Goal: Task Accomplishment & Management: Use online tool/utility

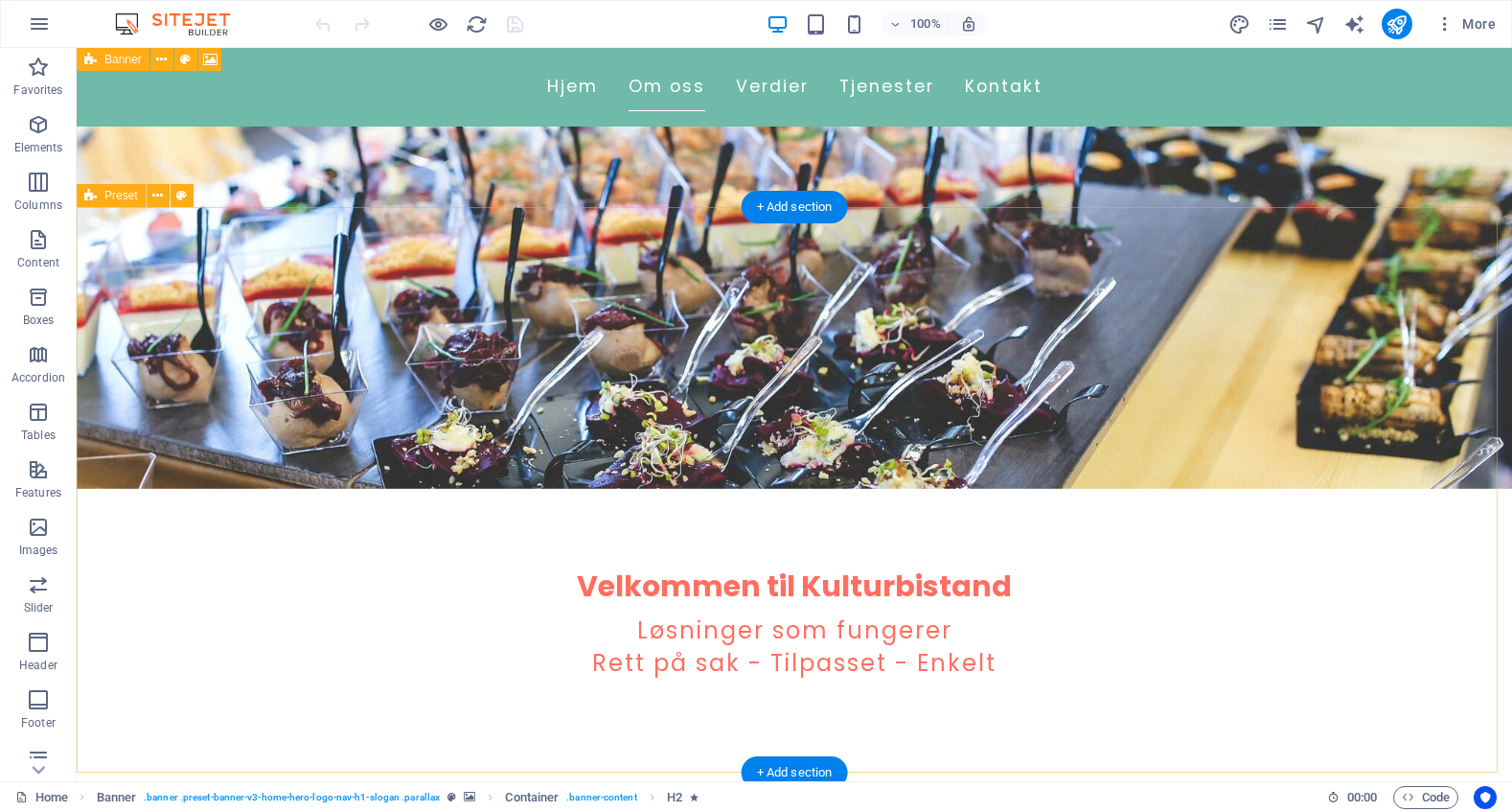
scroll to position [383, 0]
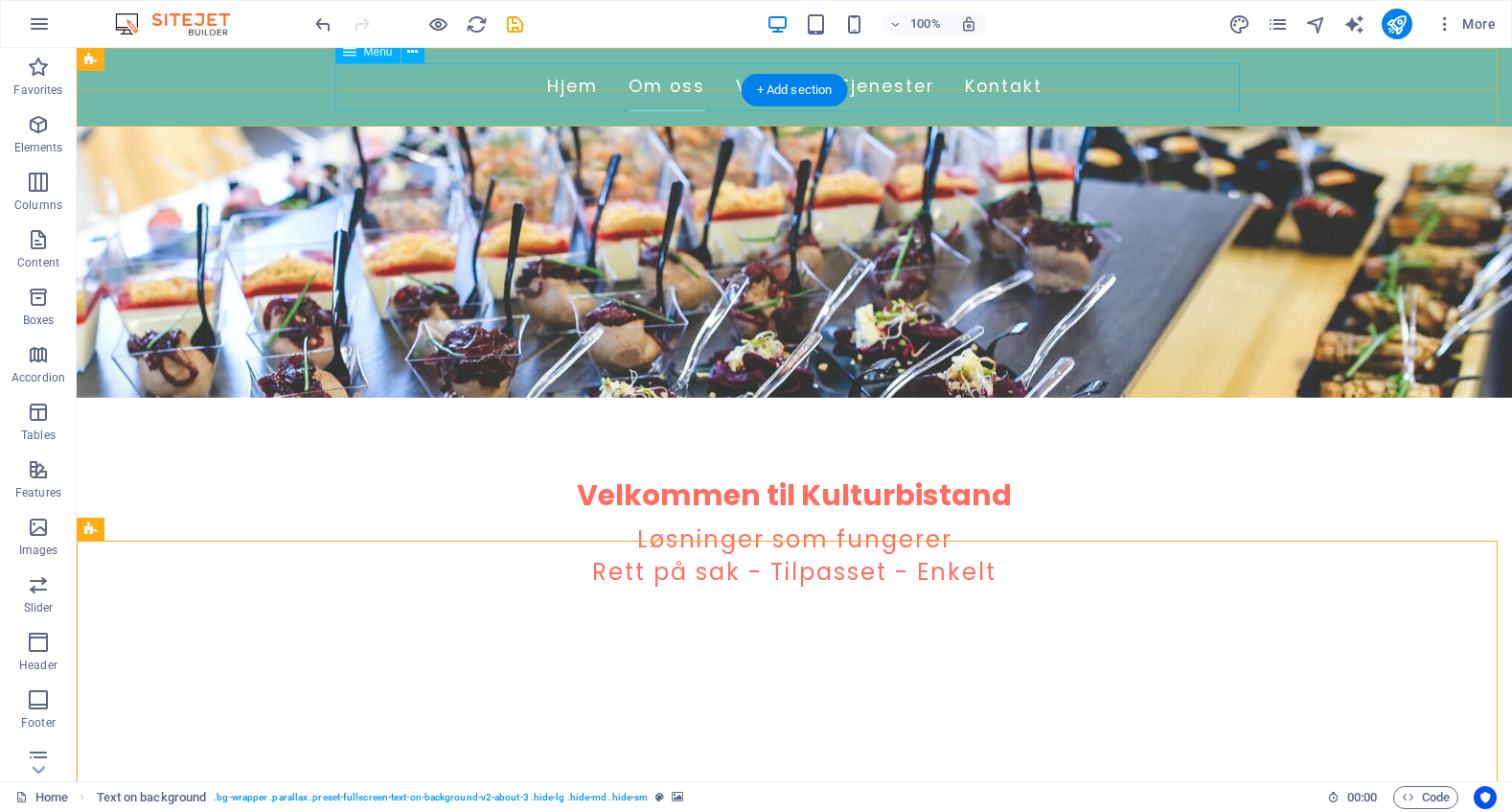
click at [573, 85] on nav "Hjem Om oss Verdier Tjenester Kontakt" at bounding box center [794, 88] width 904 height 48
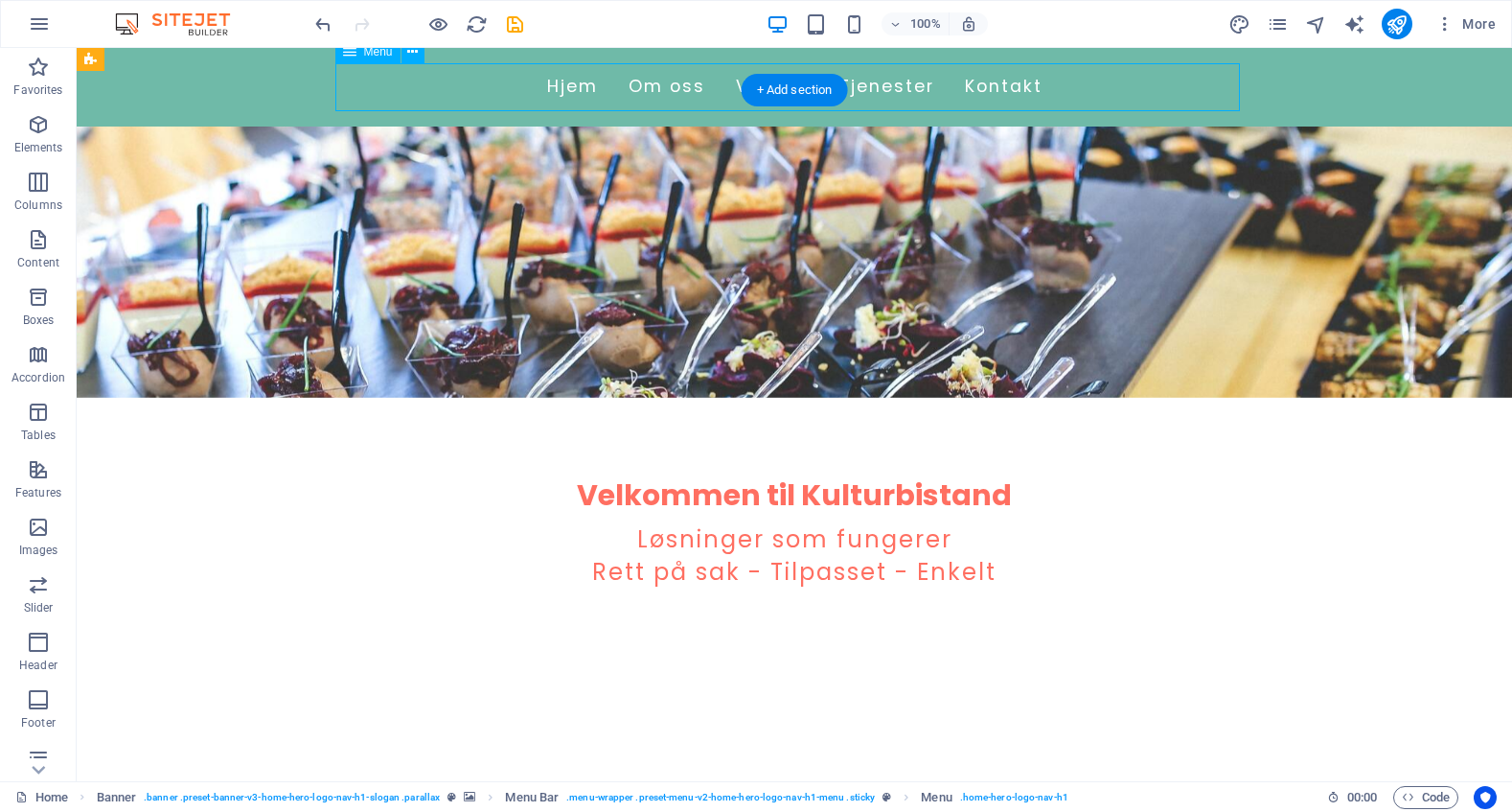
click at [560, 88] on nav "Hjem Om oss Verdier Tjenester Kontakt" at bounding box center [794, 88] width 904 height 48
click at [557, 86] on nav "Hjem Om oss Verdier Tjenester Kontakt" at bounding box center [794, 88] width 904 height 48
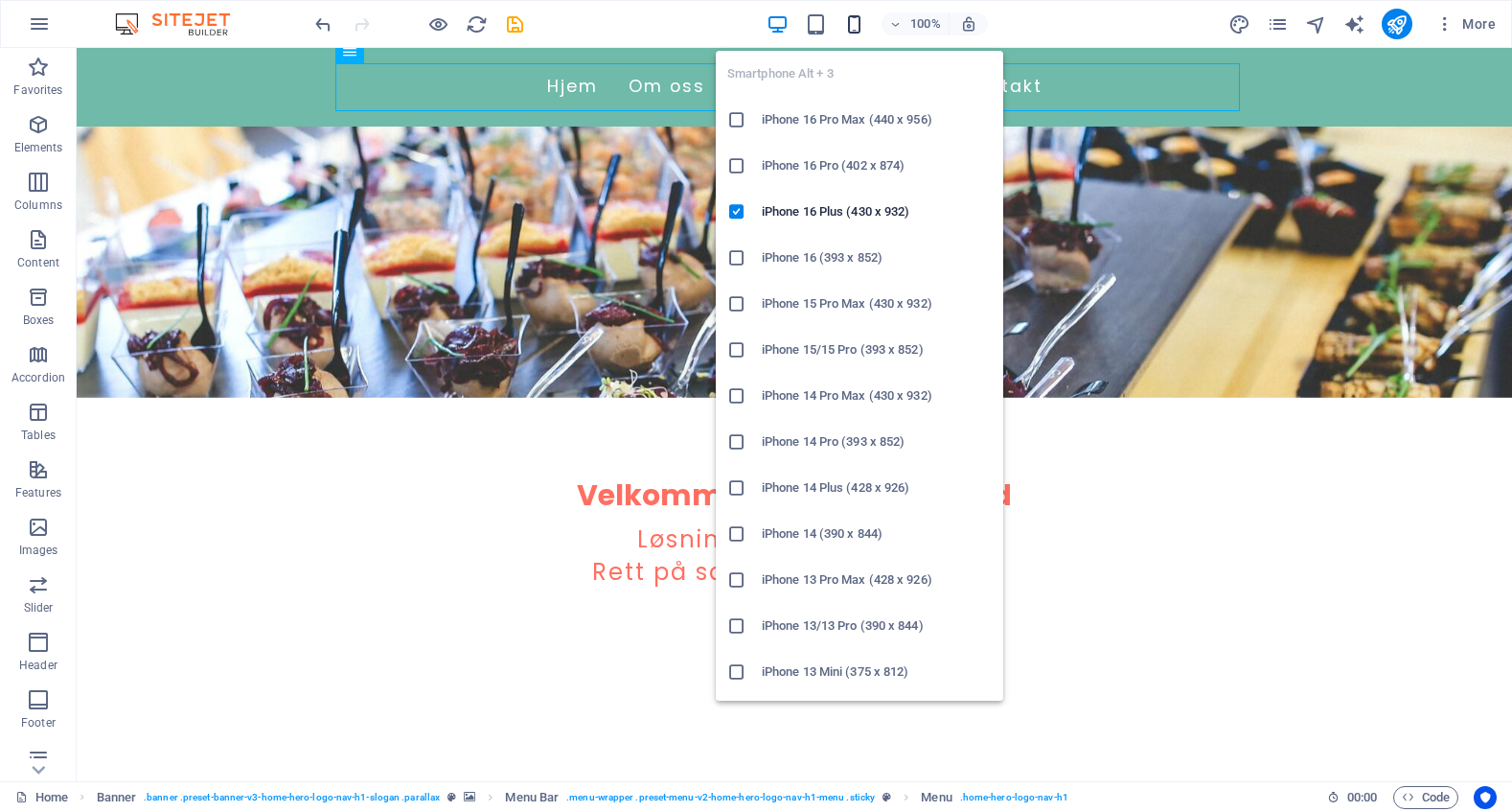
click at [851, 24] on icon "button" at bounding box center [853, 24] width 22 height 22
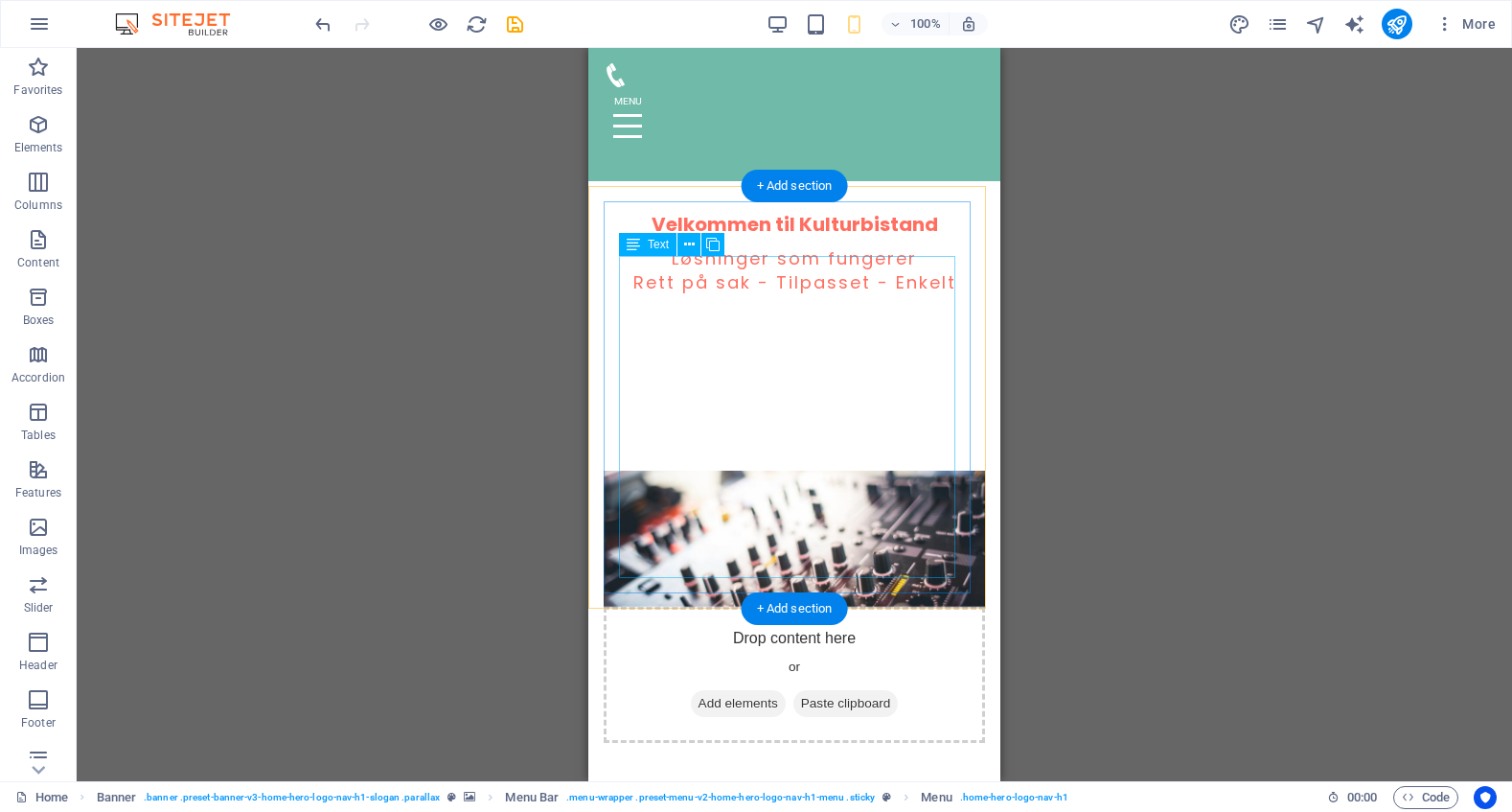
scroll to position [287, 0]
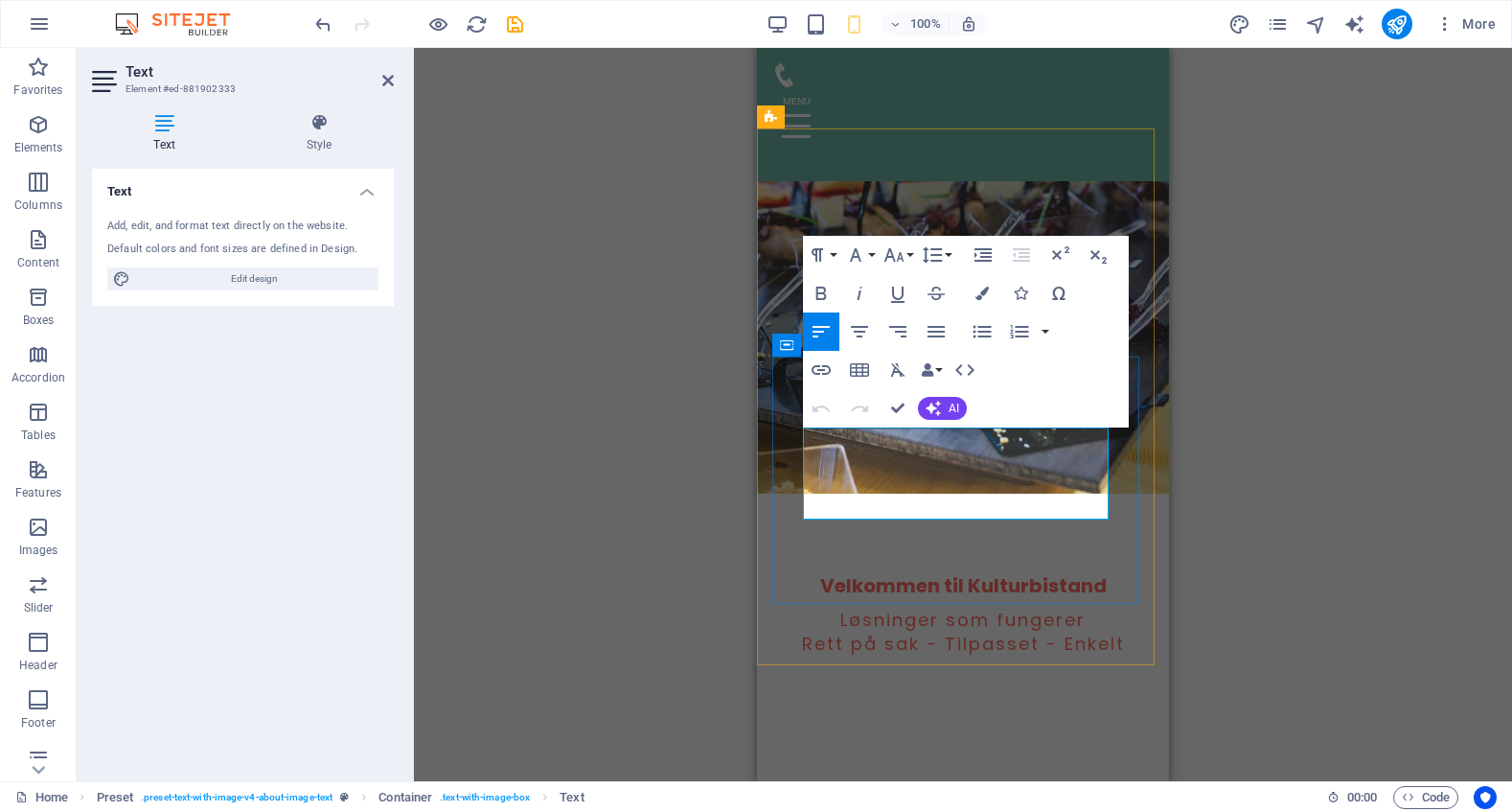
click at [643, 485] on div "H2 Banner Container Preset Container H2 Spacer Text Menu Bar Menu Menu Bar Plac…" at bounding box center [963, 414] width 1098 height 733
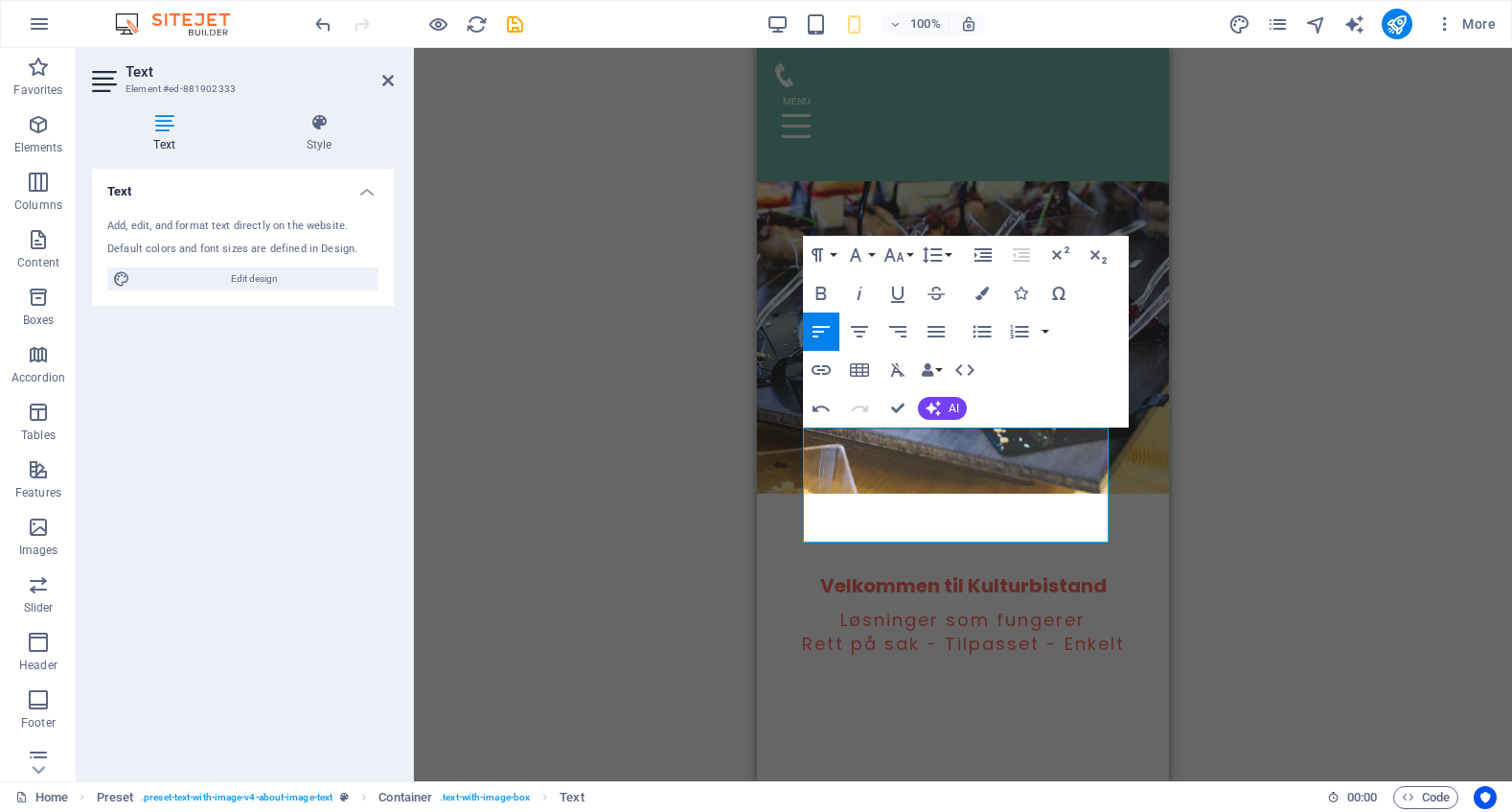
click at [1252, 509] on div "Drag here to replace the existing content. Press “Ctrl” if you want to create a…" at bounding box center [963, 414] width 1098 height 733
click at [581, 421] on div "Drag here to replace the existing content. Press “Ctrl” if you want to create a…" at bounding box center [963, 414] width 1098 height 733
click at [671, 653] on div "Drag here to replace the existing content. Press “Ctrl” if you want to create a…" at bounding box center [963, 414] width 1098 height 733
click at [692, 600] on div "Drag here to replace the existing content. Press “Ctrl” if you want to create a…" at bounding box center [963, 414] width 1098 height 733
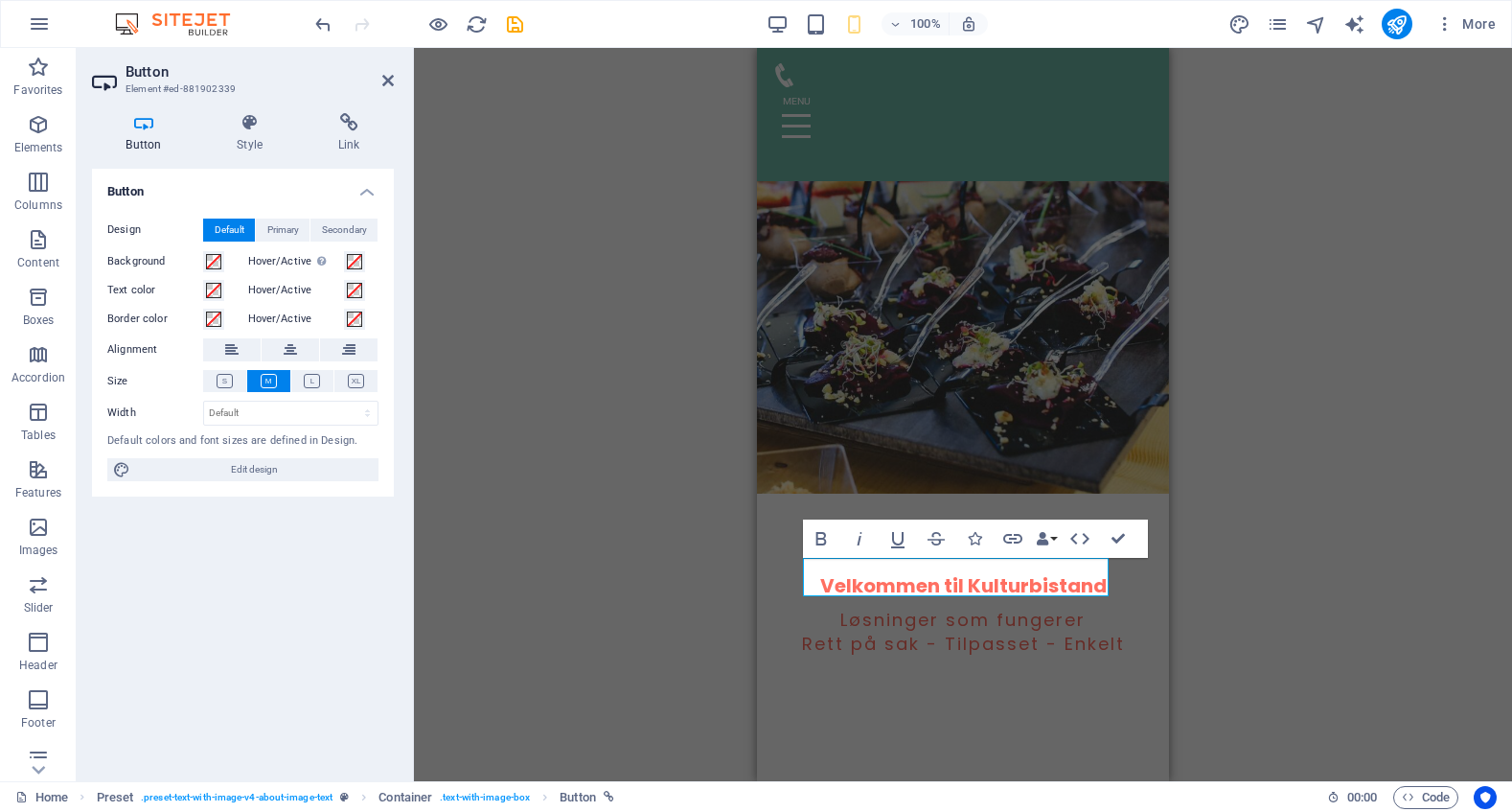
click at [270, 579] on div "Button Design Default Primary Secondary Background Hover/Active Switch to previ…" at bounding box center [242, 467] width 301 height 597
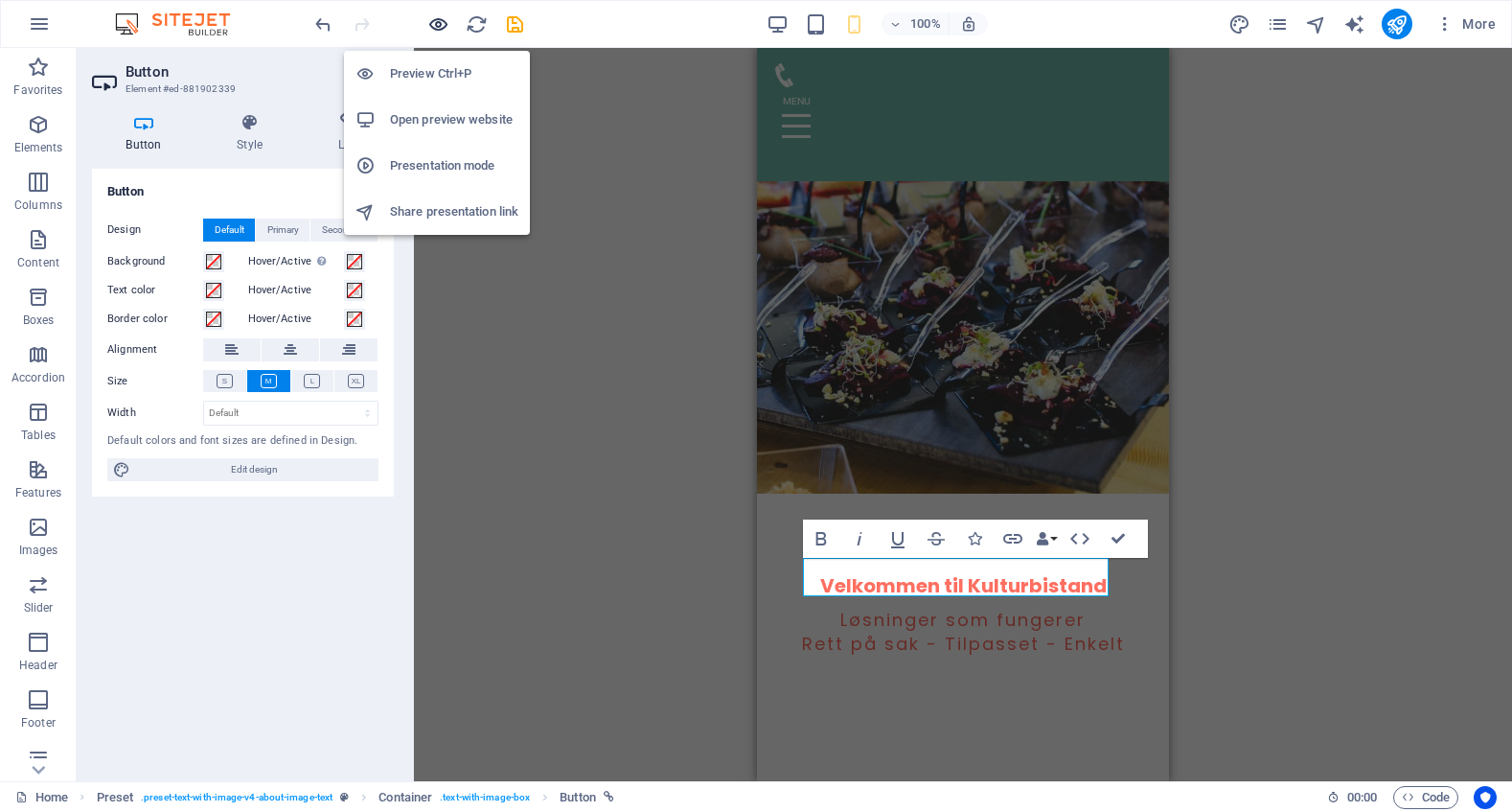
click at [434, 23] on icon "button" at bounding box center [438, 24] width 22 height 22
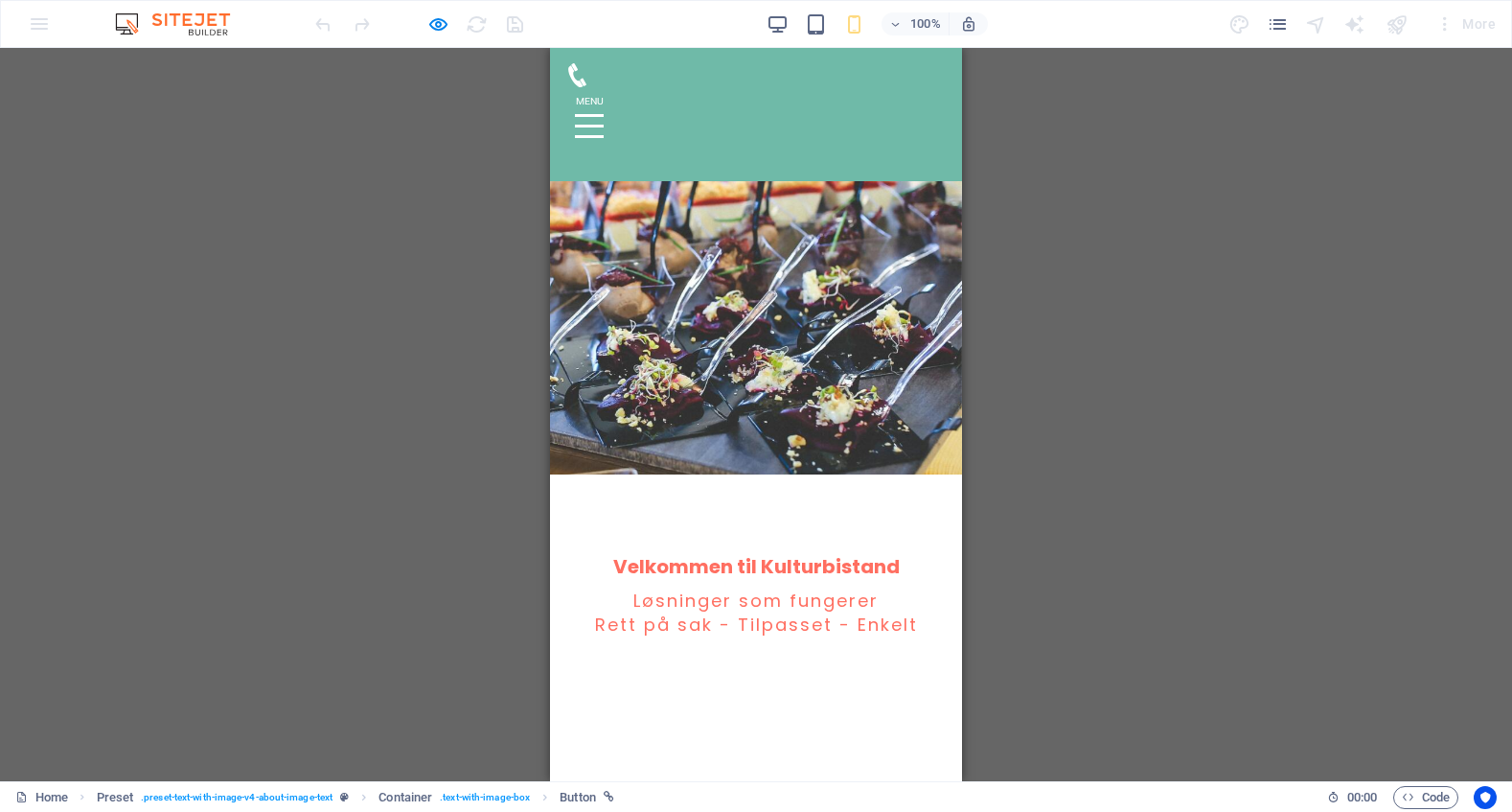
scroll to position [192, 0]
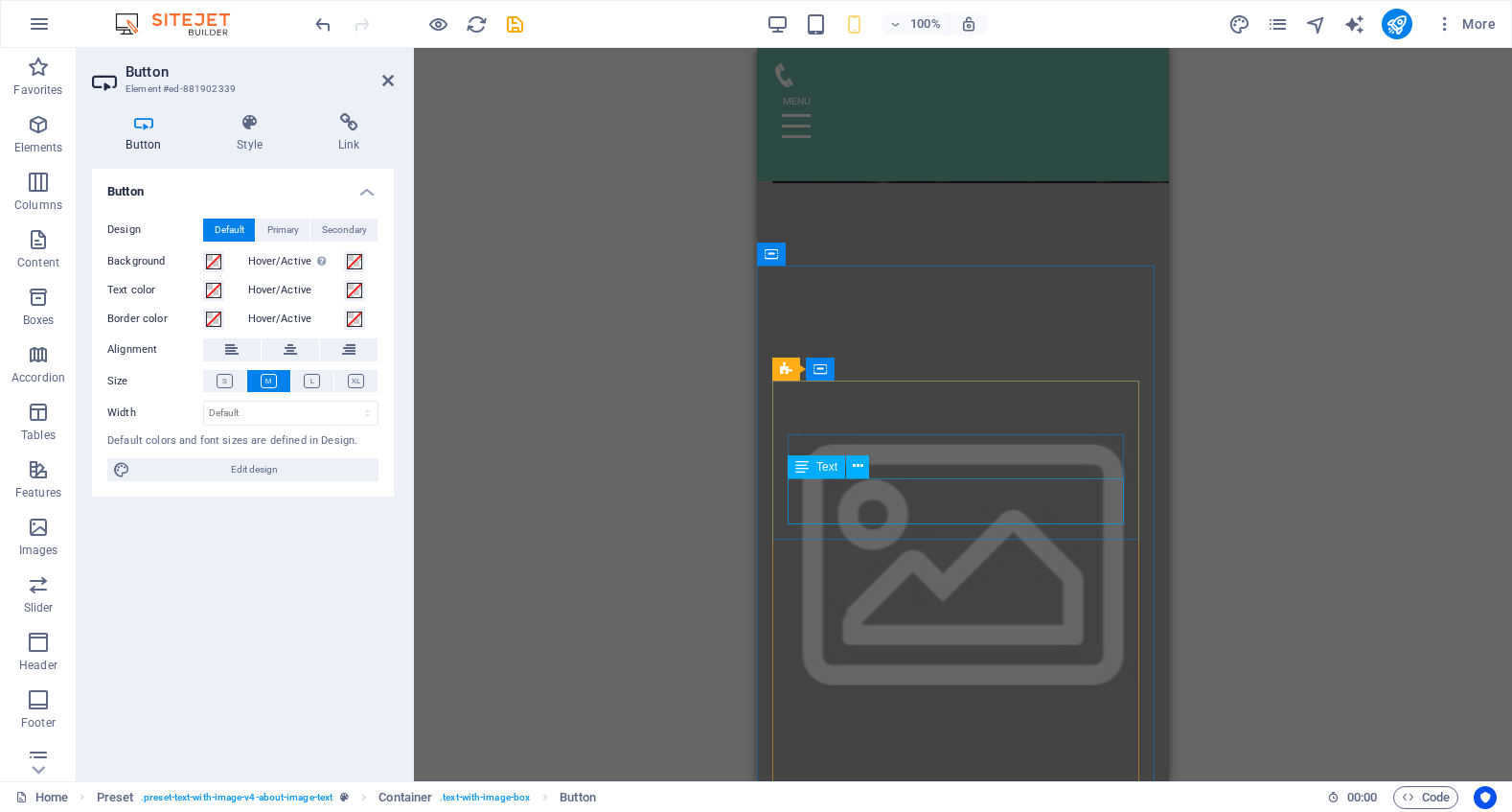
scroll to position [1765, 0]
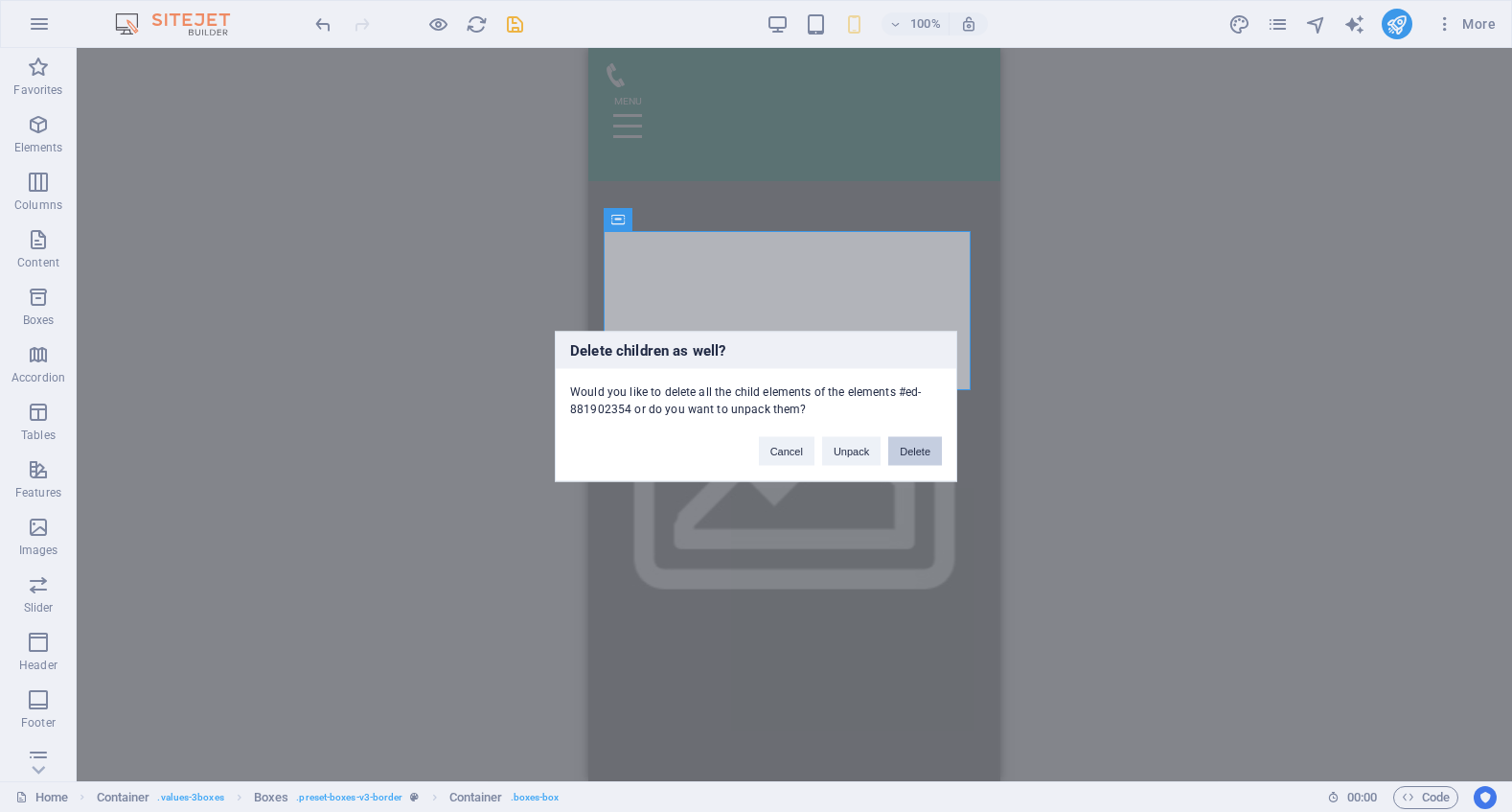
click at [921, 451] on button "Delete" at bounding box center [915, 451] width 54 height 29
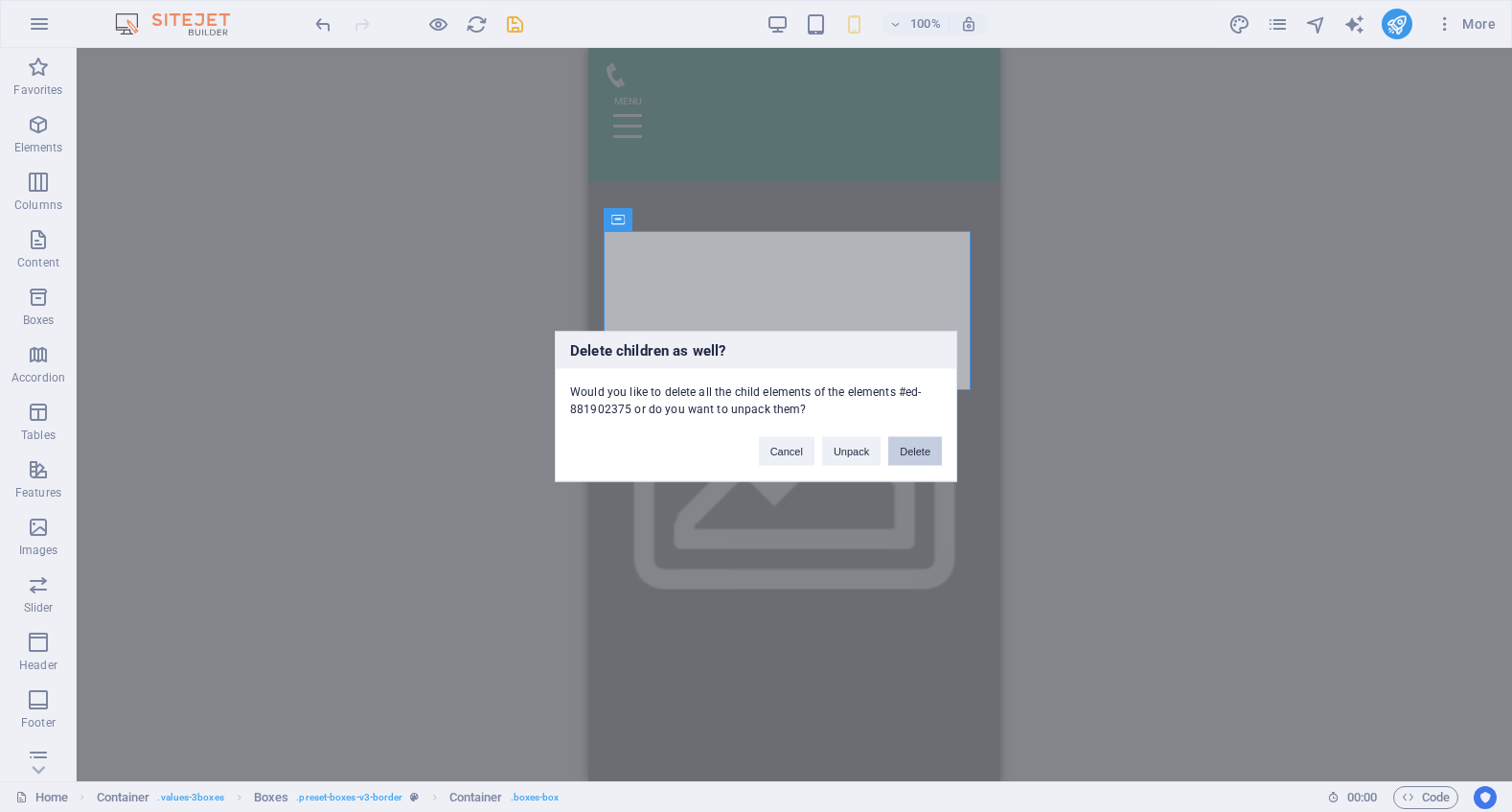
drag, startPoint x: 912, startPoint y: 455, endPoint x: 325, endPoint y: 403, distance: 589.3
click at [912, 455] on button "Delete" at bounding box center [915, 451] width 54 height 29
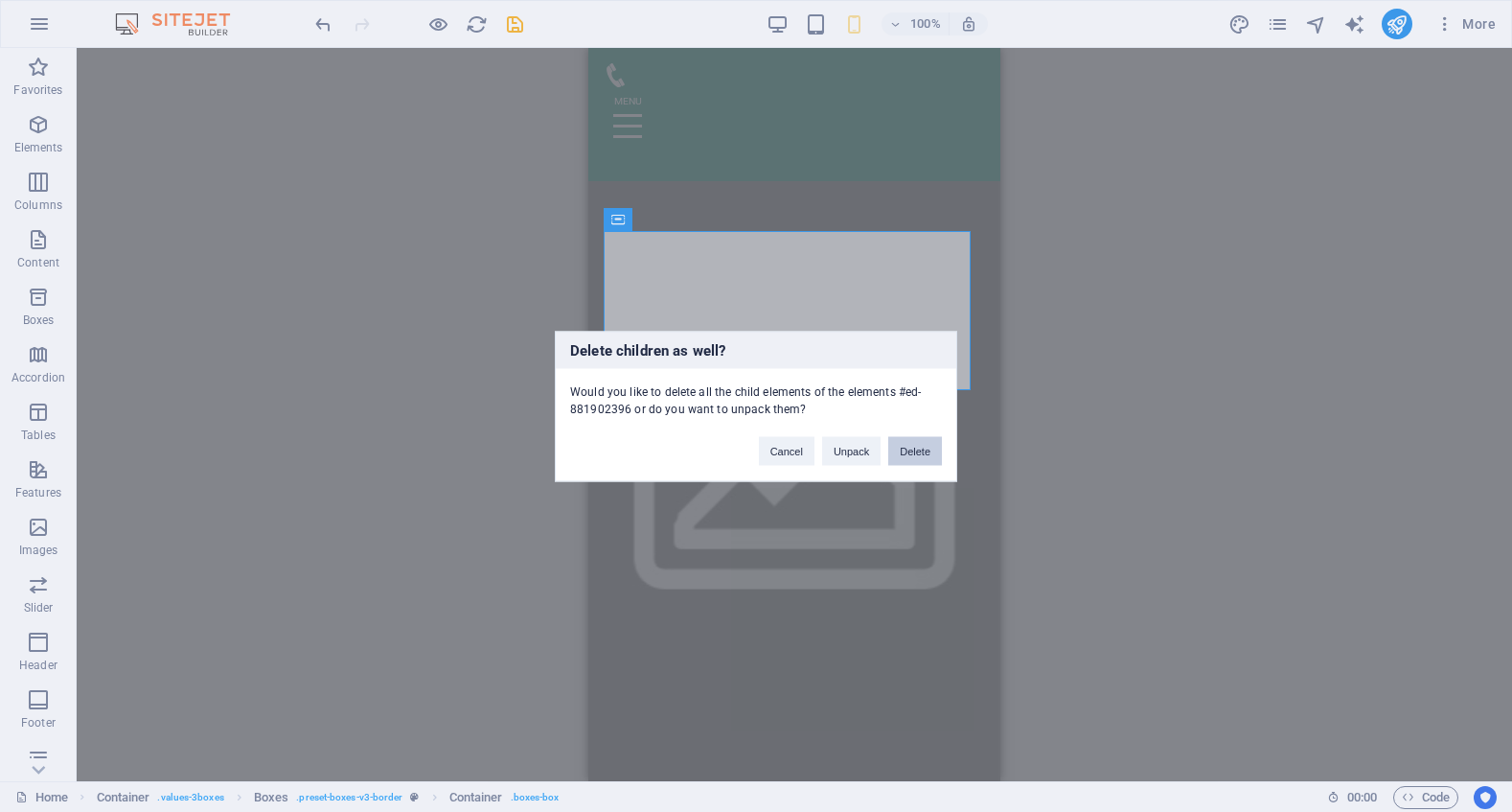
drag, startPoint x: 925, startPoint y: 454, endPoint x: 337, endPoint y: 405, distance: 590.0
click at [925, 454] on button "Delete" at bounding box center [915, 451] width 54 height 29
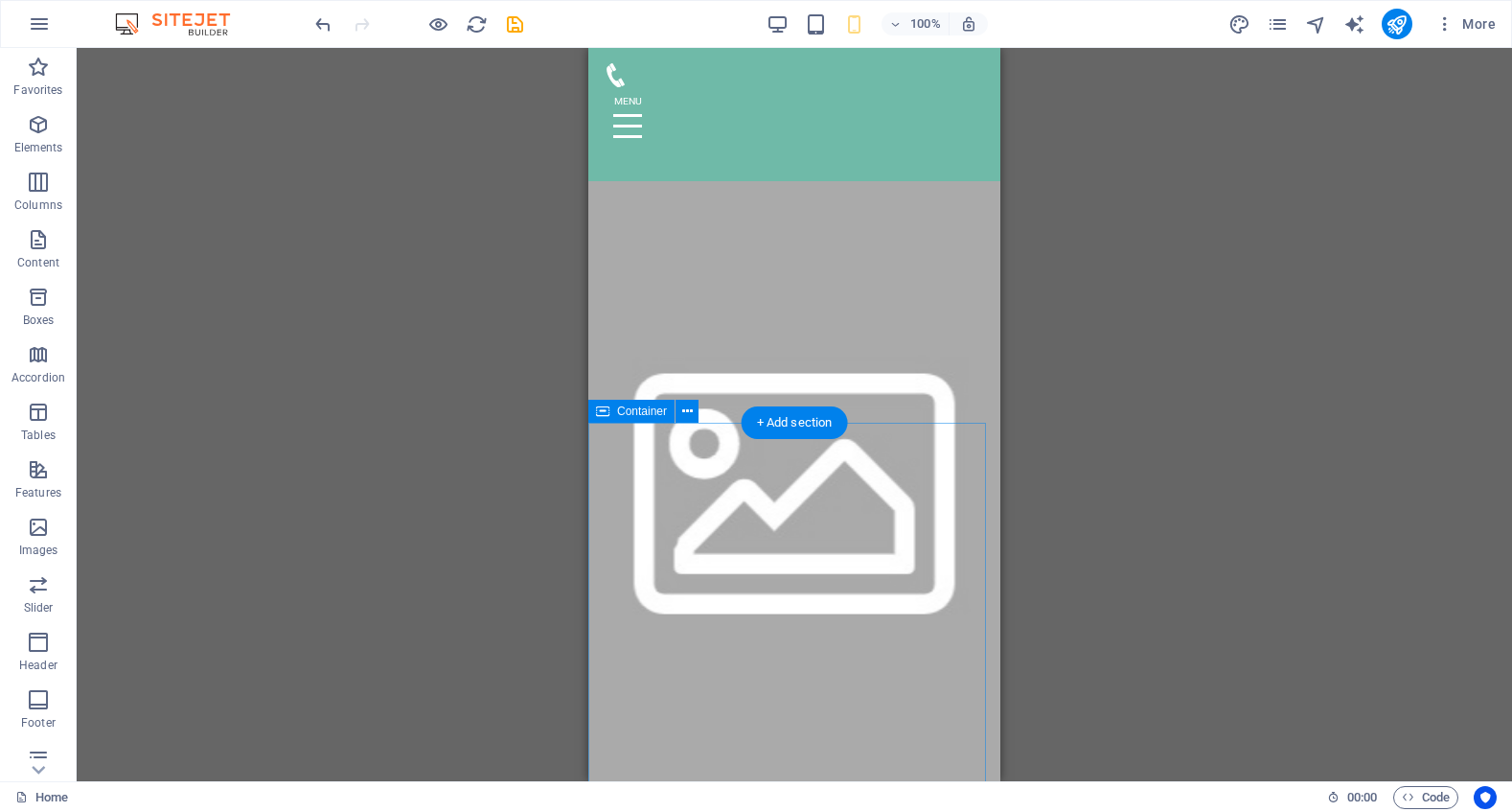
scroll to position [1669, 0]
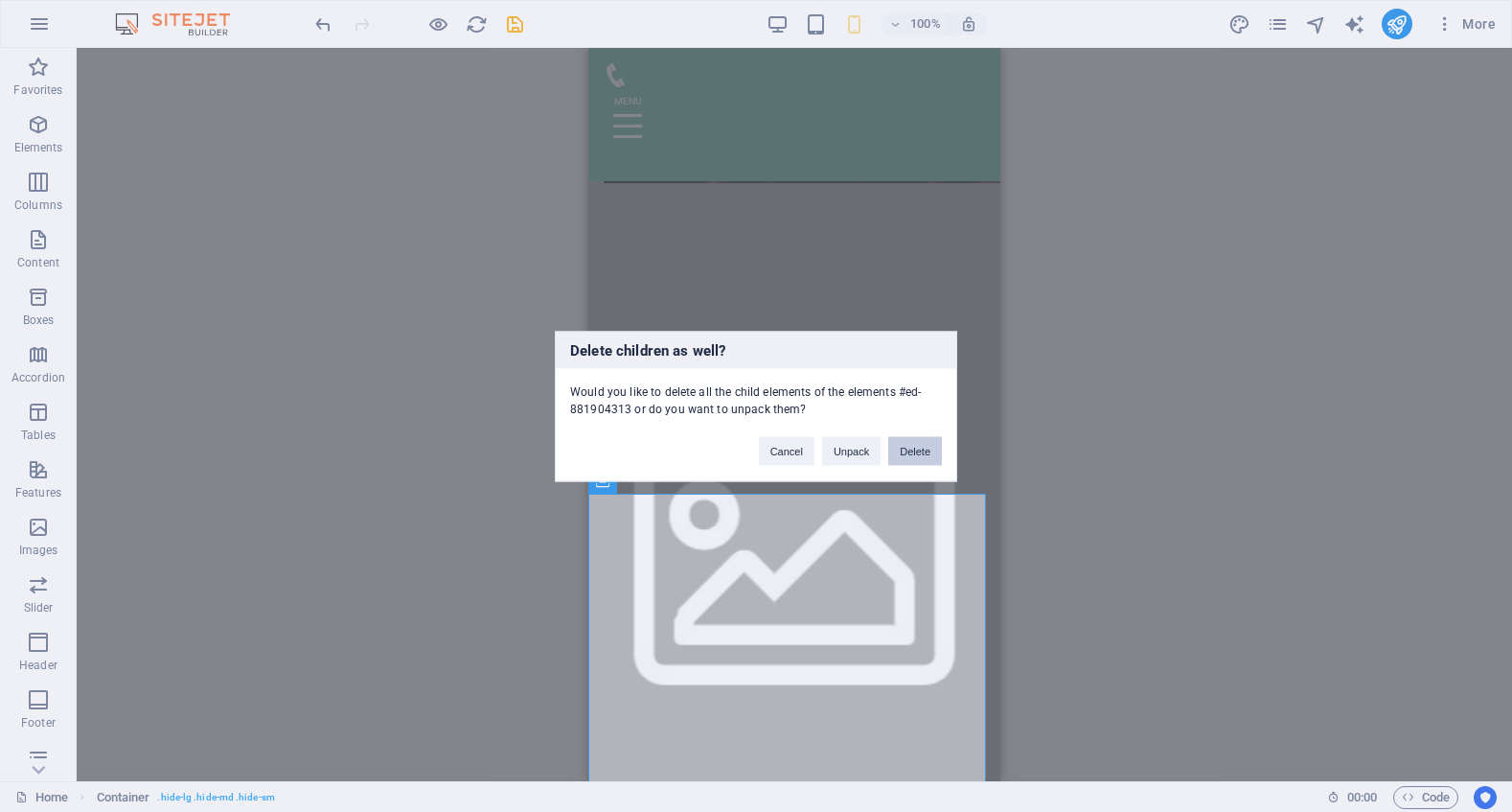
click at [920, 444] on button "Delete" at bounding box center [915, 451] width 54 height 29
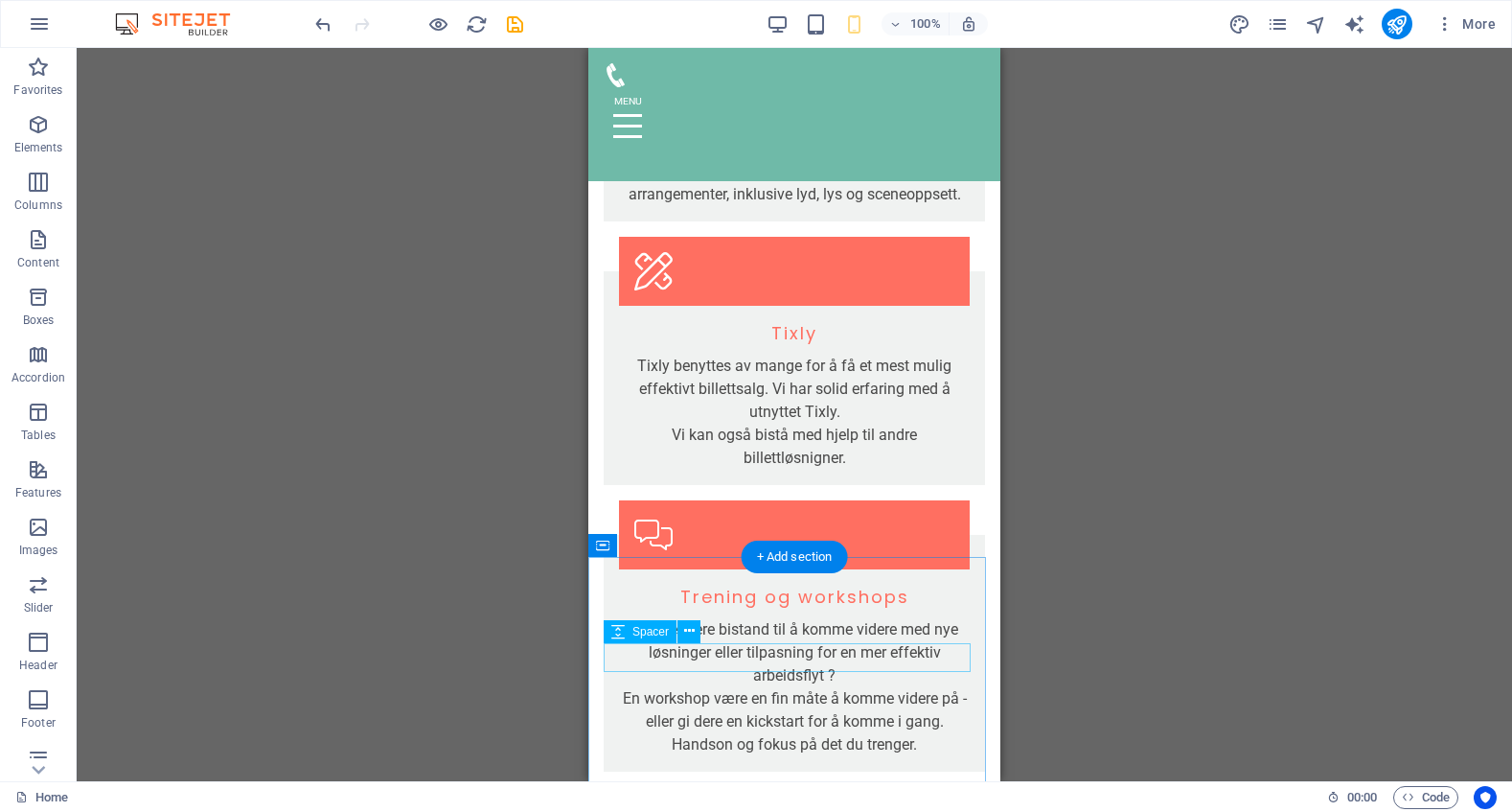
scroll to position [4160, 0]
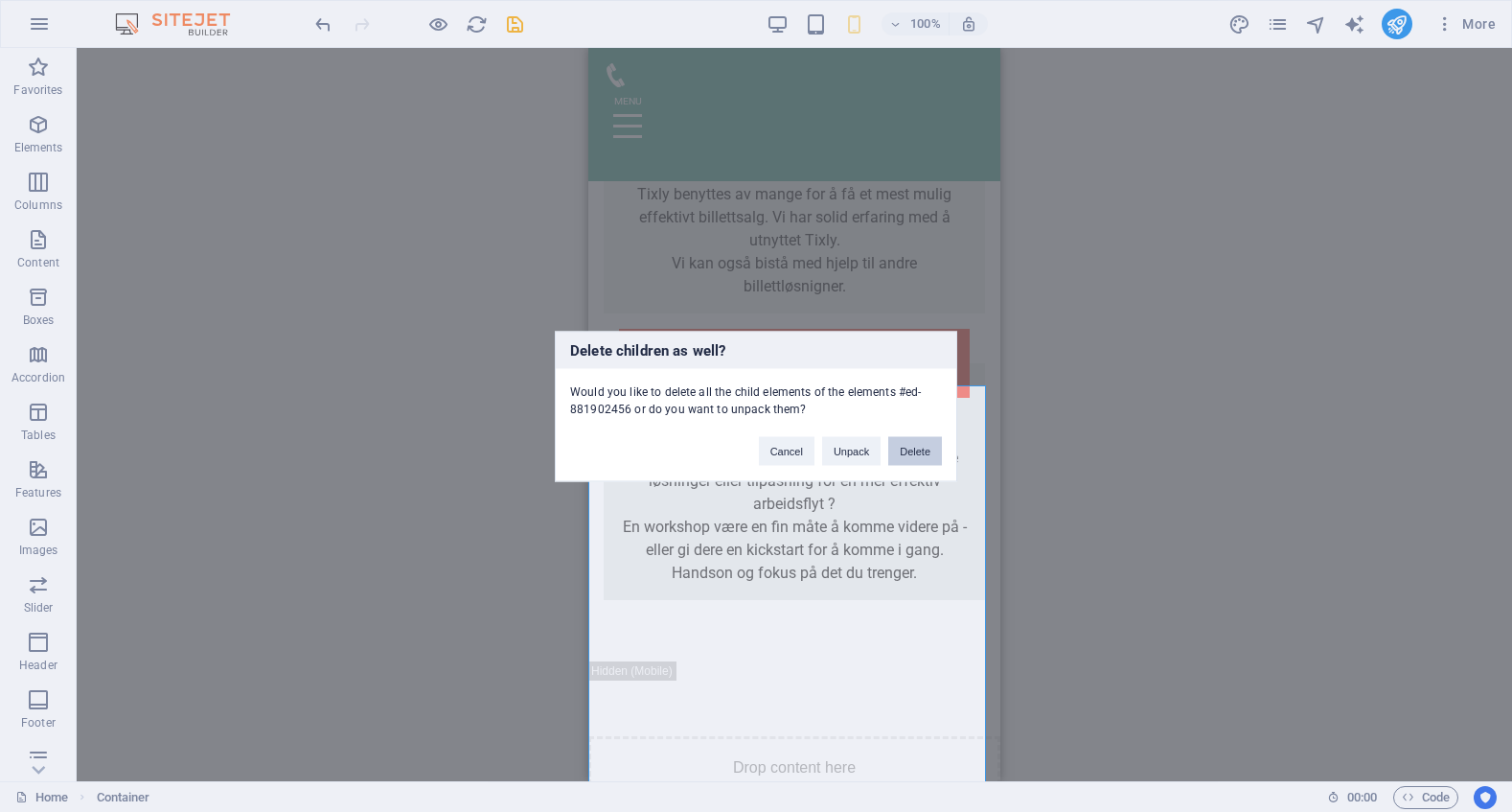
click at [909, 452] on button "Delete" at bounding box center [915, 451] width 54 height 29
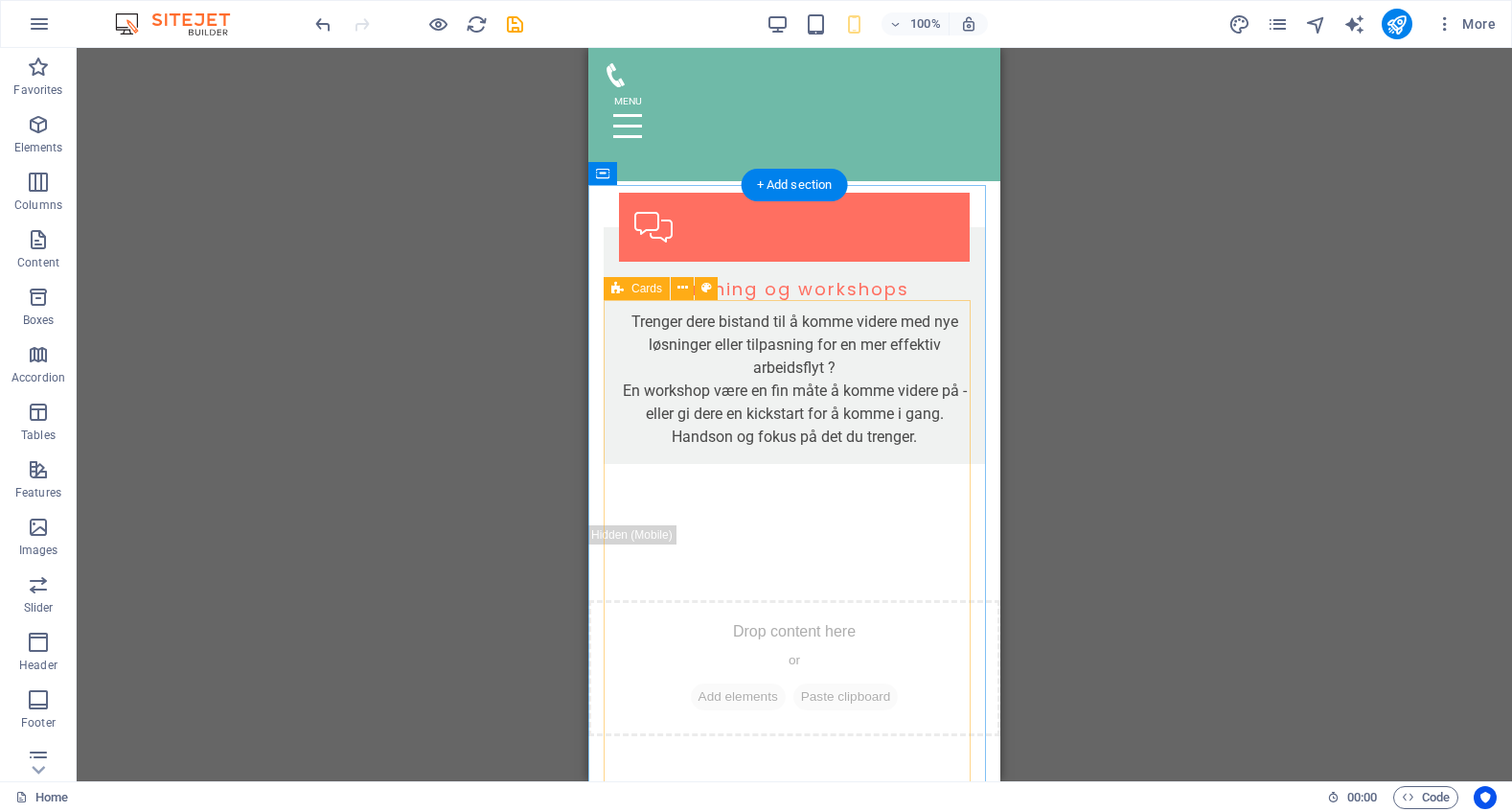
scroll to position [4256, 0]
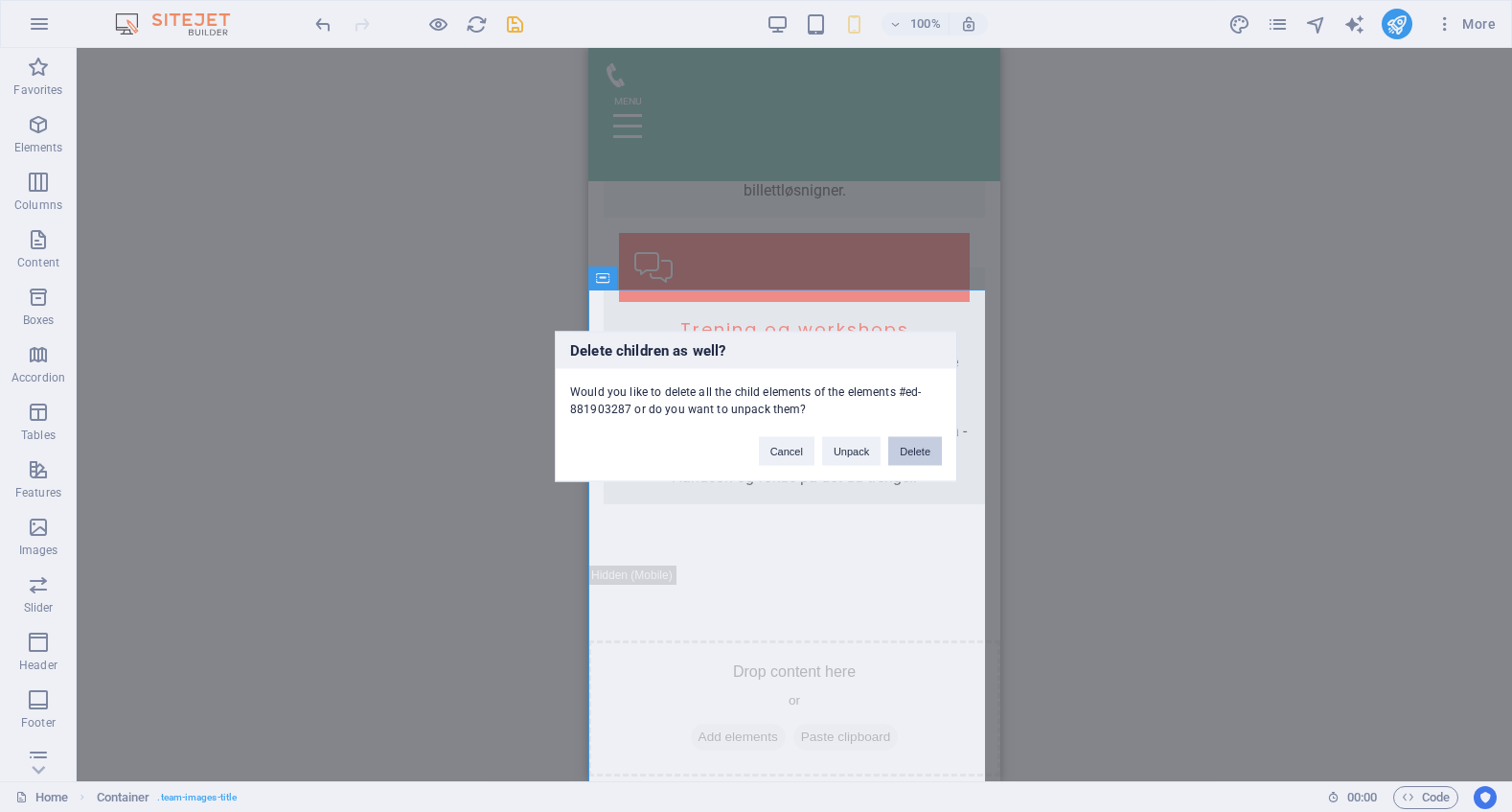
click at [928, 455] on button "Delete" at bounding box center [915, 451] width 54 height 29
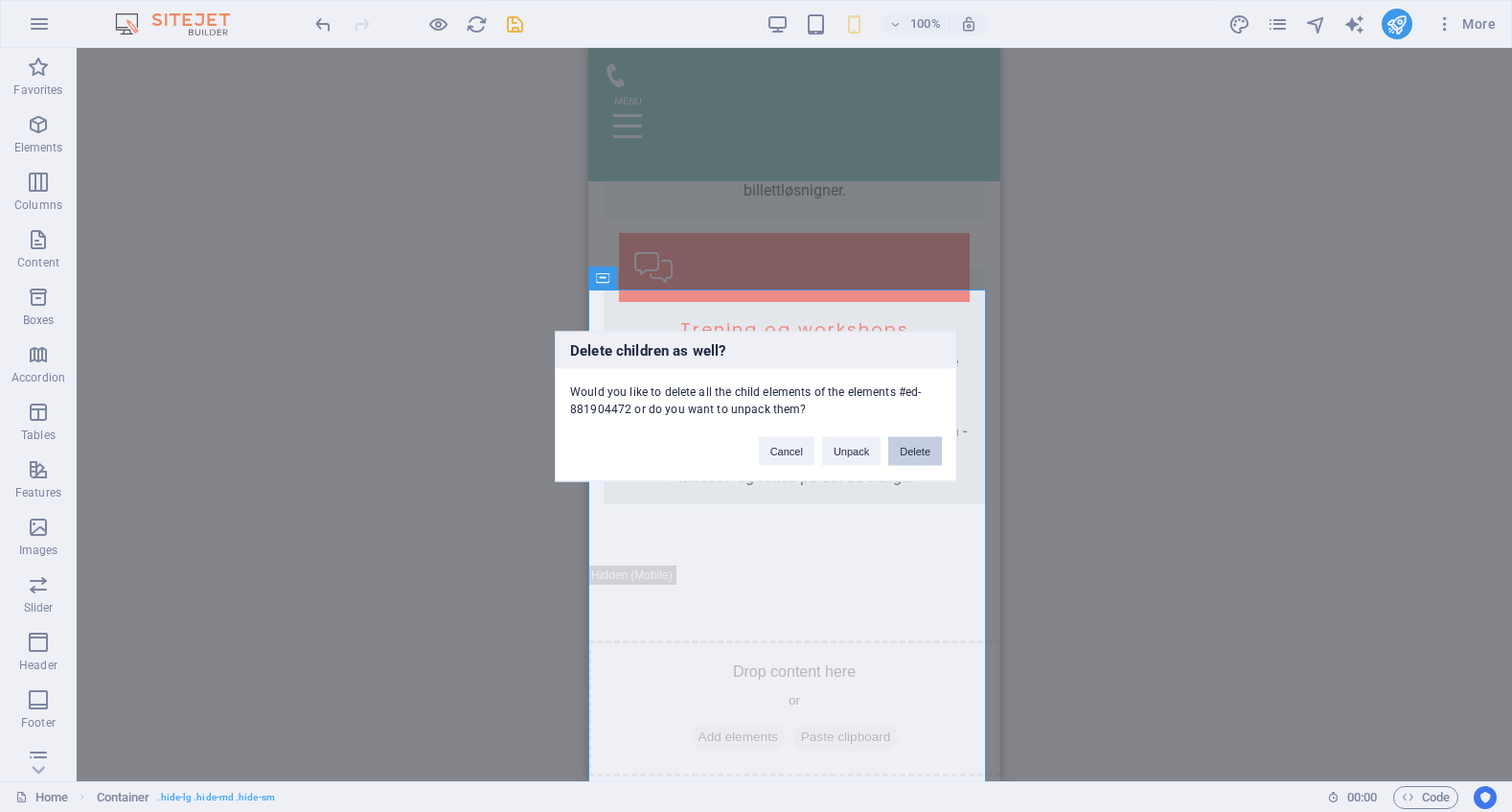
click at [917, 447] on button "Delete" at bounding box center [915, 451] width 54 height 29
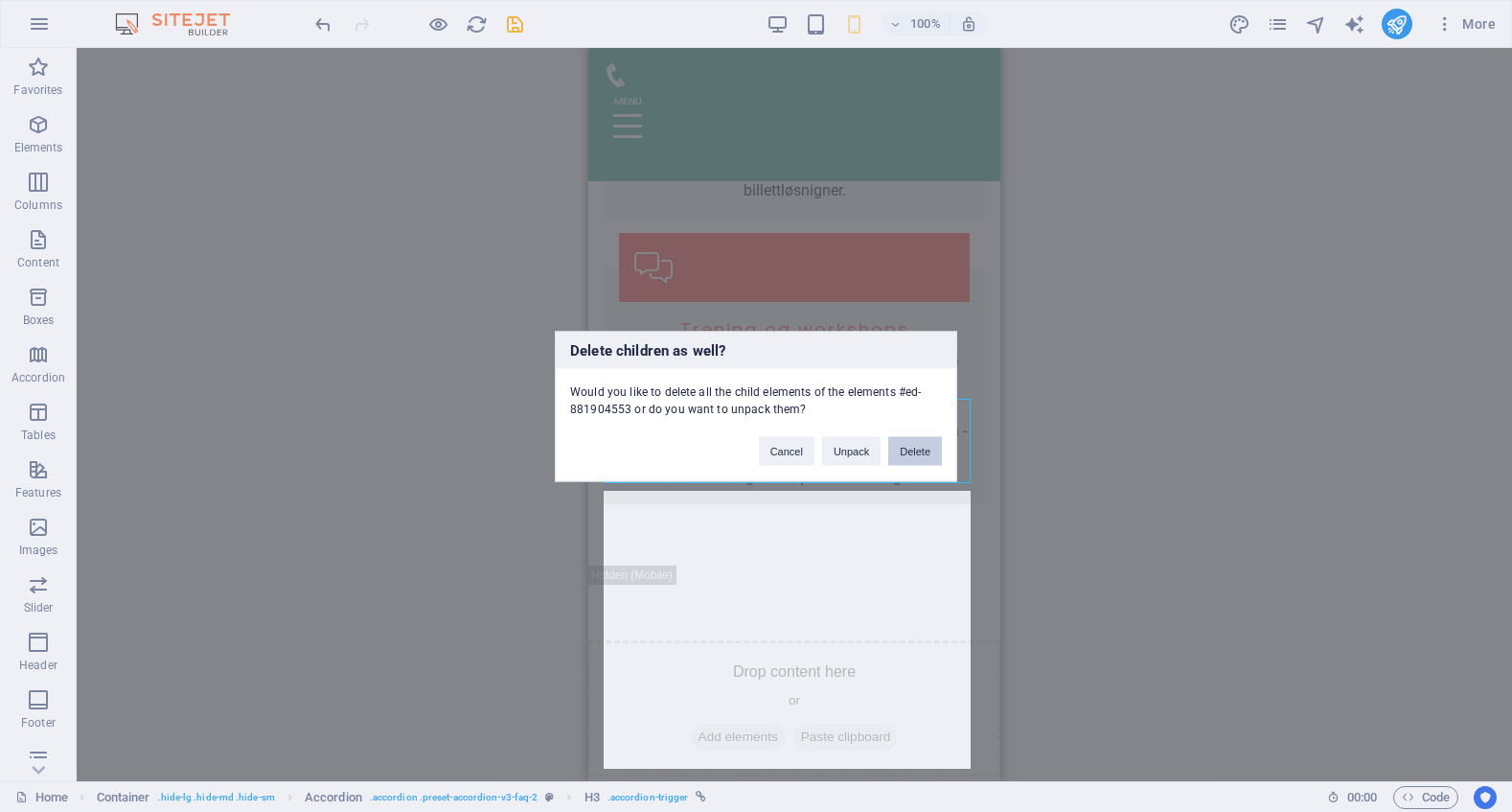
drag, startPoint x: 911, startPoint y: 448, endPoint x: 324, endPoint y: 397, distance: 589.2
click at [911, 448] on button "Delete" at bounding box center [915, 451] width 54 height 29
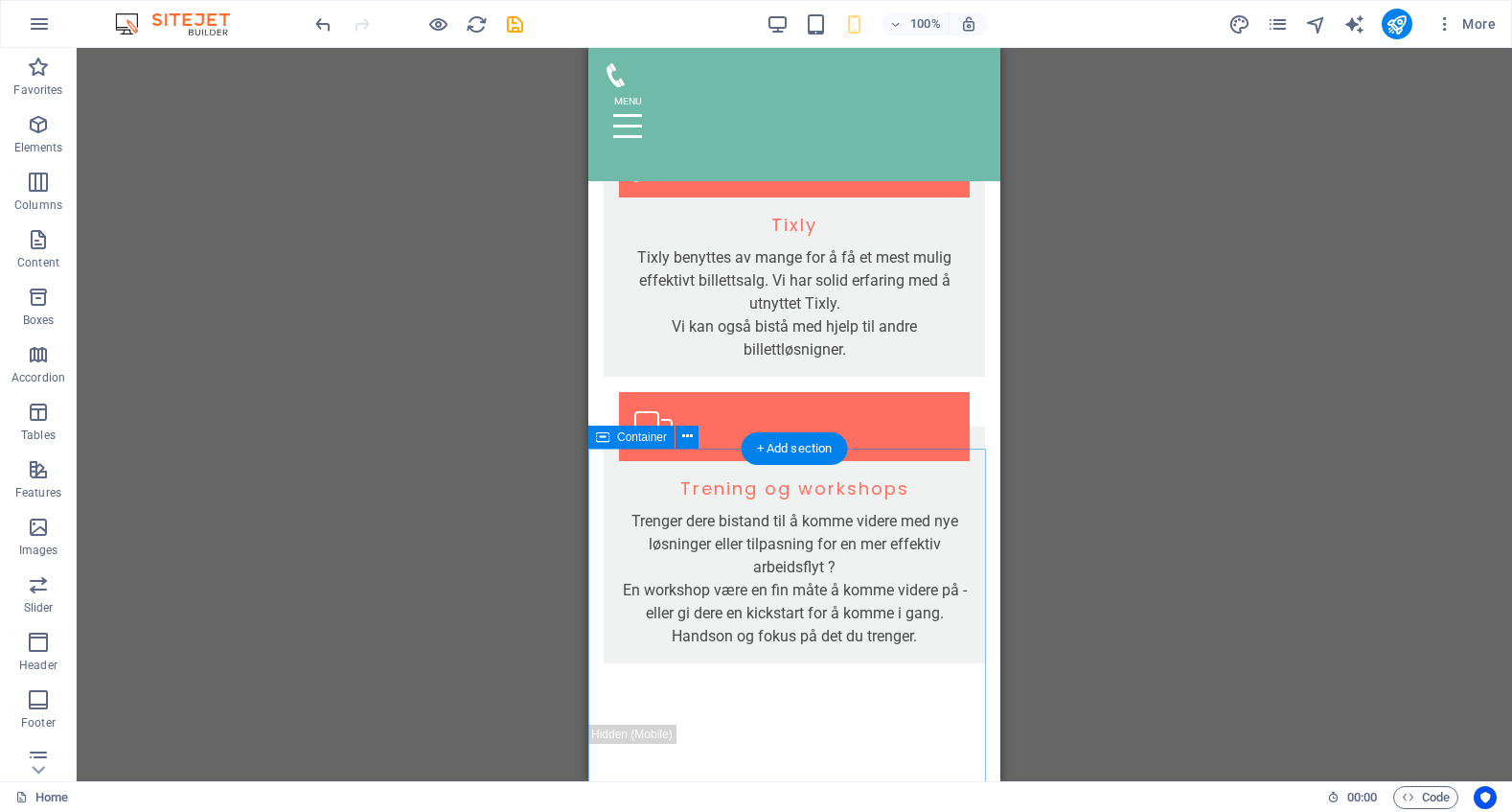
scroll to position [4160, 0]
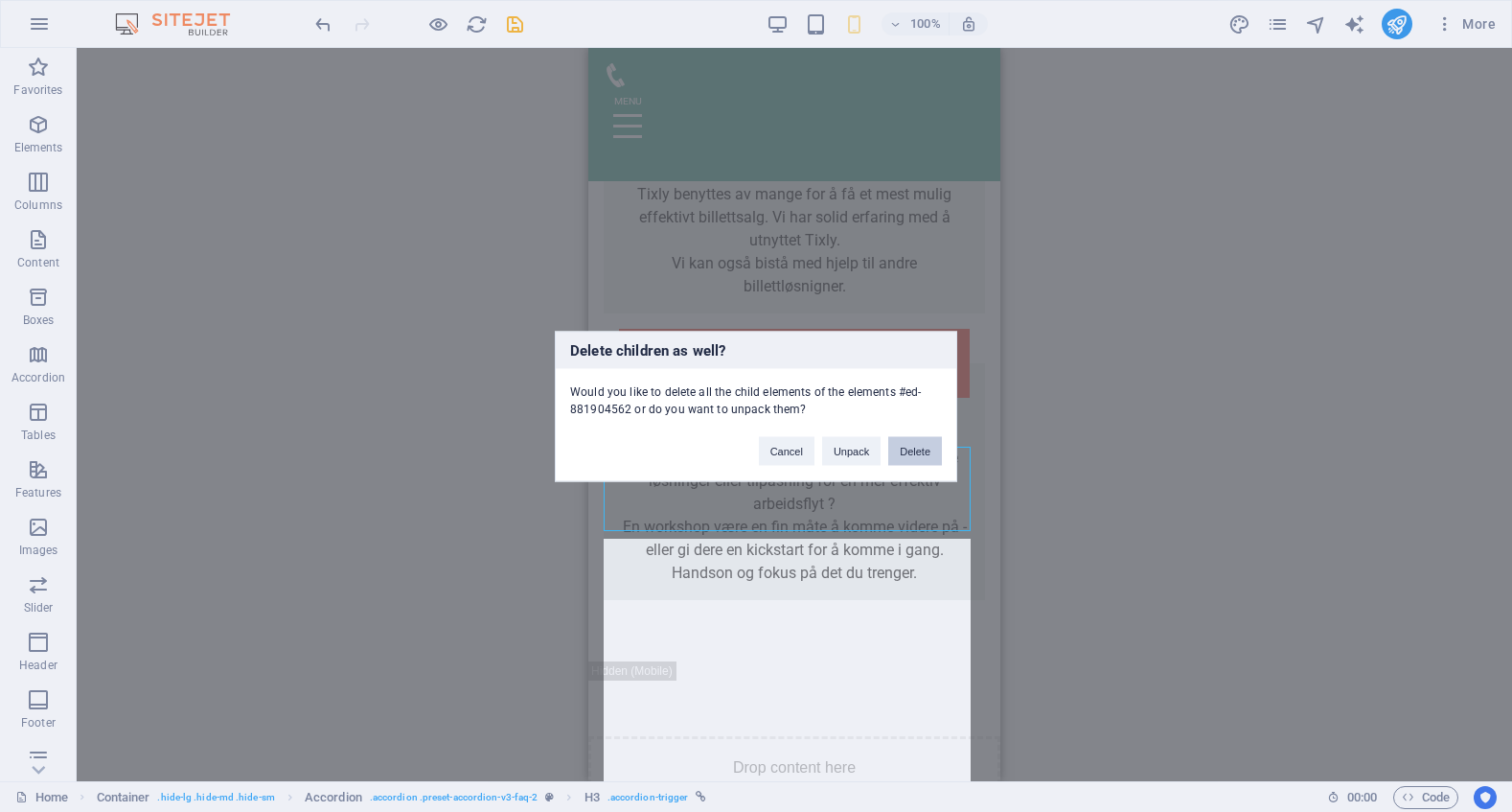
click at [922, 453] on button "Delete" at bounding box center [915, 451] width 54 height 29
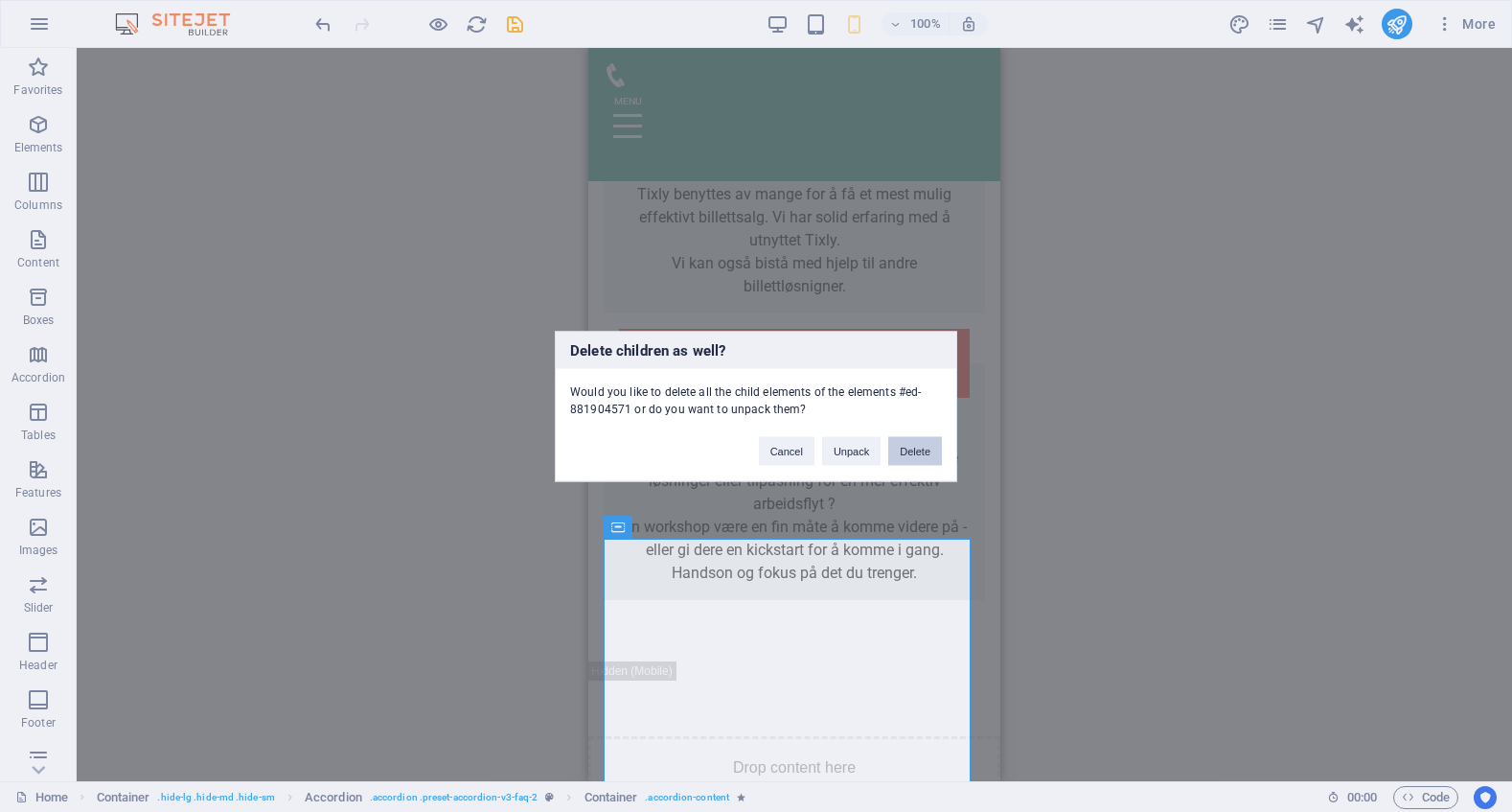
click at [920, 449] on button "Delete" at bounding box center [915, 451] width 54 height 29
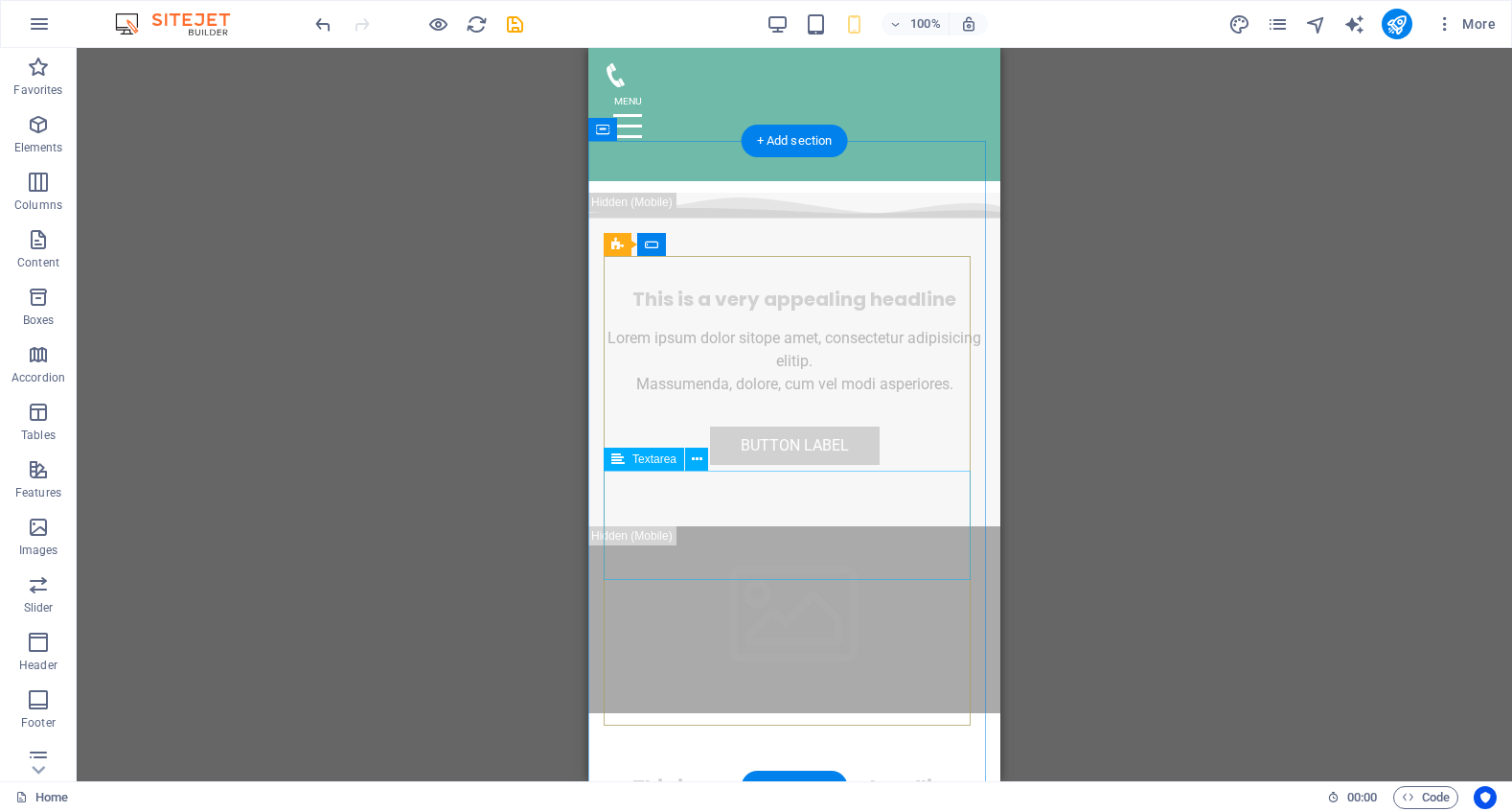
scroll to position [4997, 0]
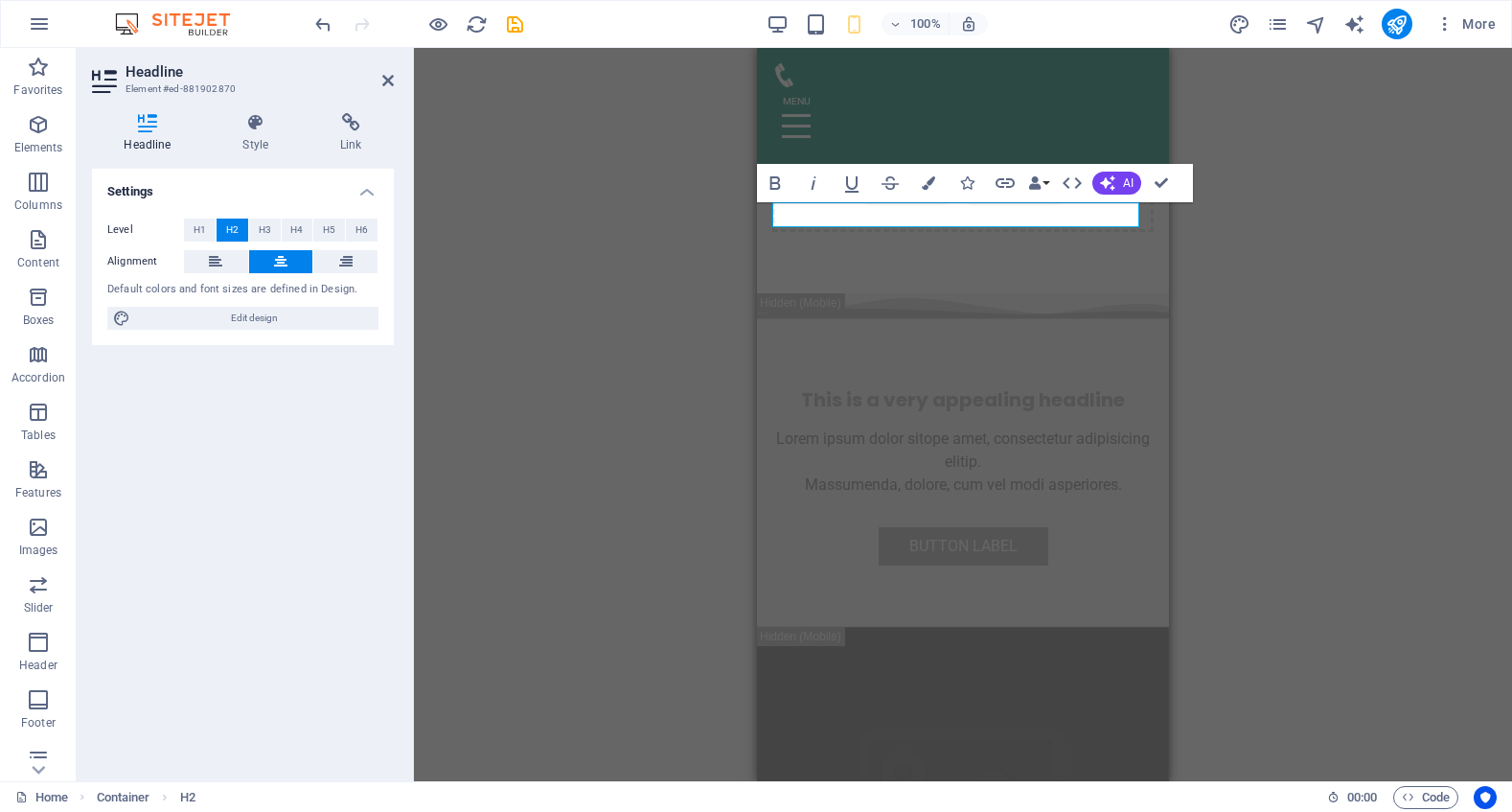
click at [1172, 339] on div "H2 Banner Container Preset Container H2 Spacer Text Menu Menu Bar Placeholder C…" at bounding box center [963, 414] width 1098 height 733
click at [1182, 371] on div "H2 Banner Container Preset Container H2 Spacer Text Menu Menu Bar Placeholder C…" at bounding box center [963, 414] width 1098 height 733
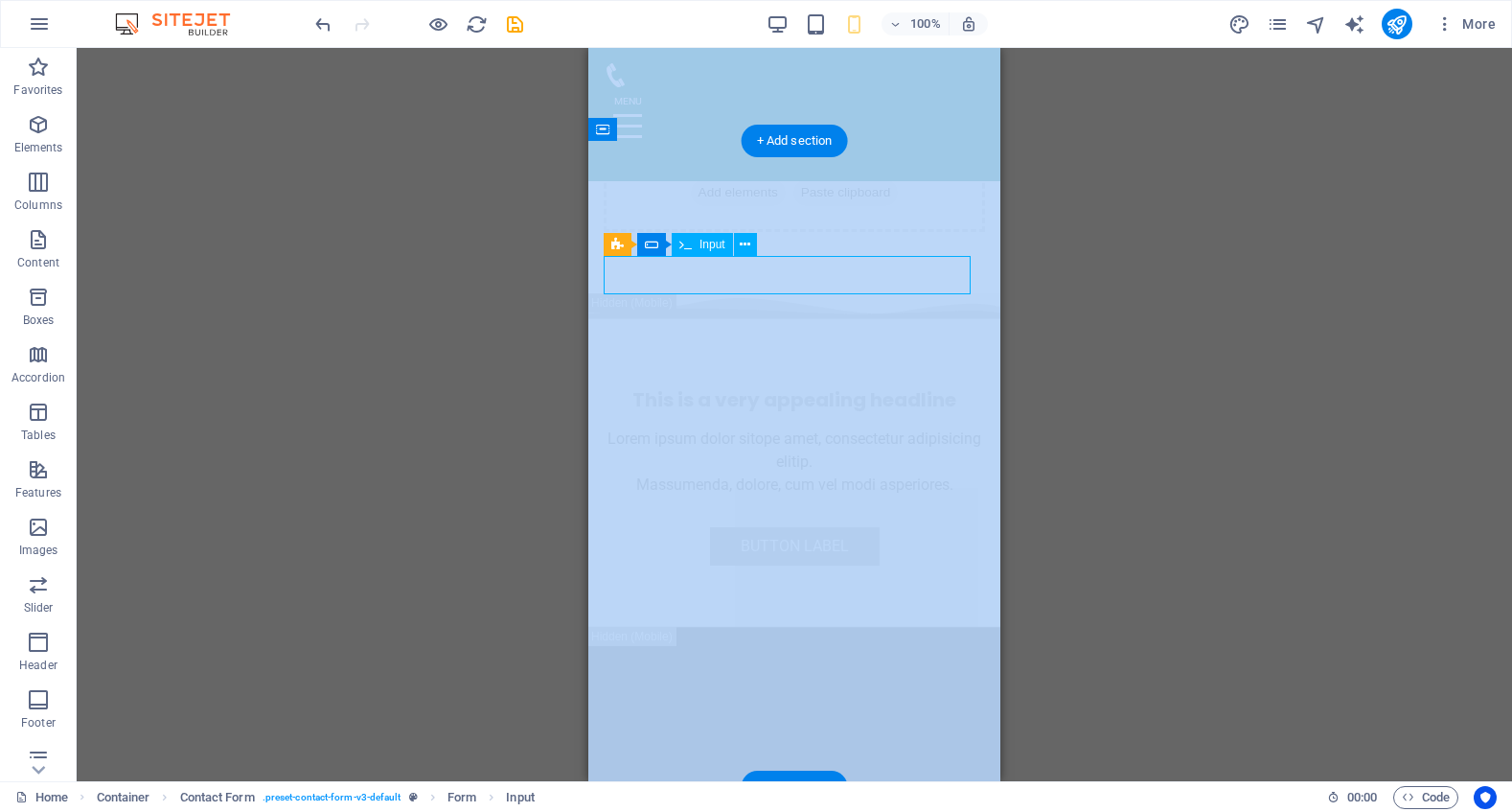
click at [671, 279] on div "H2 Banner Container Preset Container H2 Spacer Text Menu Menu Bar Placeholder C…" at bounding box center [795, 414] width 1435 height 733
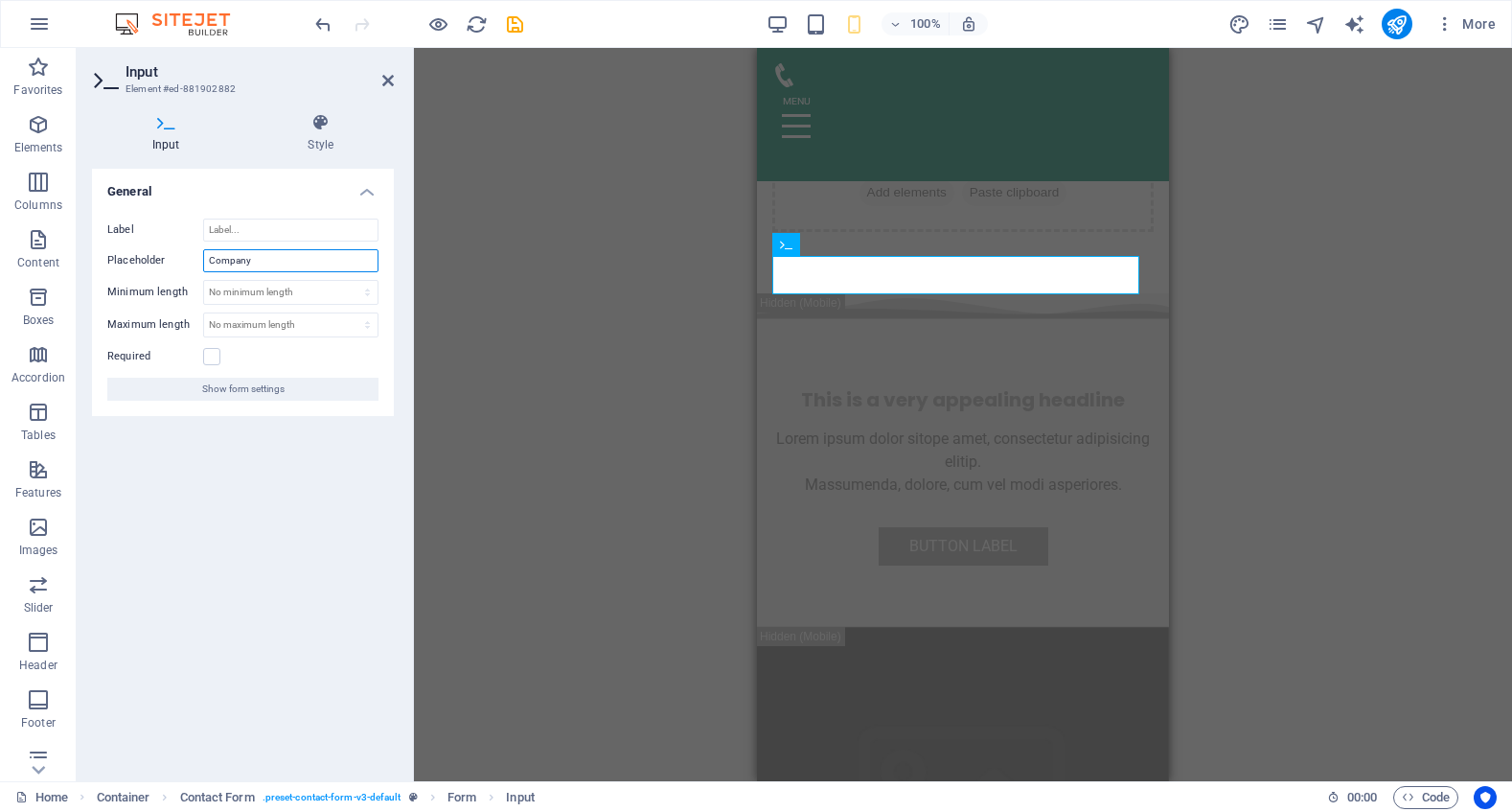
click at [248, 260] on input "Company" at bounding box center [291, 261] width 175 height 23
type input "Kulturhus"
click at [217, 356] on label at bounding box center [212, 356] width 17 height 17
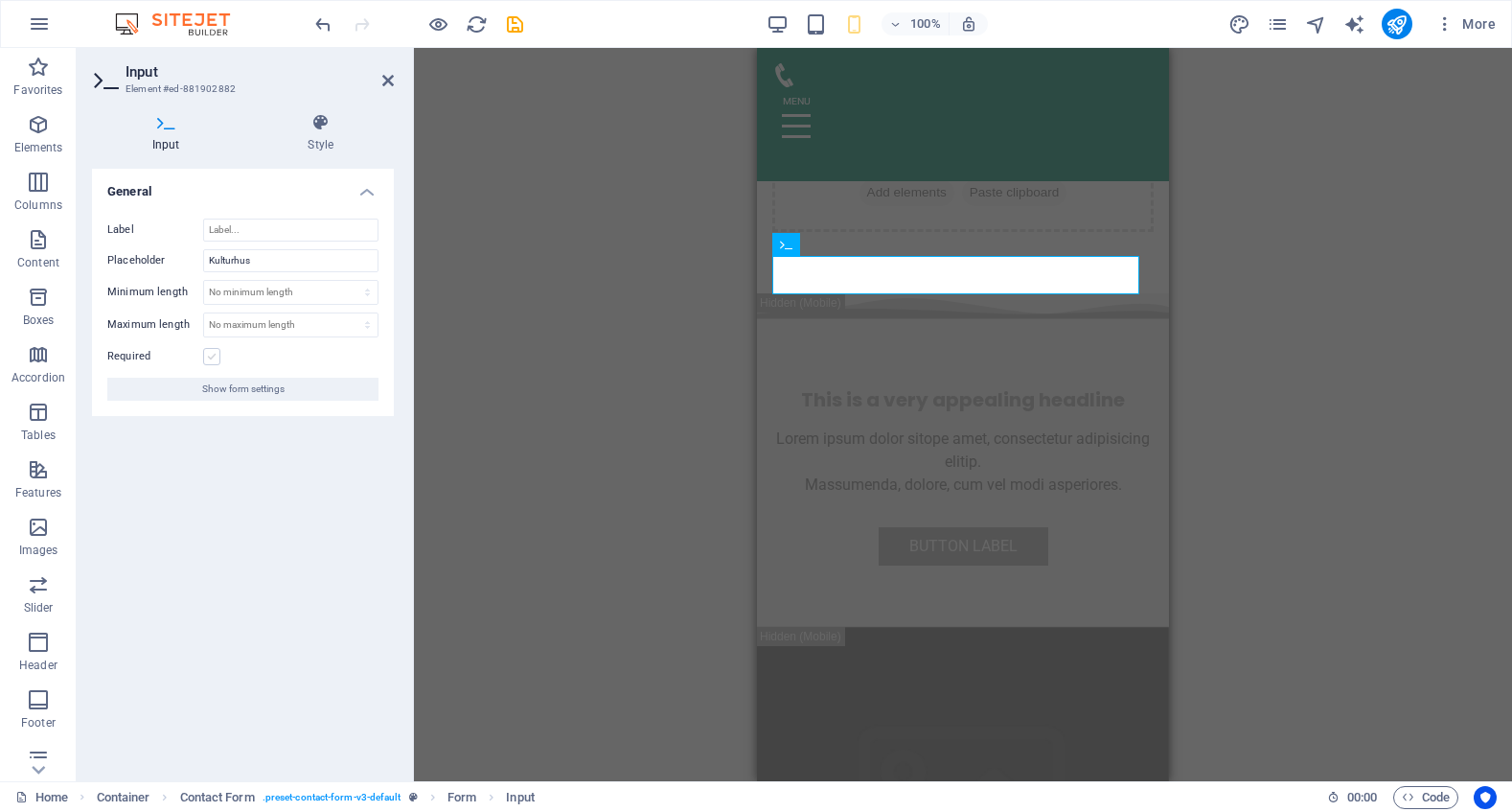
click at [0, 0] on input "Required" at bounding box center [0, 0] width 0 height 0
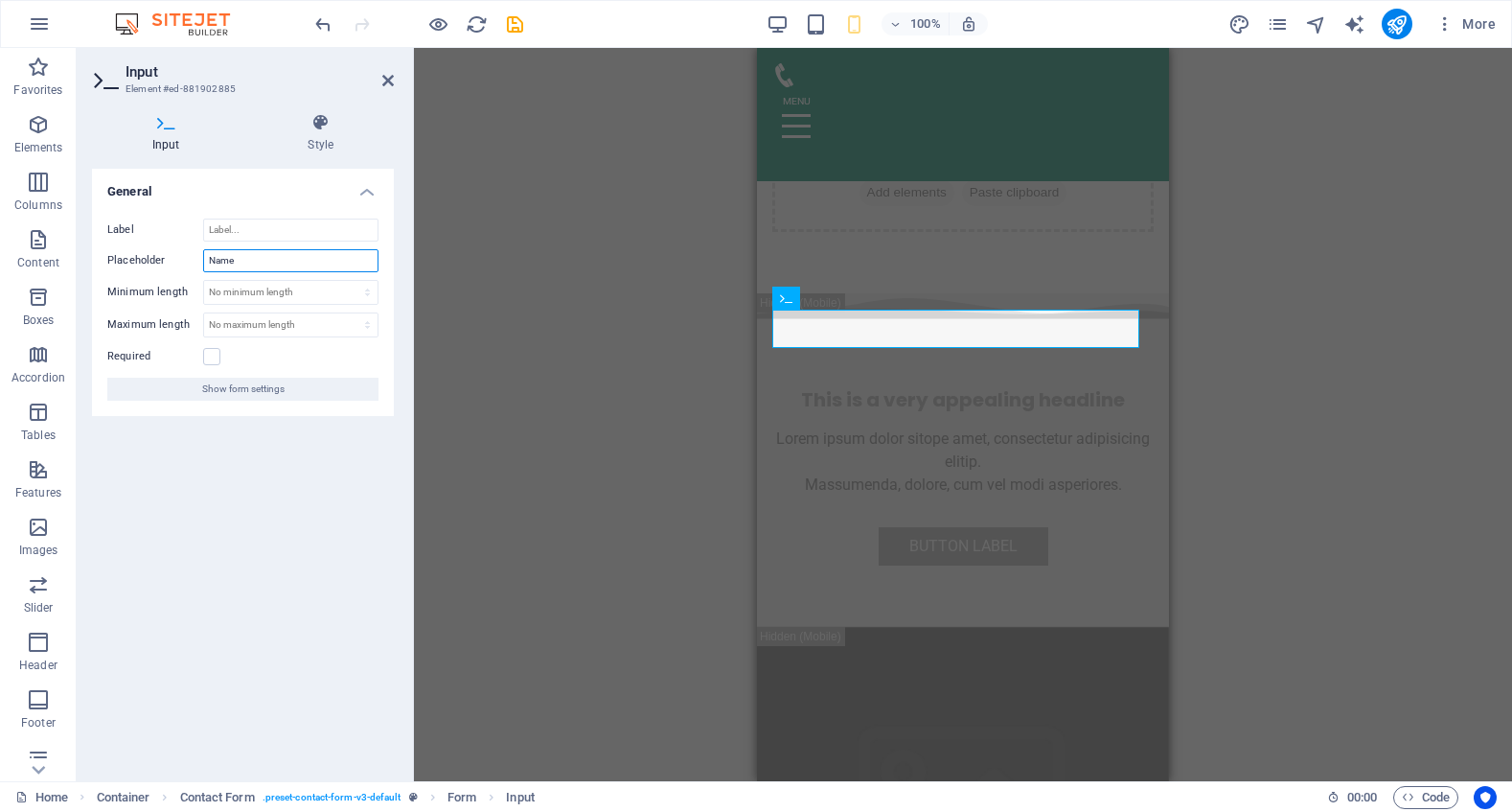
click at [228, 257] on input "Name" at bounding box center [291, 261] width 175 height 23
type input "Navn"
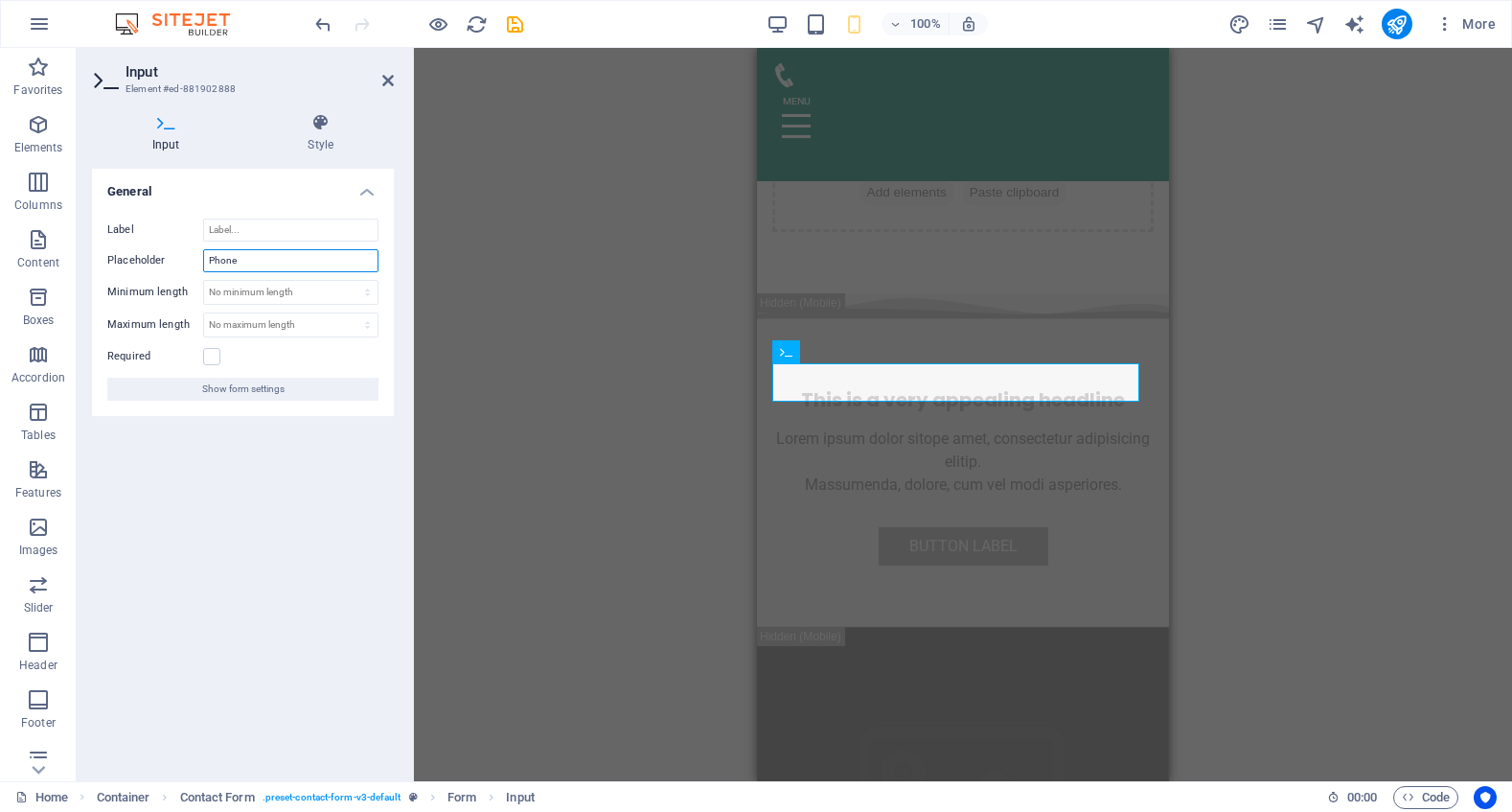
click at [232, 259] on input "Phone" at bounding box center [291, 261] width 175 height 23
type input "Mobil"
click at [211, 356] on label at bounding box center [212, 356] width 17 height 17
click at [0, 0] on input "Required" at bounding box center [0, 0] width 0 height 0
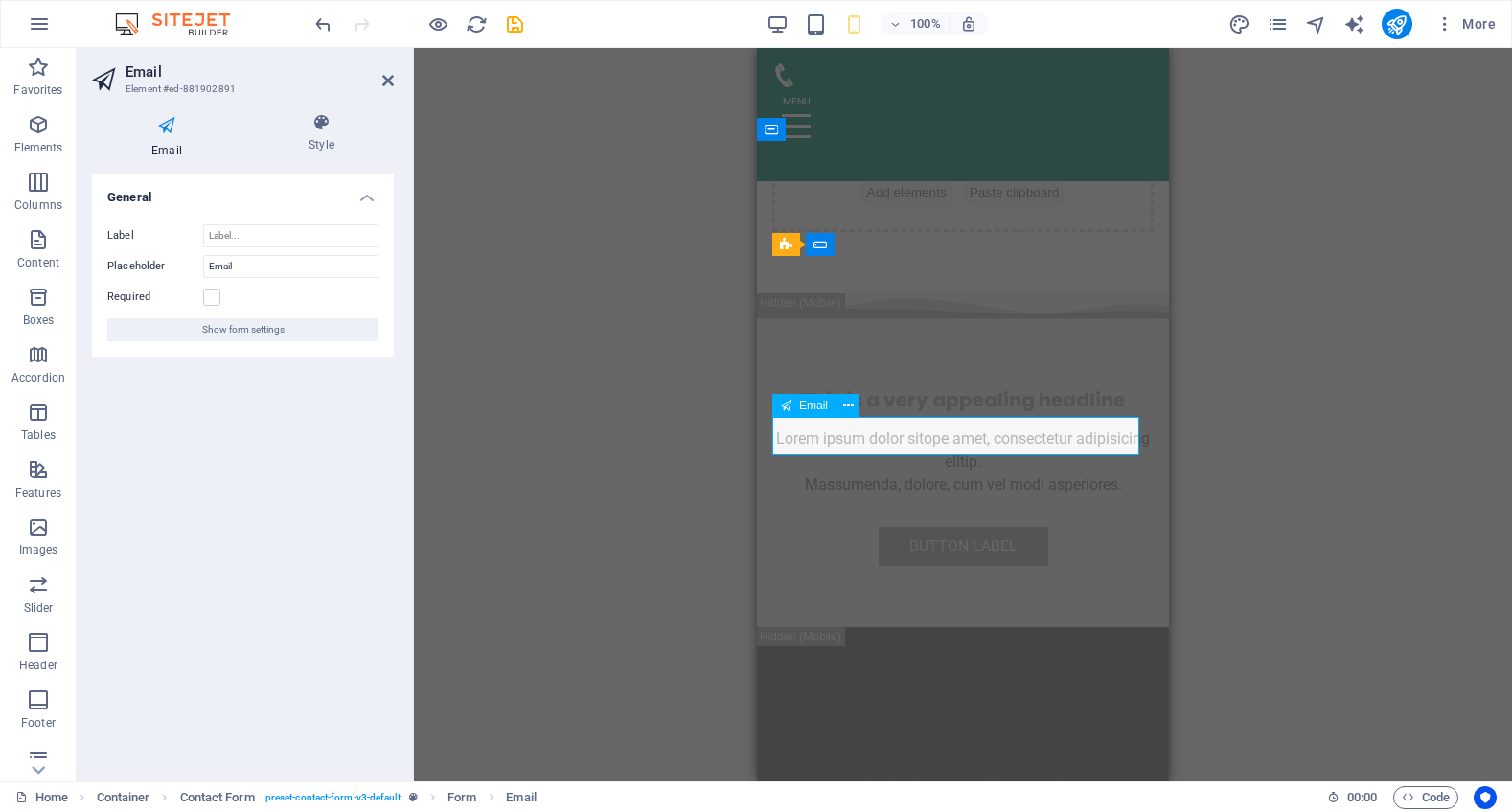
type input "Epost"
click at [255, 267] on input "Email" at bounding box center [291, 267] width 175 height 23
type input "Epost"
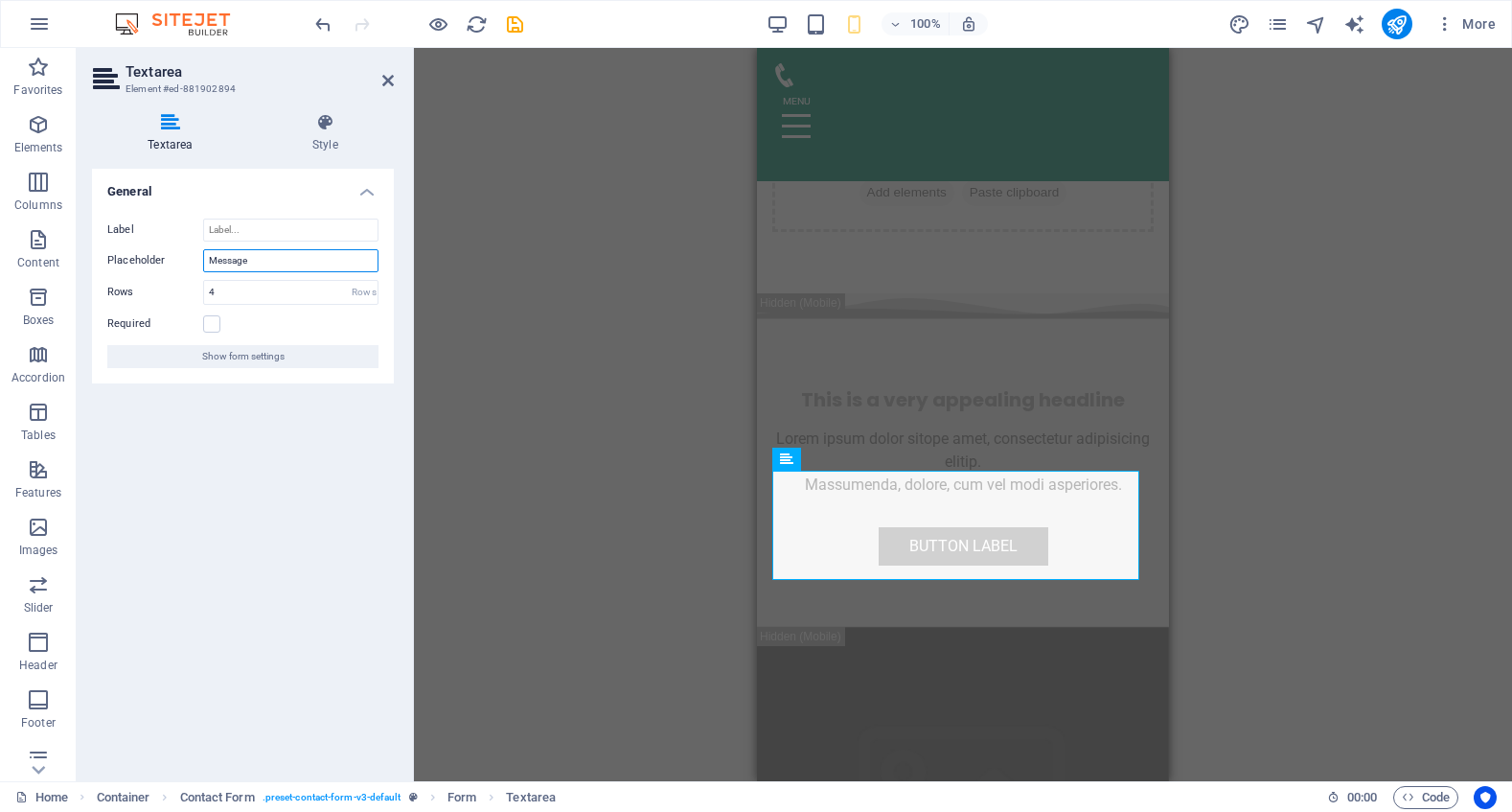
click at [229, 257] on input "Message" at bounding box center [291, 261] width 175 height 23
type input "L"
type input "Melding"
click at [243, 228] on input "Label" at bounding box center [291, 230] width 175 height 23
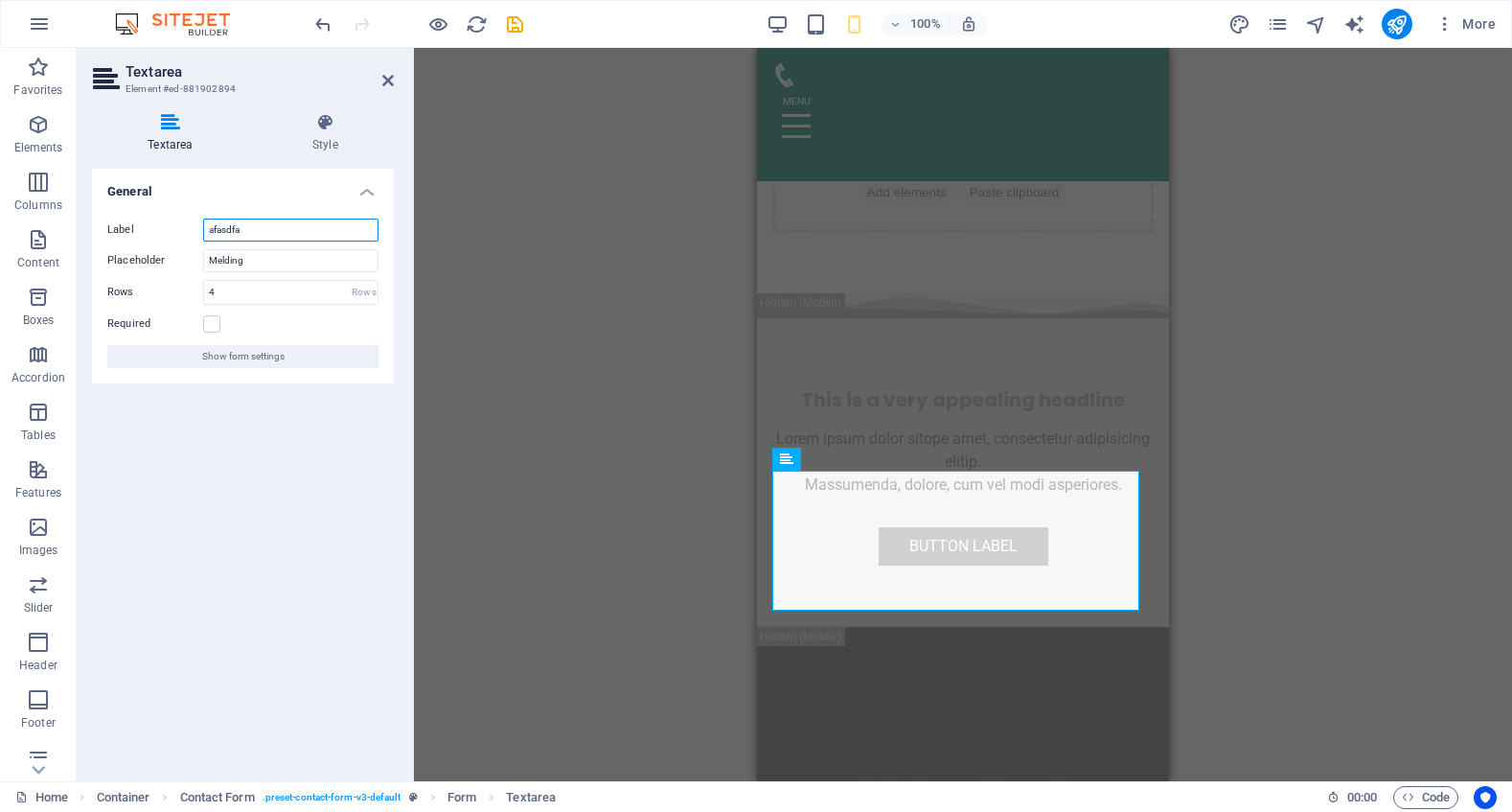
type input "afasdfa"
click at [309, 426] on div "General Label afasdfa Placeholder Melding Rows 4 Rows Required Show form settin…" at bounding box center [242, 467] width 301 height 597
click at [716, 486] on div "H2 Banner Container Preset Container H2 Spacer Text Menu Menu Bar Placeholder C…" at bounding box center [963, 414] width 1098 height 733
click at [674, 523] on div "H2 Banner Container Preset Container H2 Spacer Text Menu Menu Bar Placeholder C…" at bounding box center [963, 414] width 1098 height 733
click at [672, 522] on div "H2 Banner Container Preset Container H2 Spacer Text Menu Menu Bar Placeholder C…" at bounding box center [963, 414] width 1098 height 733
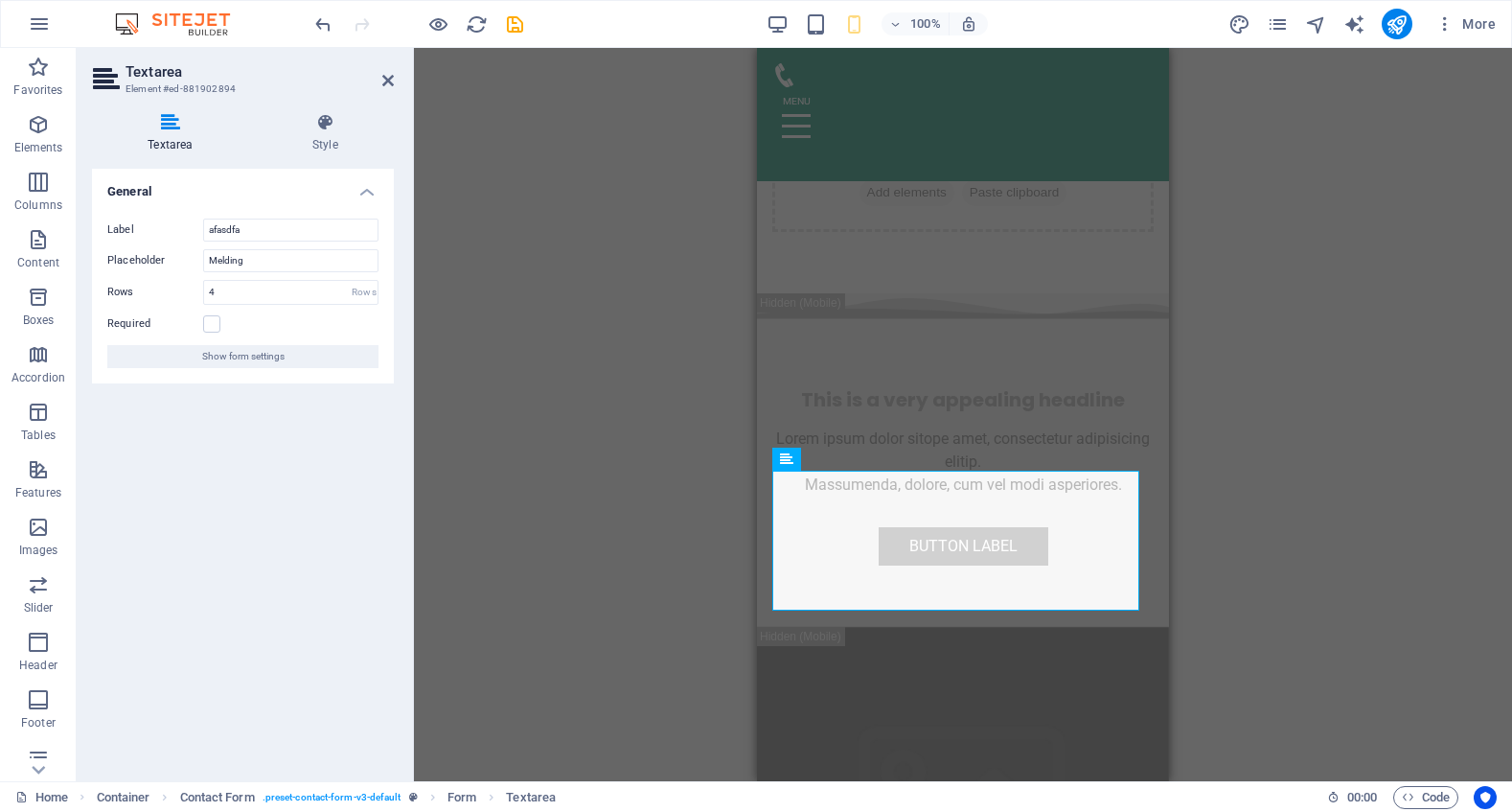
click at [616, 494] on div "H2 Banner Container Preset Container H2 Spacer Text Menu Menu Bar Placeholder C…" at bounding box center [963, 414] width 1098 height 733
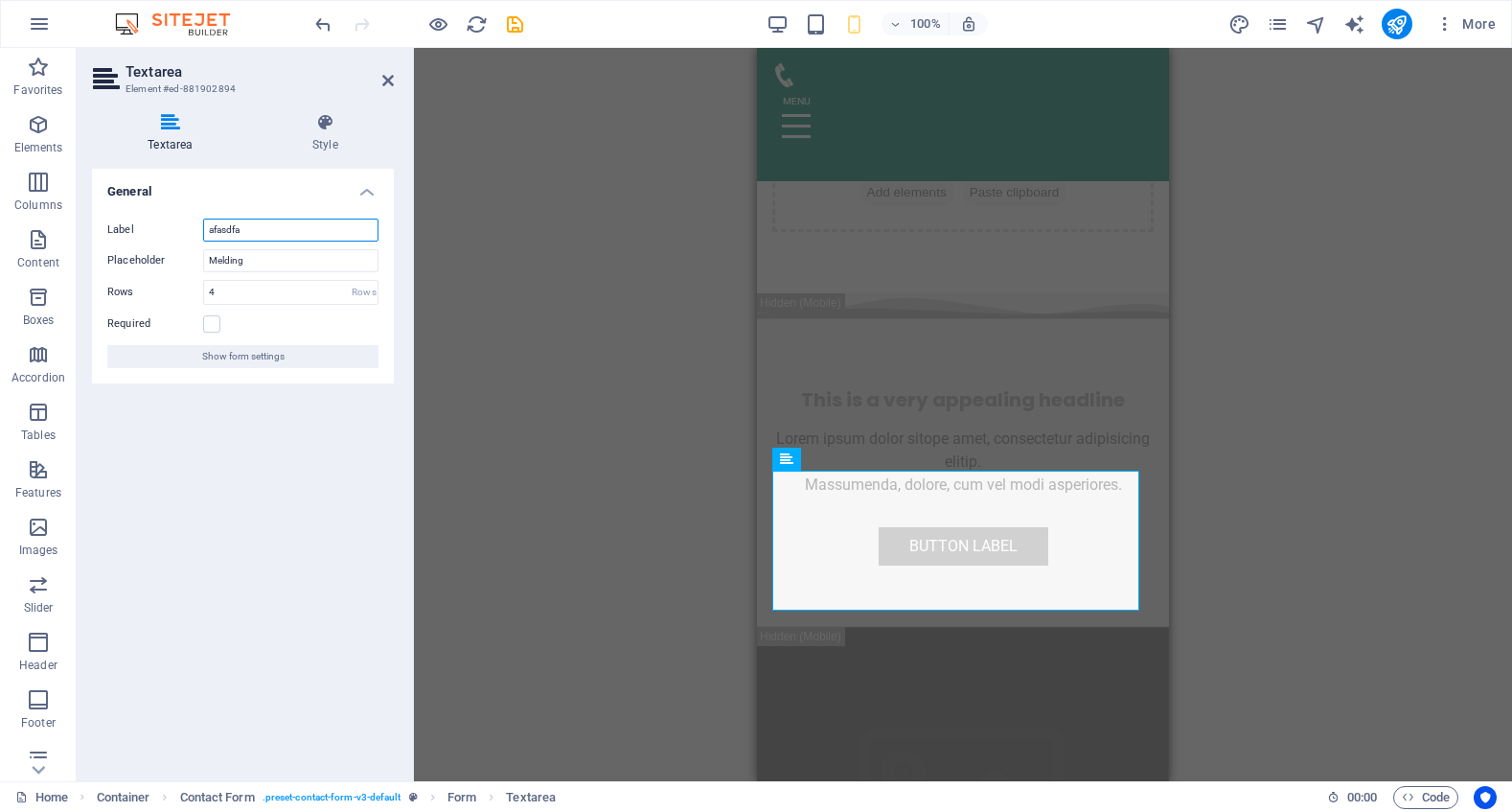
click at [220, 225] on input "afasdfa" at bounding box center [291, 230] width 175 height 23
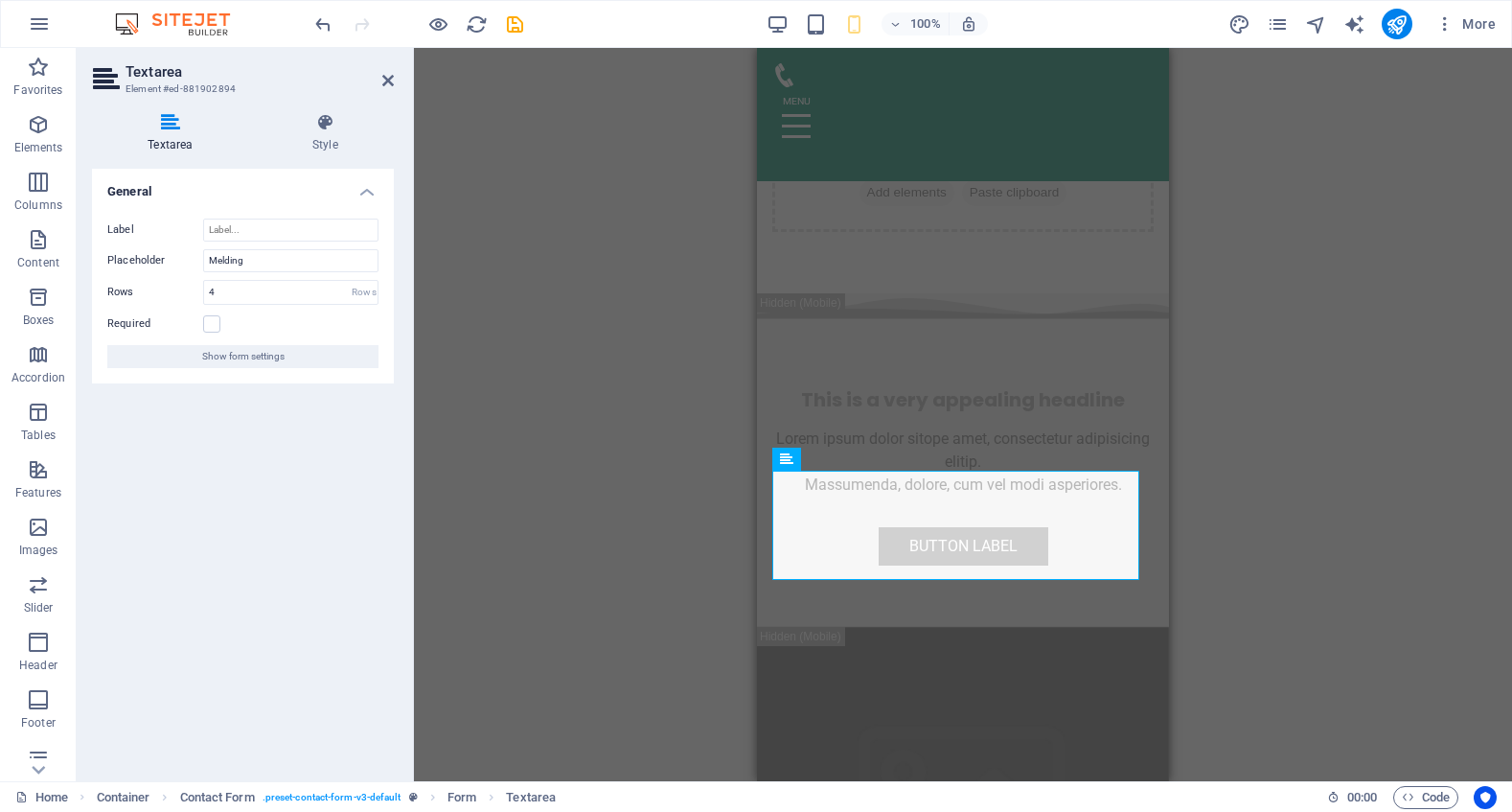
click at [353, 565] on div "General Label Placeholder Melding Rows 4 Rows Required Show form settings" at bounding box center [242, 467] width 301 height 597
click at [539, 500] on div "Drag here to replace the existing content. Press “Ctrl” if you want to create a…" at bounding box center [963, 414] width 1098 height 733
click at [425, 22] on div at bounding box center [418, 24] width 215 height 31
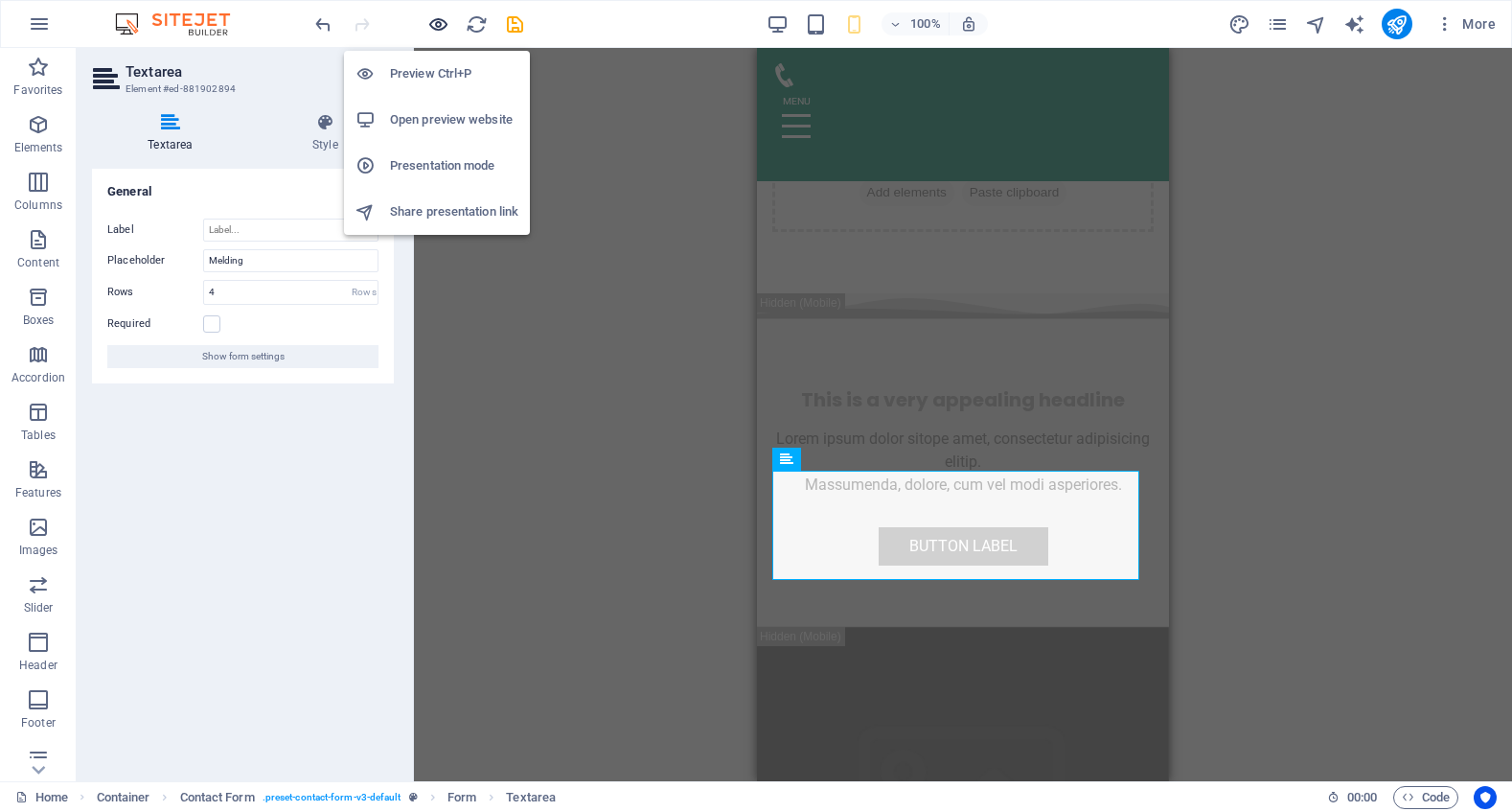
click at [433, 26] on icon "button" at bounding box center [438, 24] width 22 height 22
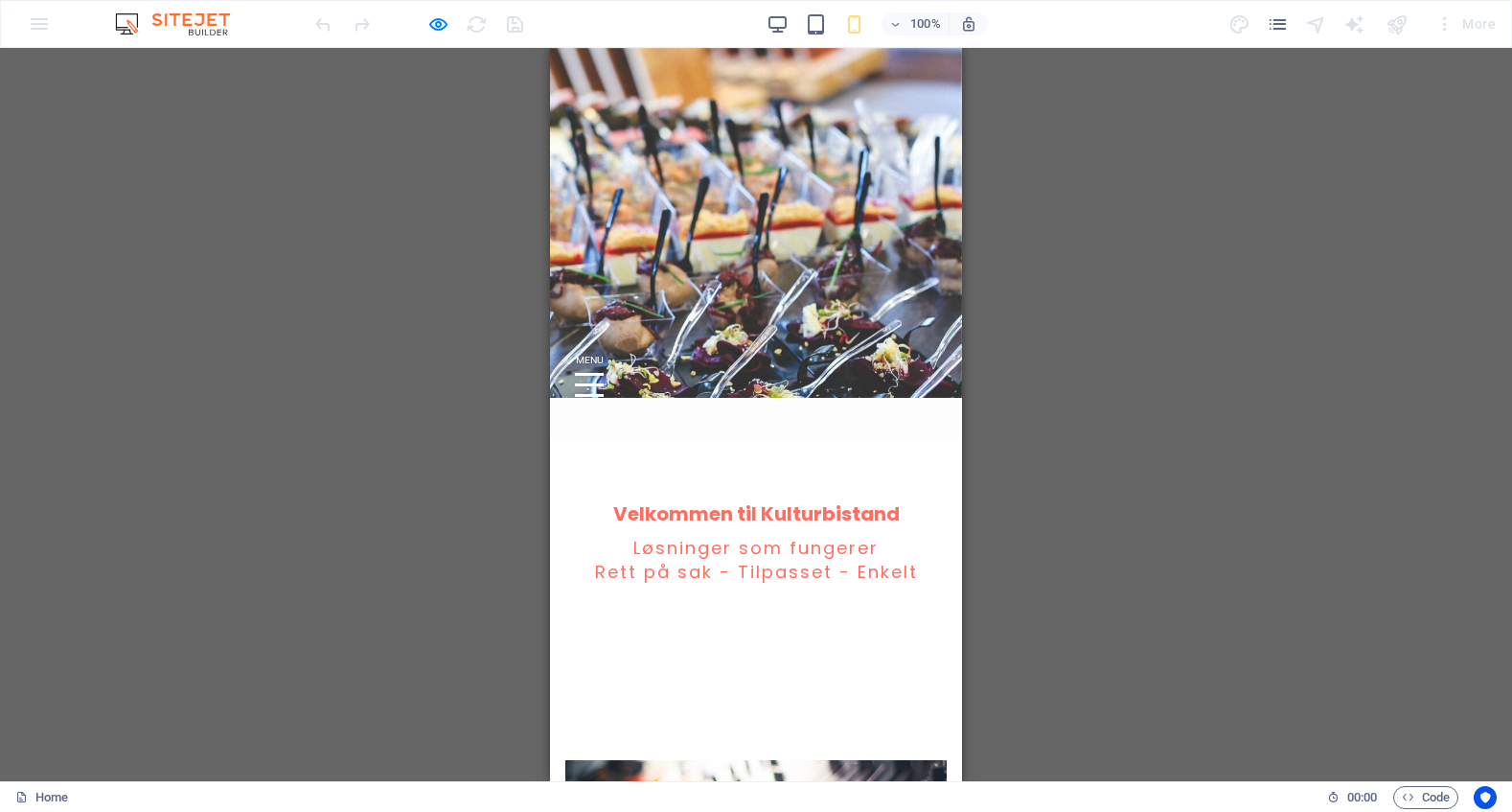
scroll to position [670, 0]
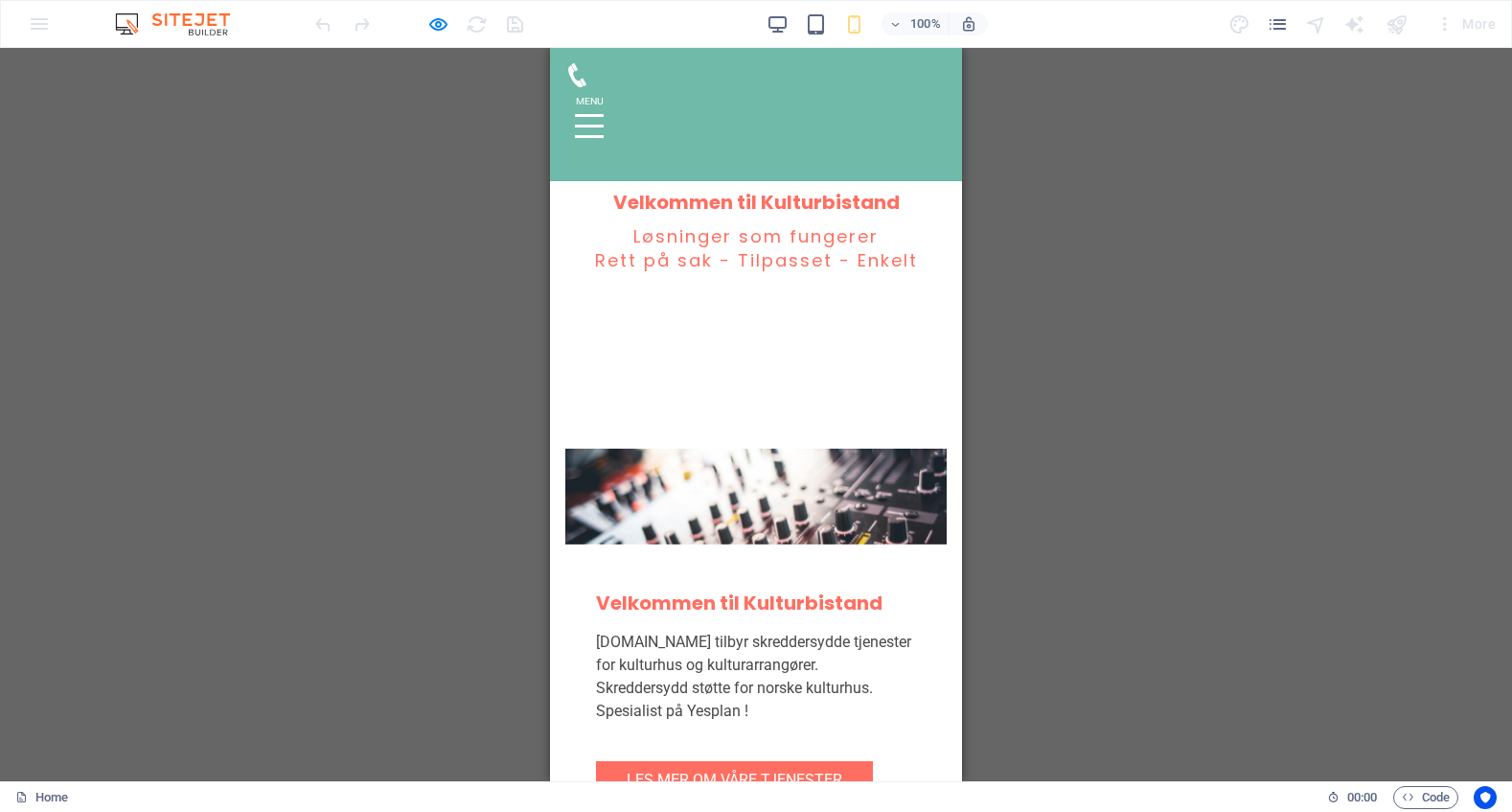
click at [765, 104] on div at bounding box center [756, 115] width 381 height 102
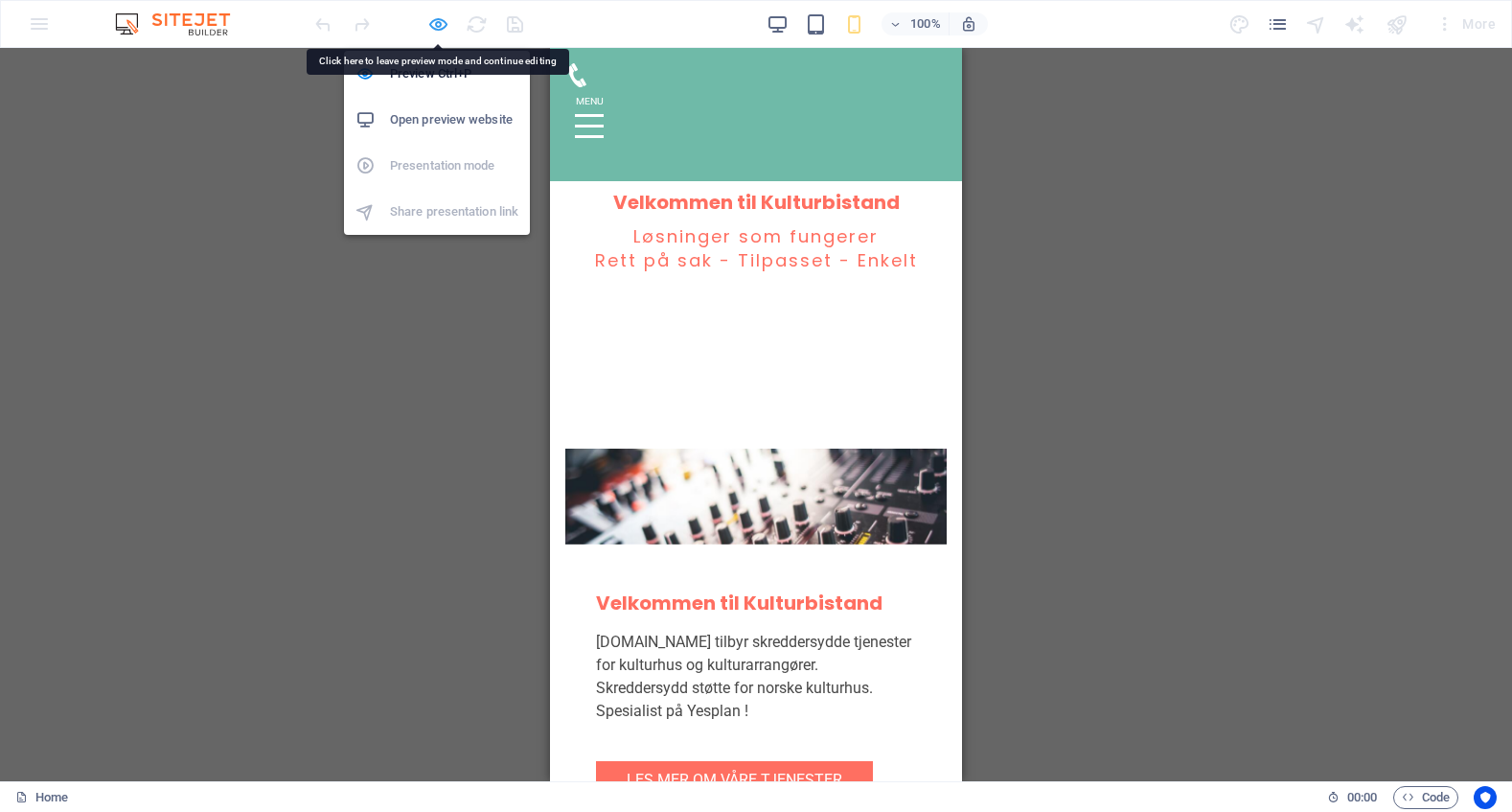
click at [442, 29] on icon "button" at bounding box center [438, 24] width 22 height 22
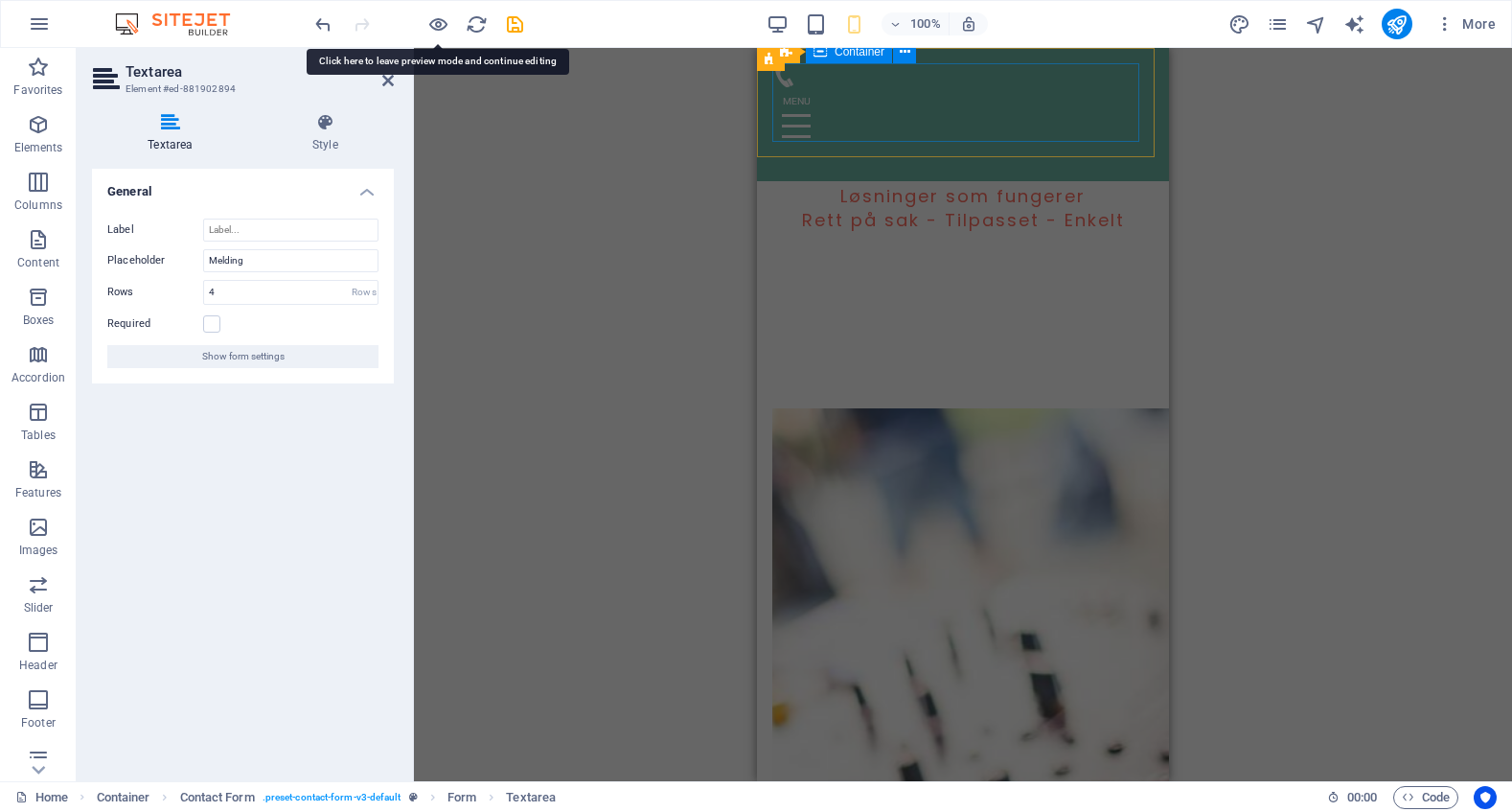
click at [890, 101] on div at bounding box center [963, 115] width 381 height 102
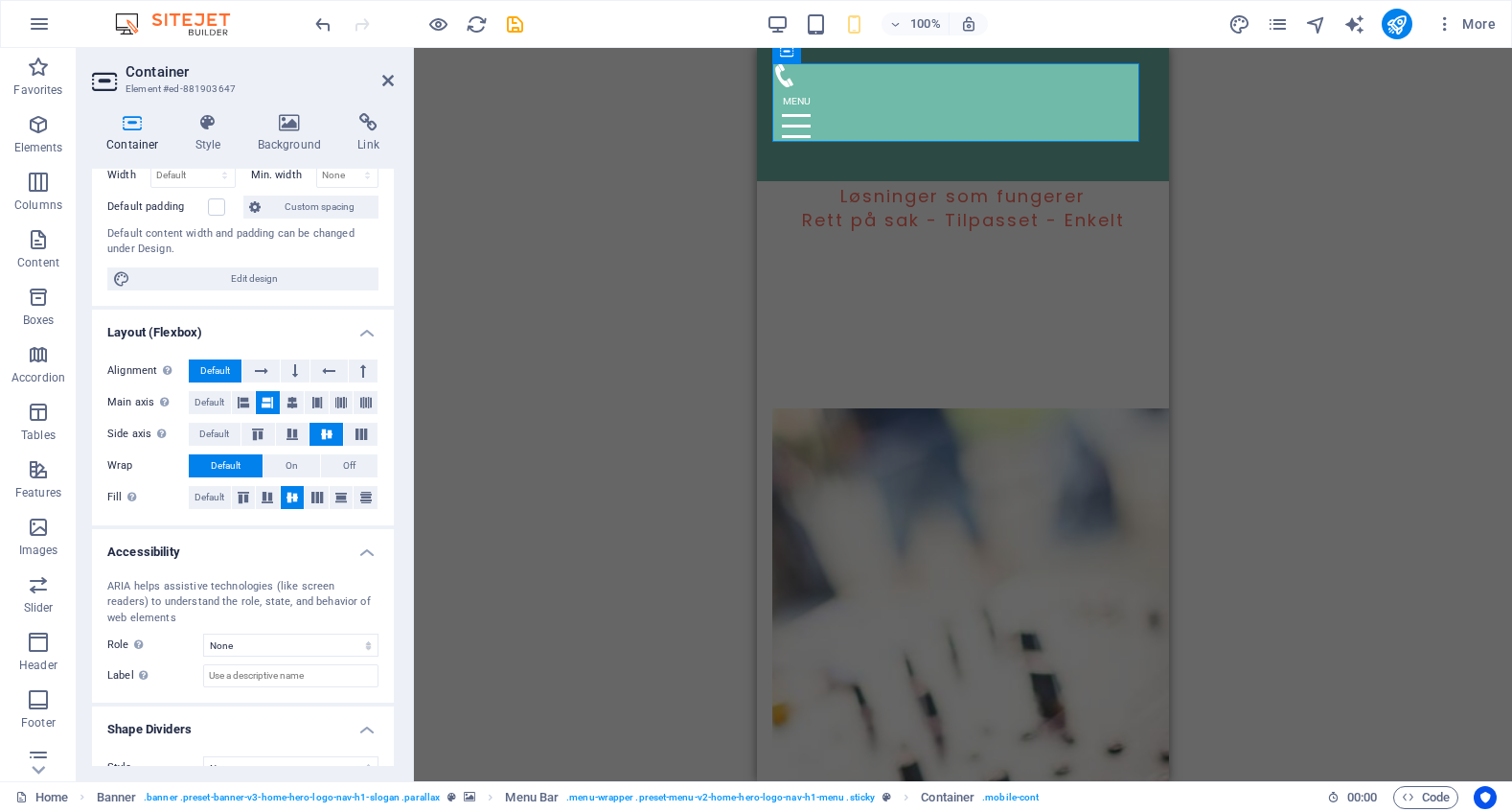
scroll to position [178, 0]
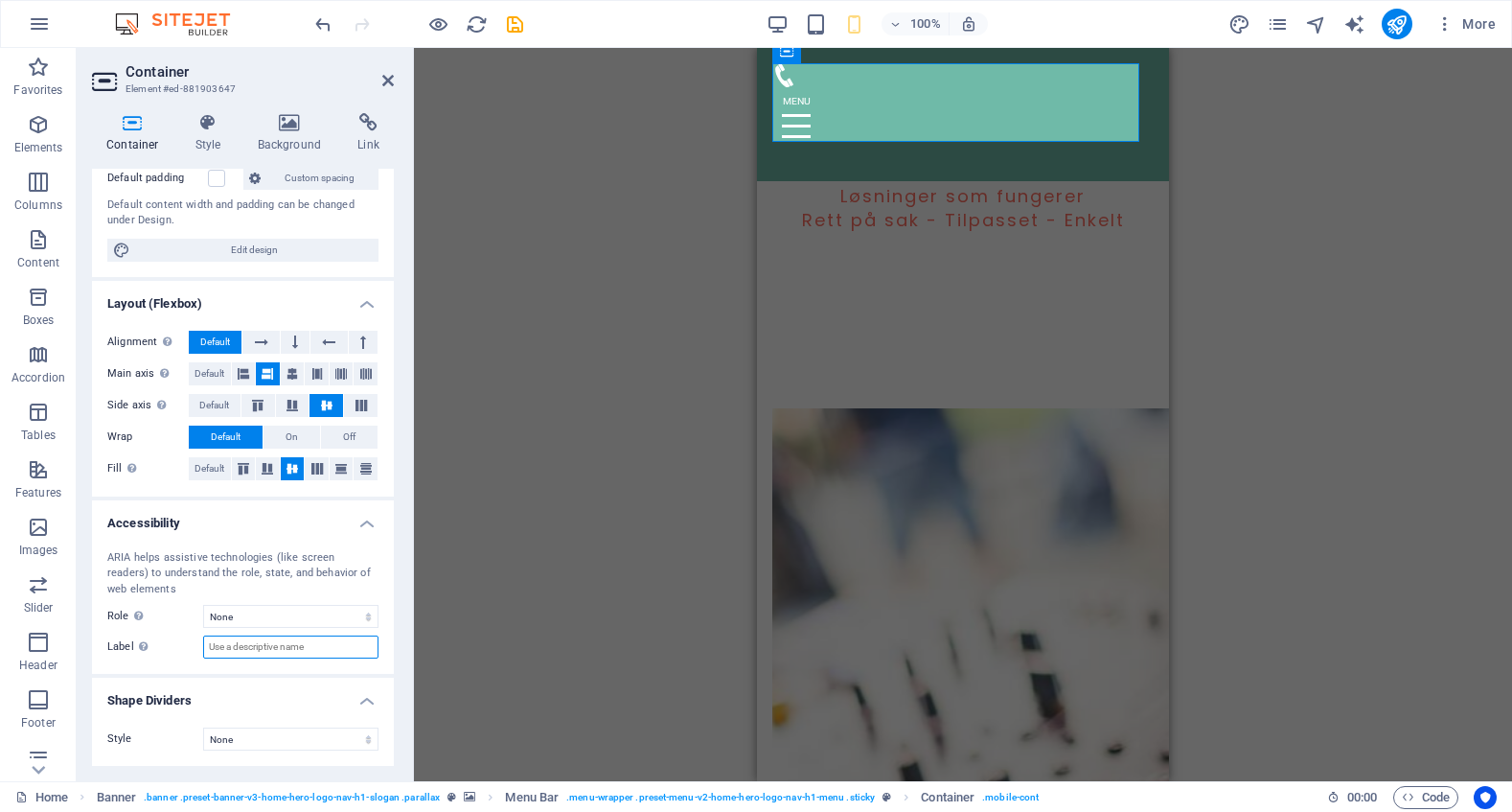
click at [306, 649] on input "Label Use the ARIA label to provide a clear and descriptive name for elements t…" at bounding box center [291, 647] width 175 height 23
type input "dasdfasdf"
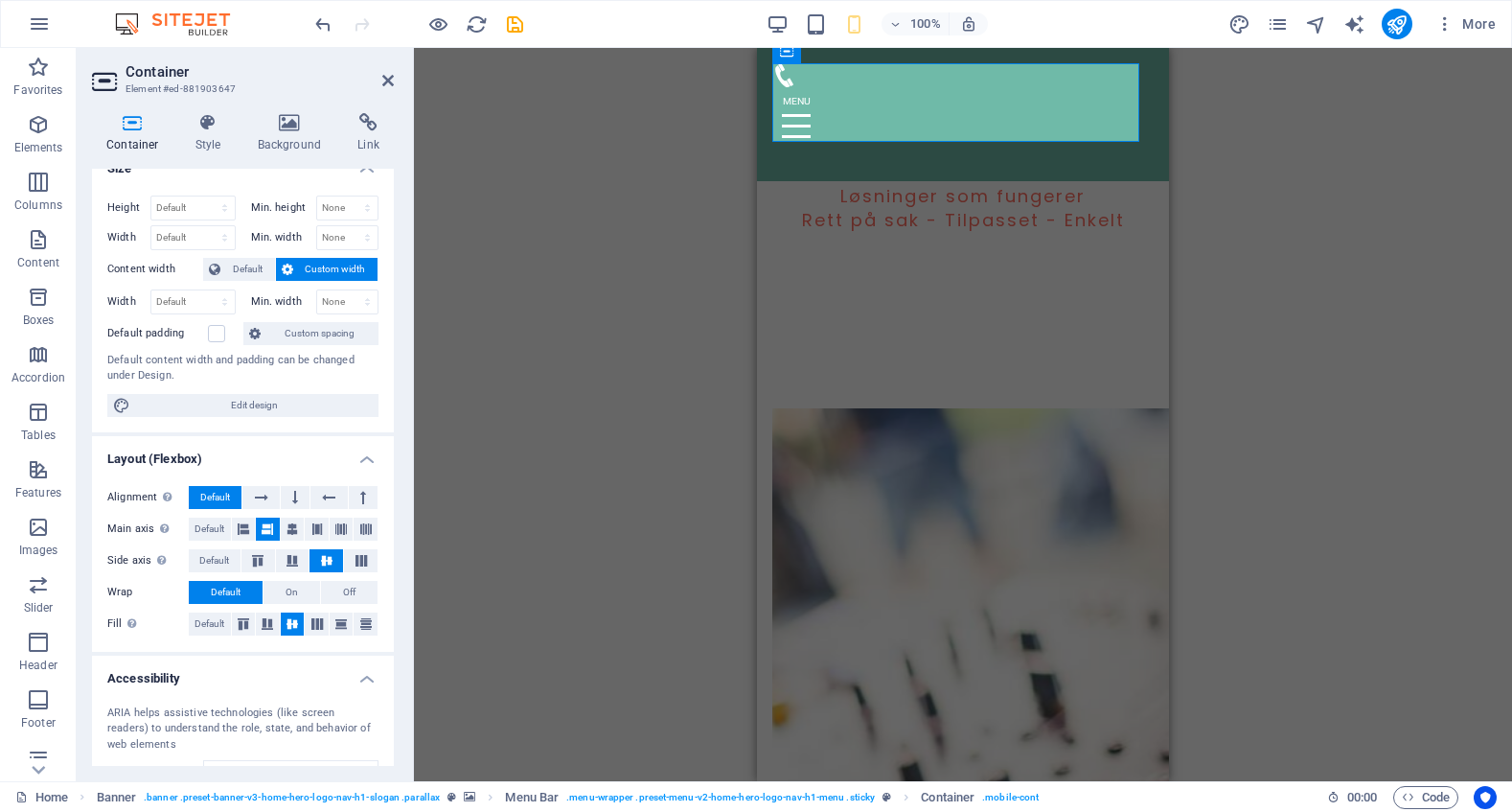
scroll to position [0, 0]
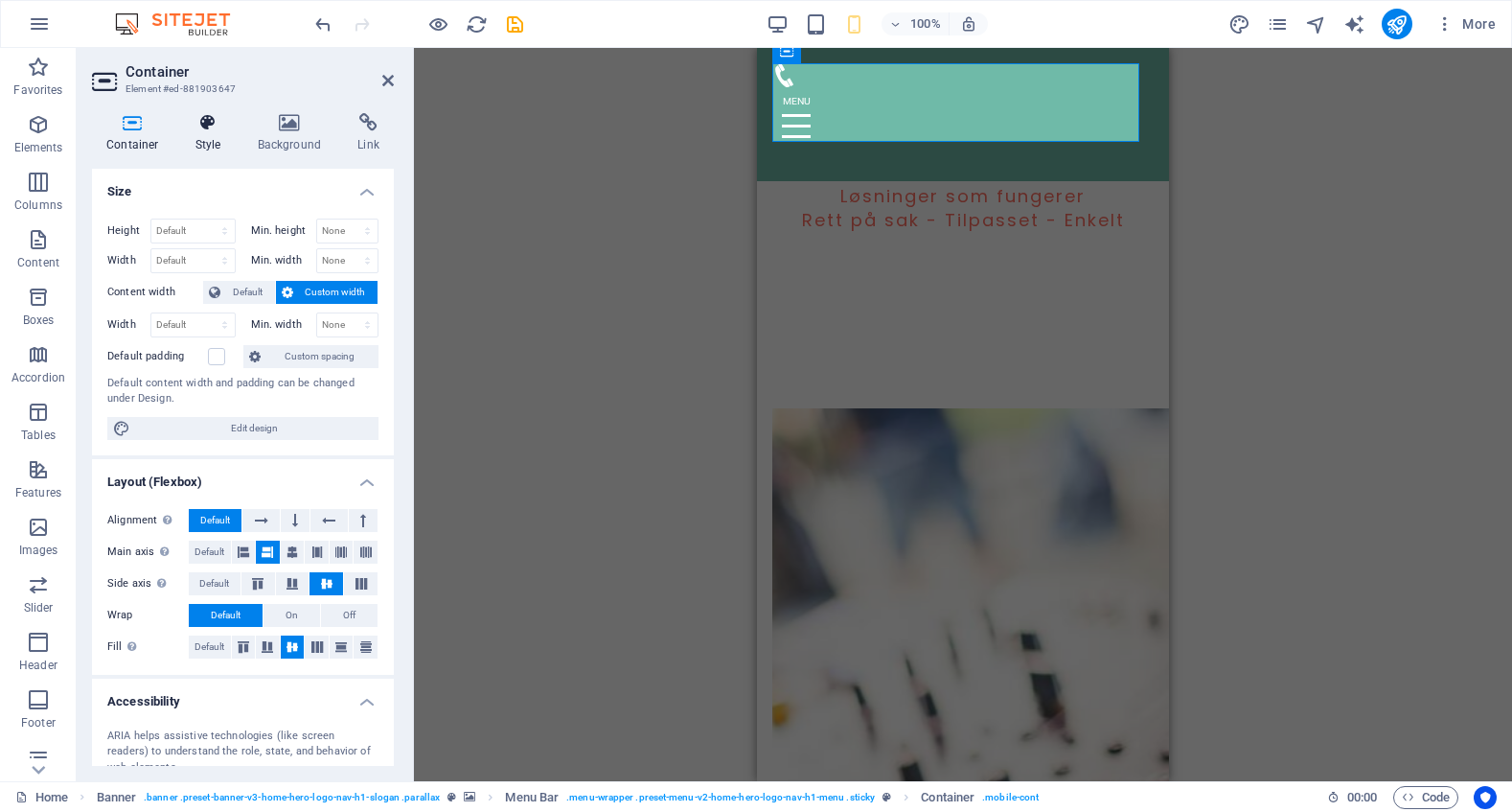
click at [207, 128] on icon at bounding box center [208, 122] width 55 height 19
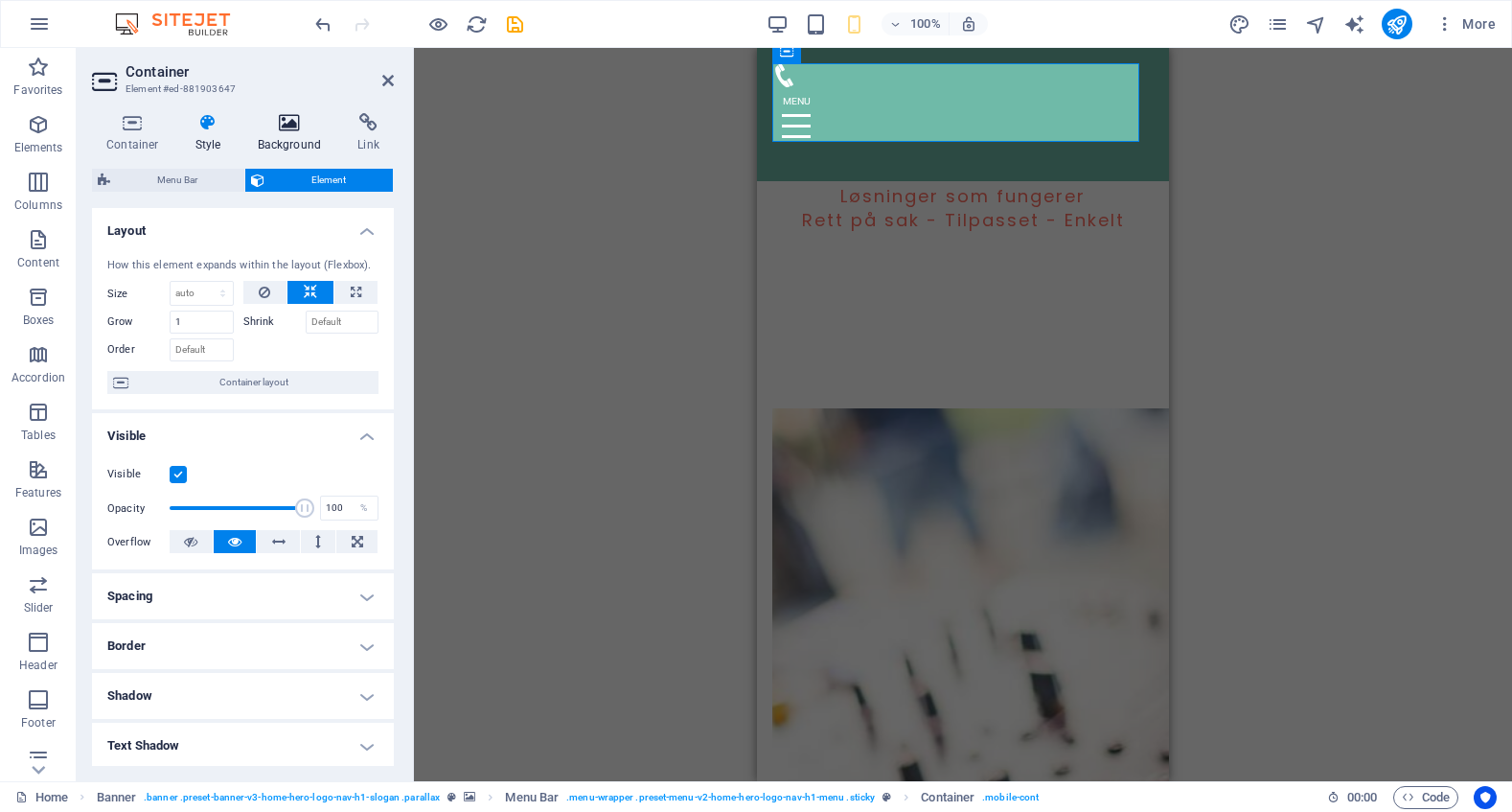
click at [288, 128] on icon at bounding box center [290, 122] width 92 height 19
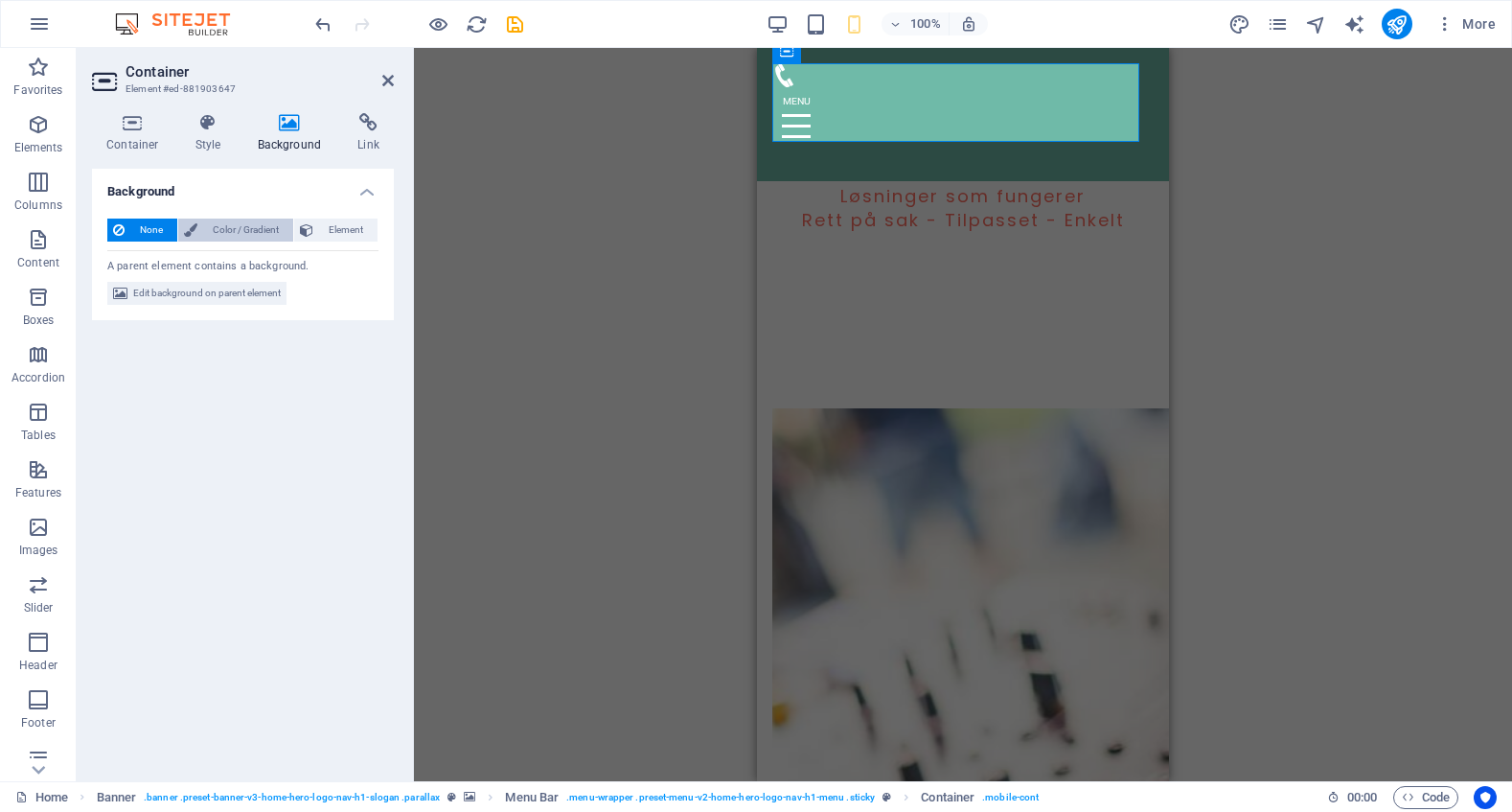
click at [266, 221] on span "Color / Gradient" at bounding box center [246, 230] width 85 height 23
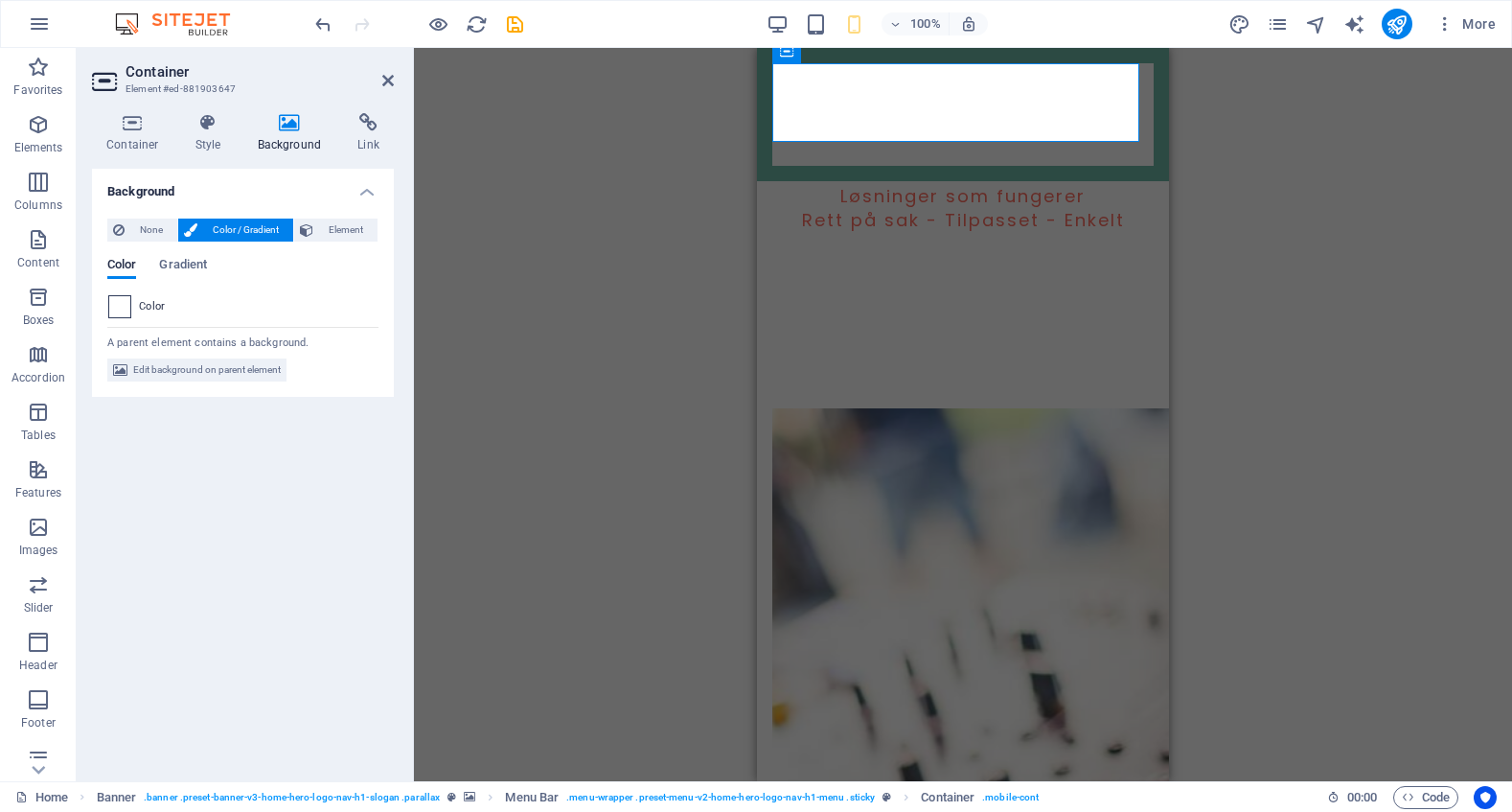
click at [124, 304] on span at bounding box center [119, 306] width 21 height 21
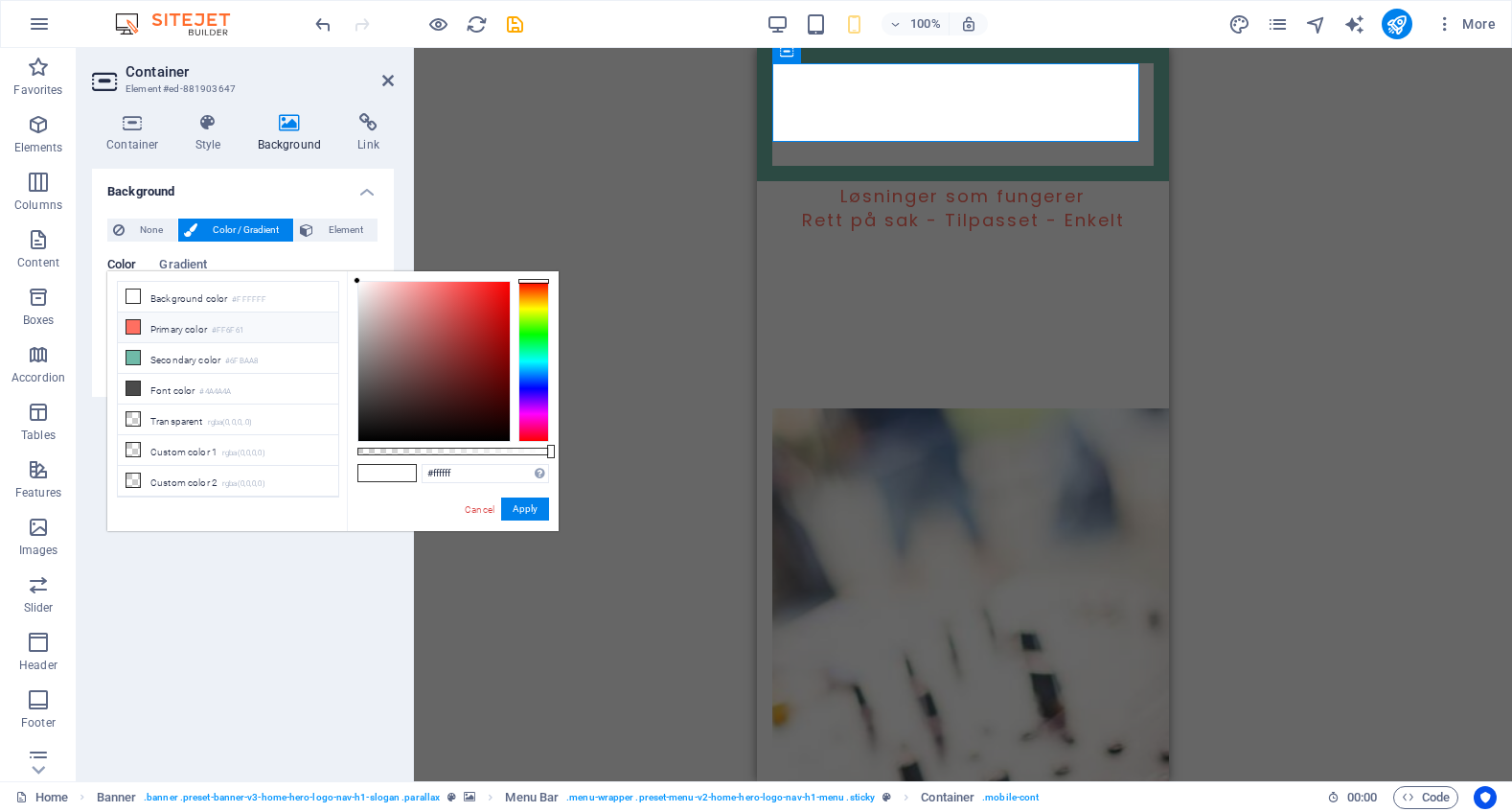
click at [146, 321] on li "Primary color #FF6F61" at bounding box center [227, 327] width 221 height 31
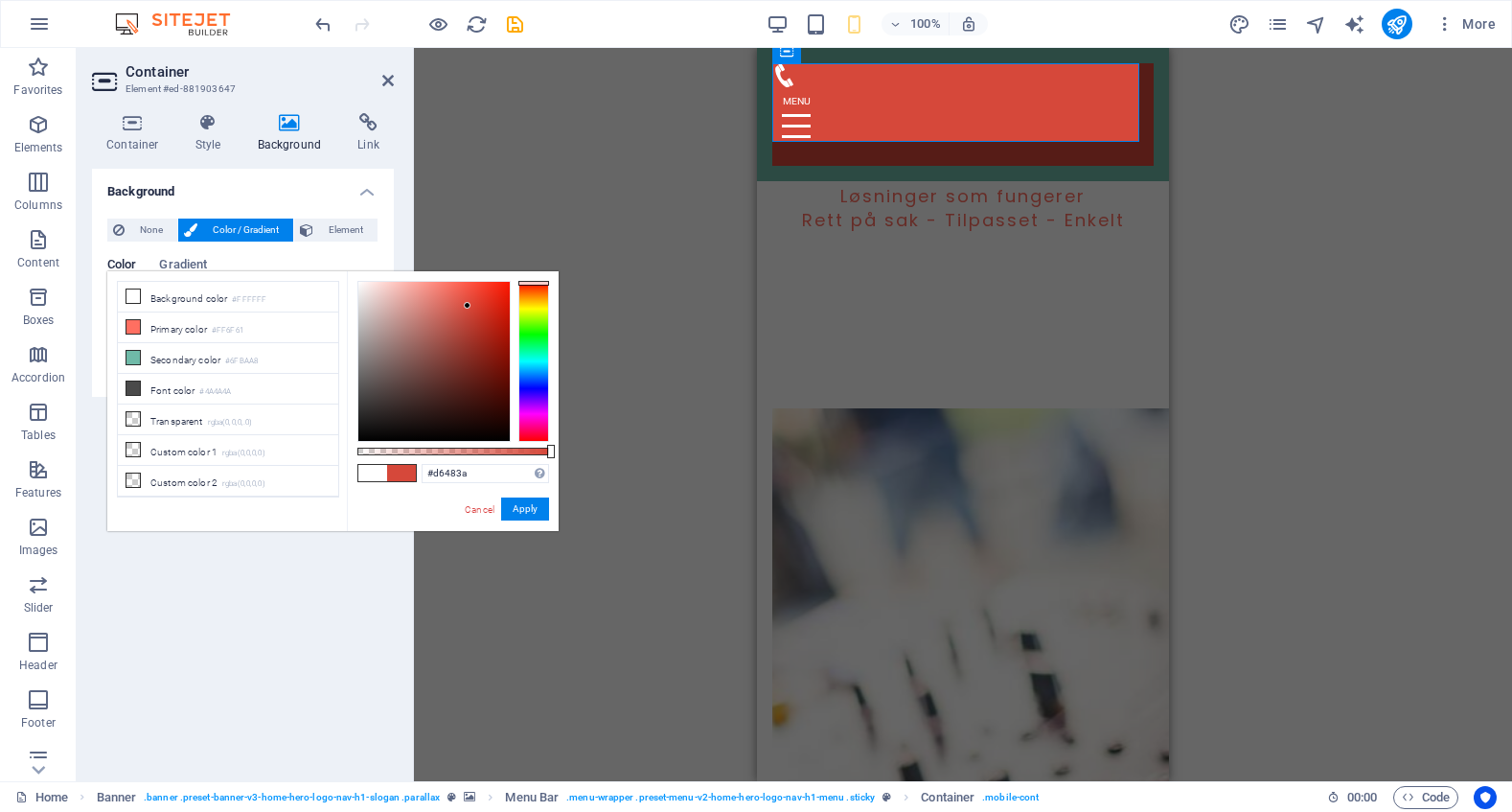
drag, startPoint x: 454, startPoint y: 281, endPoint x: 467, endPoint y: 305, distance: 27.3
click at [467, 305] on div at bounding box center [466, 304] width 7 height 7
drag, startPoint x: 551, startPoint y: 449, endPoint x: 632, endPoint y: 454, distance: 81.2
click at [632, 454] on body "[DOMAIN_NAME] Home Favorites Elements Columns Content Boxes Accordion Tables Fe…" at bounding box center [756, 406] width 1512 height 812
click at [389, 476] on span at bounding box center [402, 472] width 29 height 16
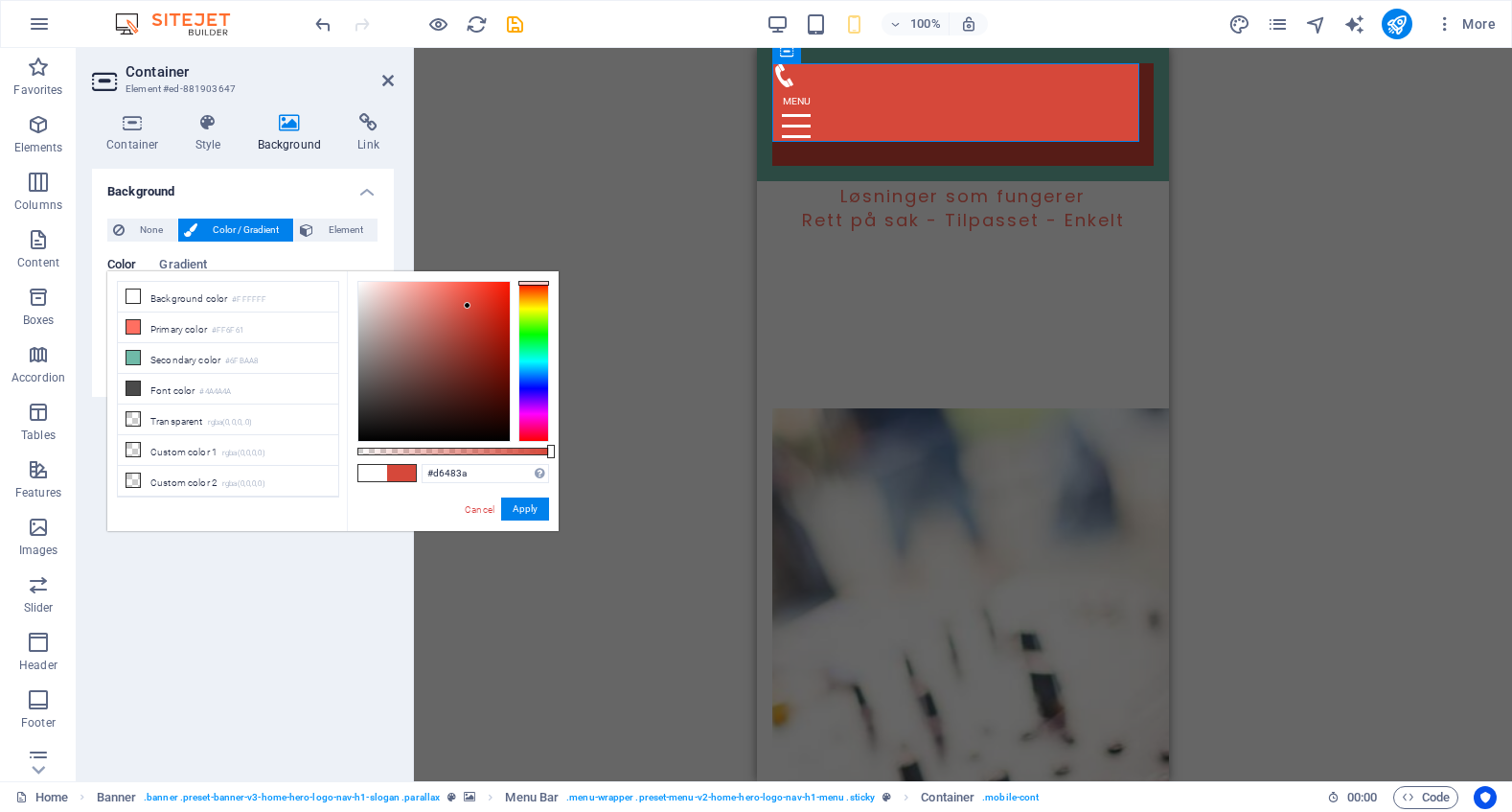
click at [480, 508] on link "Cancel" at bounding box center [479, 509] width 34 height 14
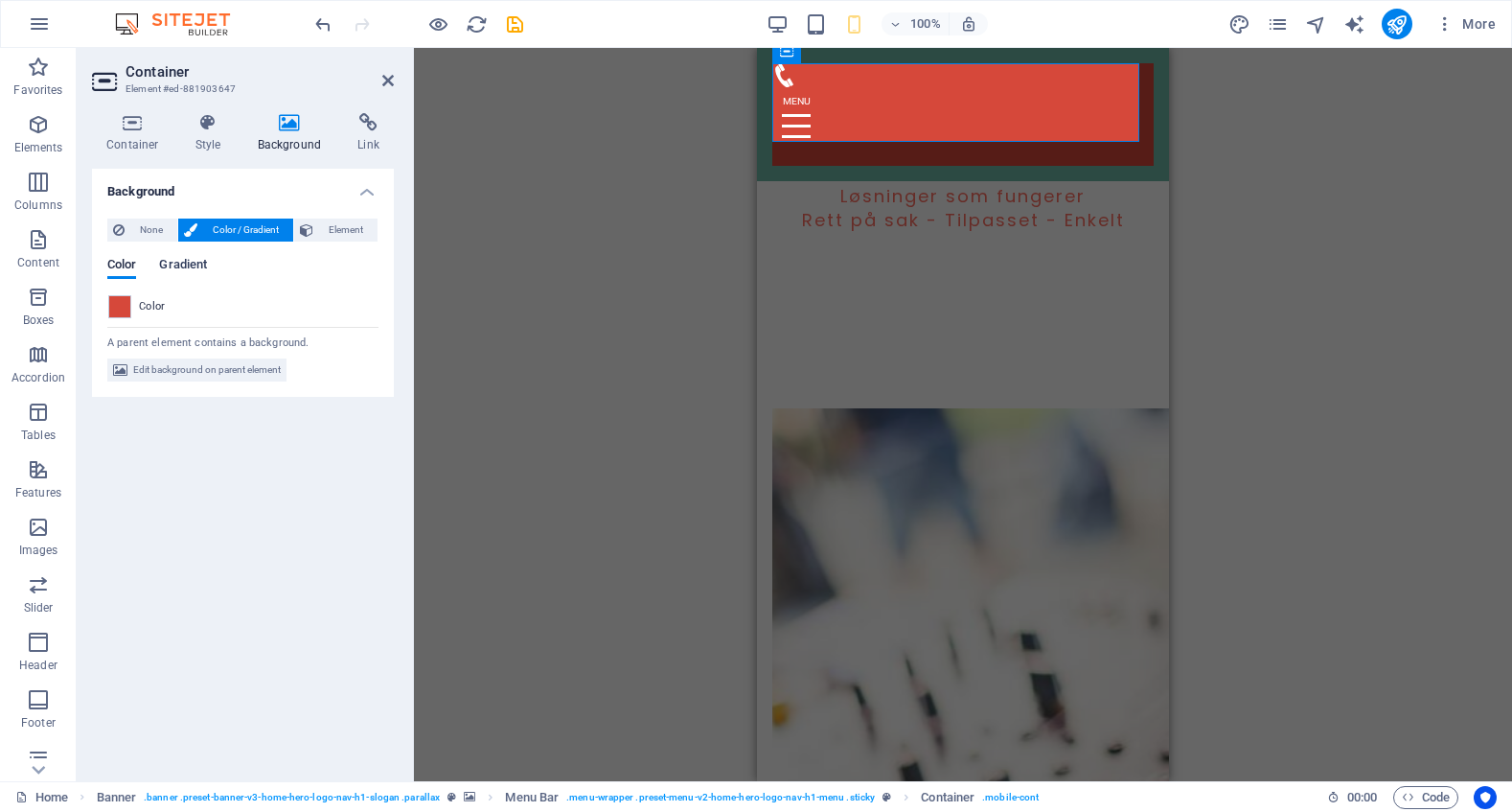
click at [195, 273] on span "Gradient" at bounding box center [183, 267] width 48 height 27
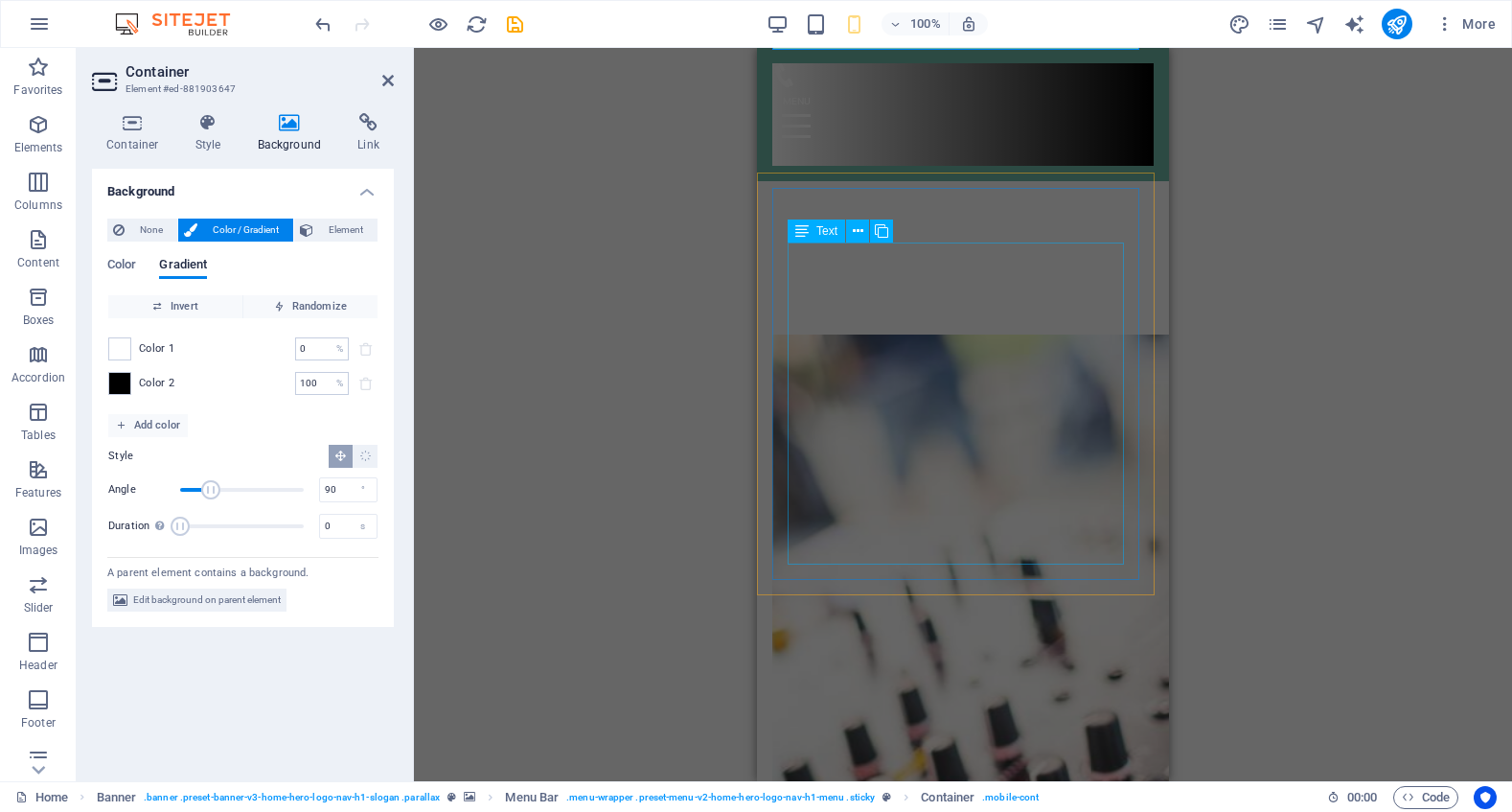
scroll to position [807, 0]
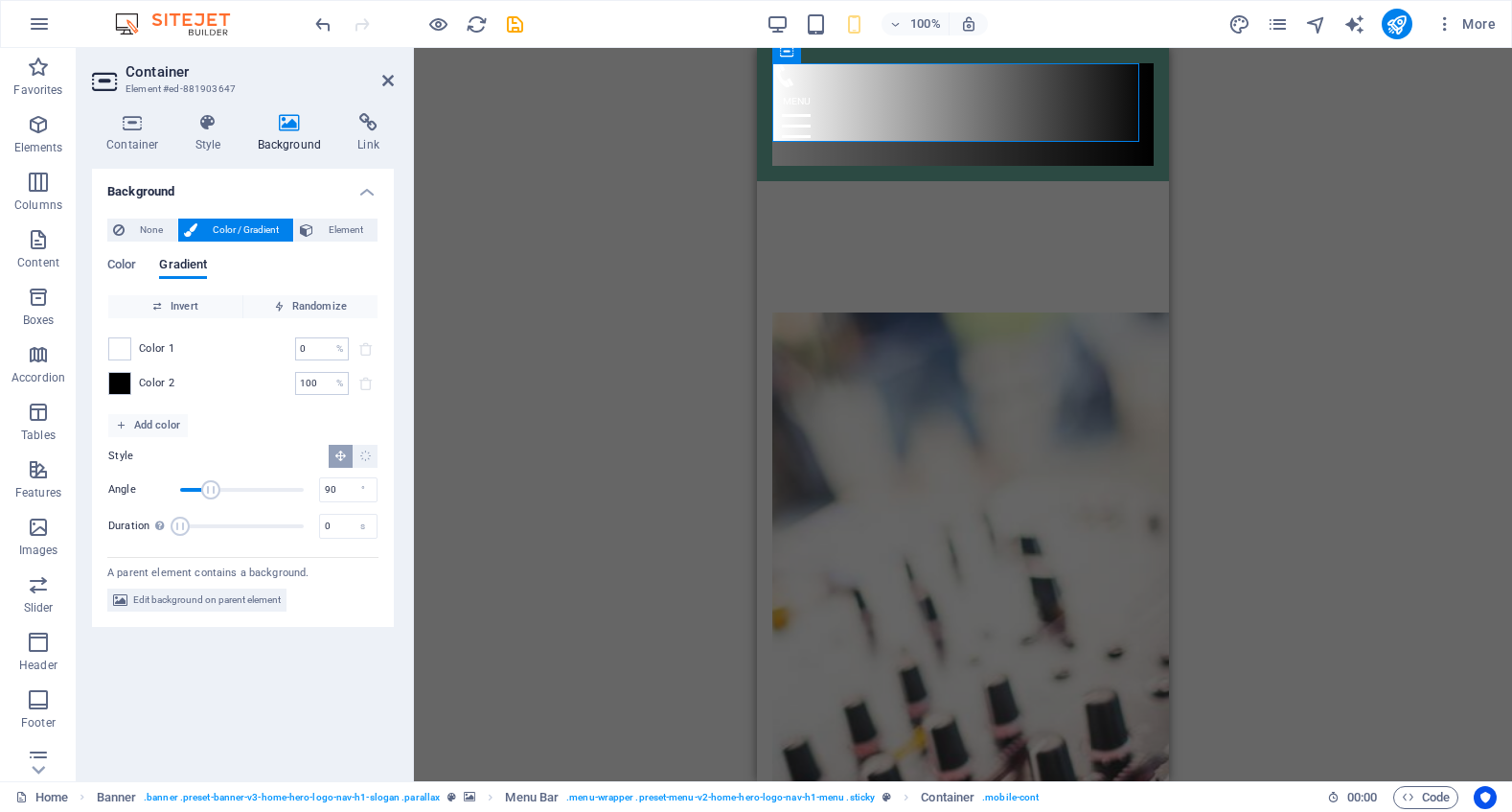
click at [640, 241] on div "H2 Banner Container Preset Container H2 Spacer Text Menu Menu Bar Placeholder C…" at bounding box center [963, 414] width 1098 height 733
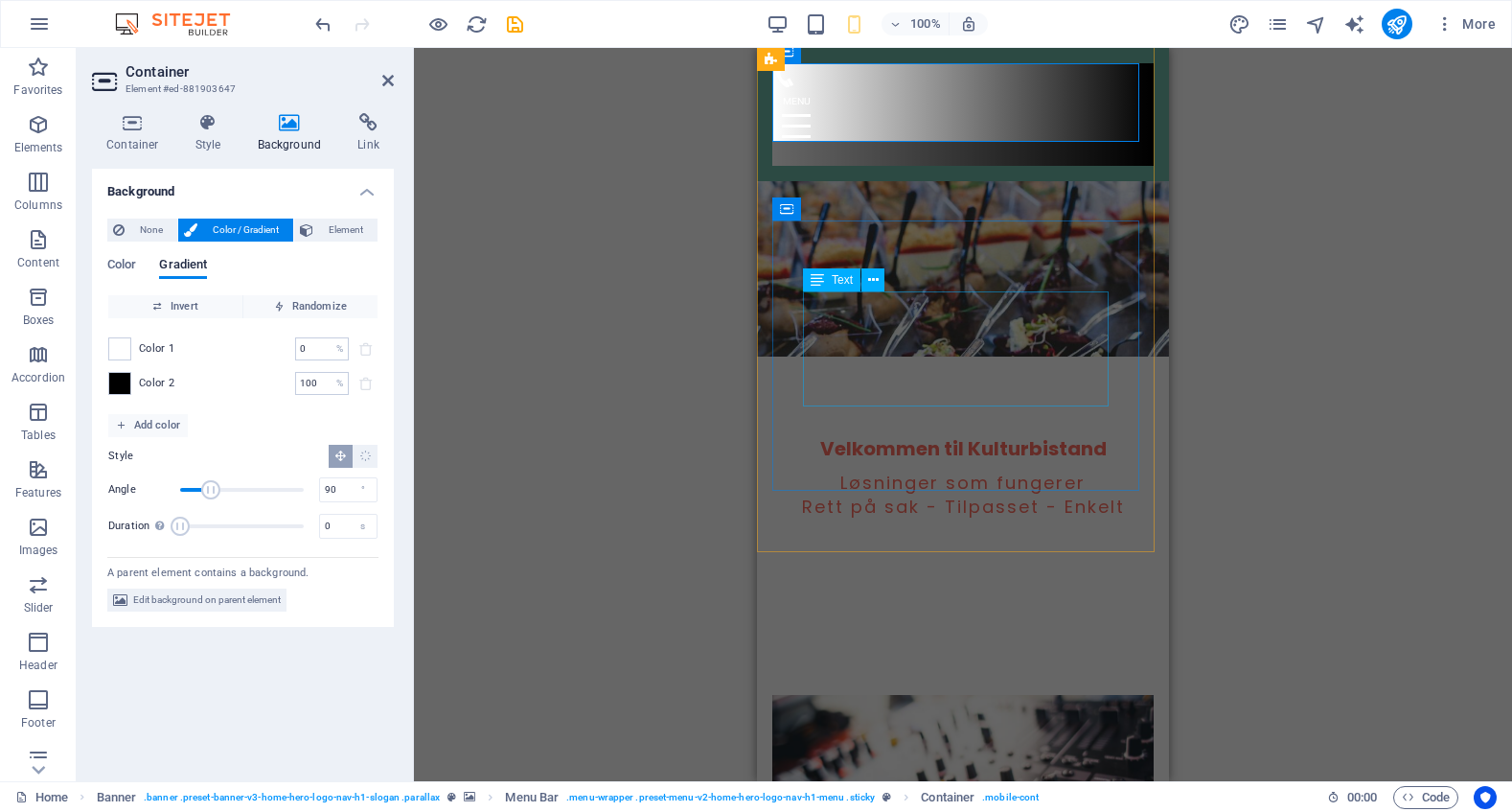
scroll to position [424, 0]
click at [119, 378] on span at bounding box center [119, 383] width 21 height 21
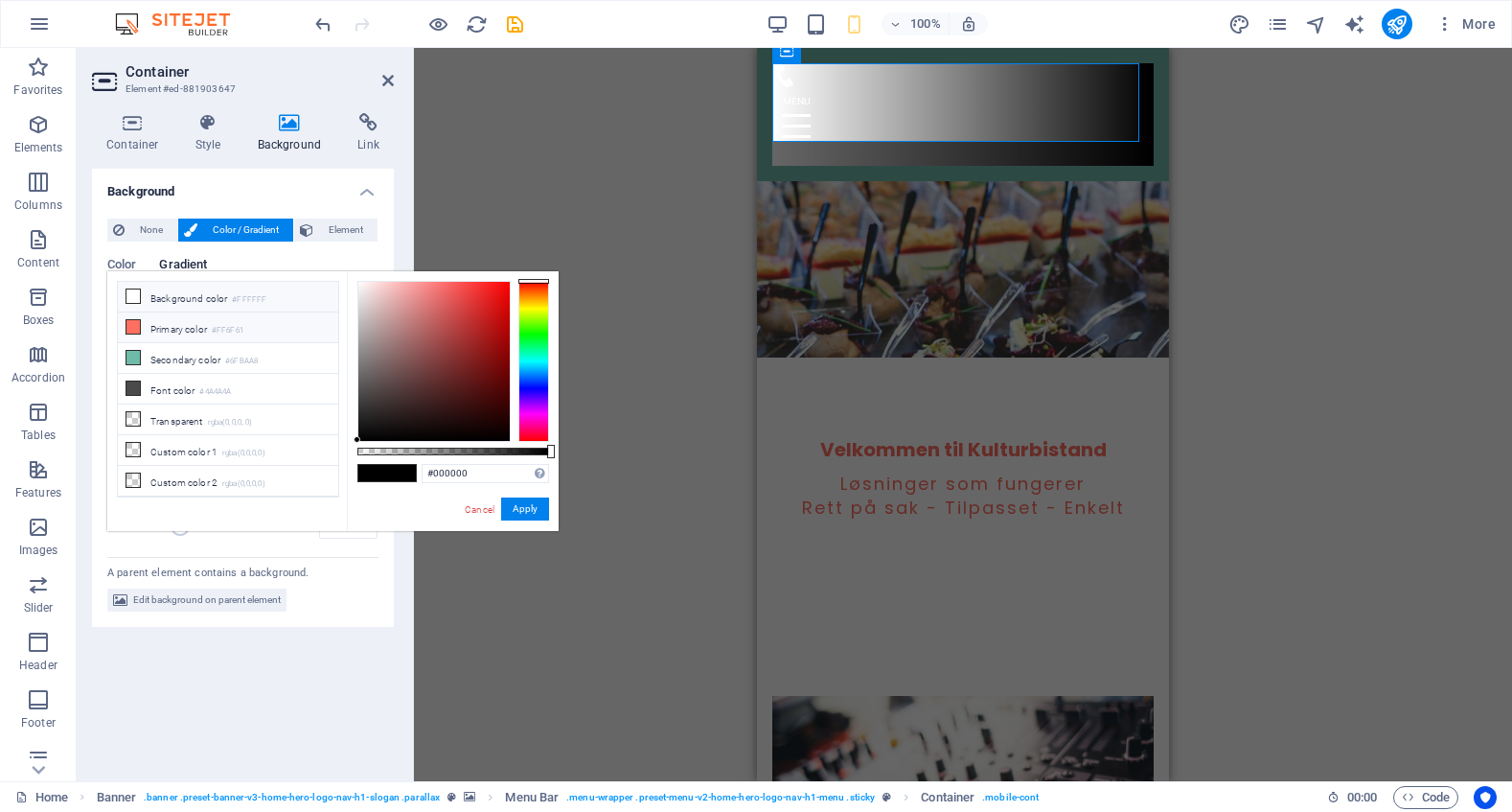
click at [147, 326] on li "Primary color #FF6F61" at bounding box center [227, 327] width 221 height 31
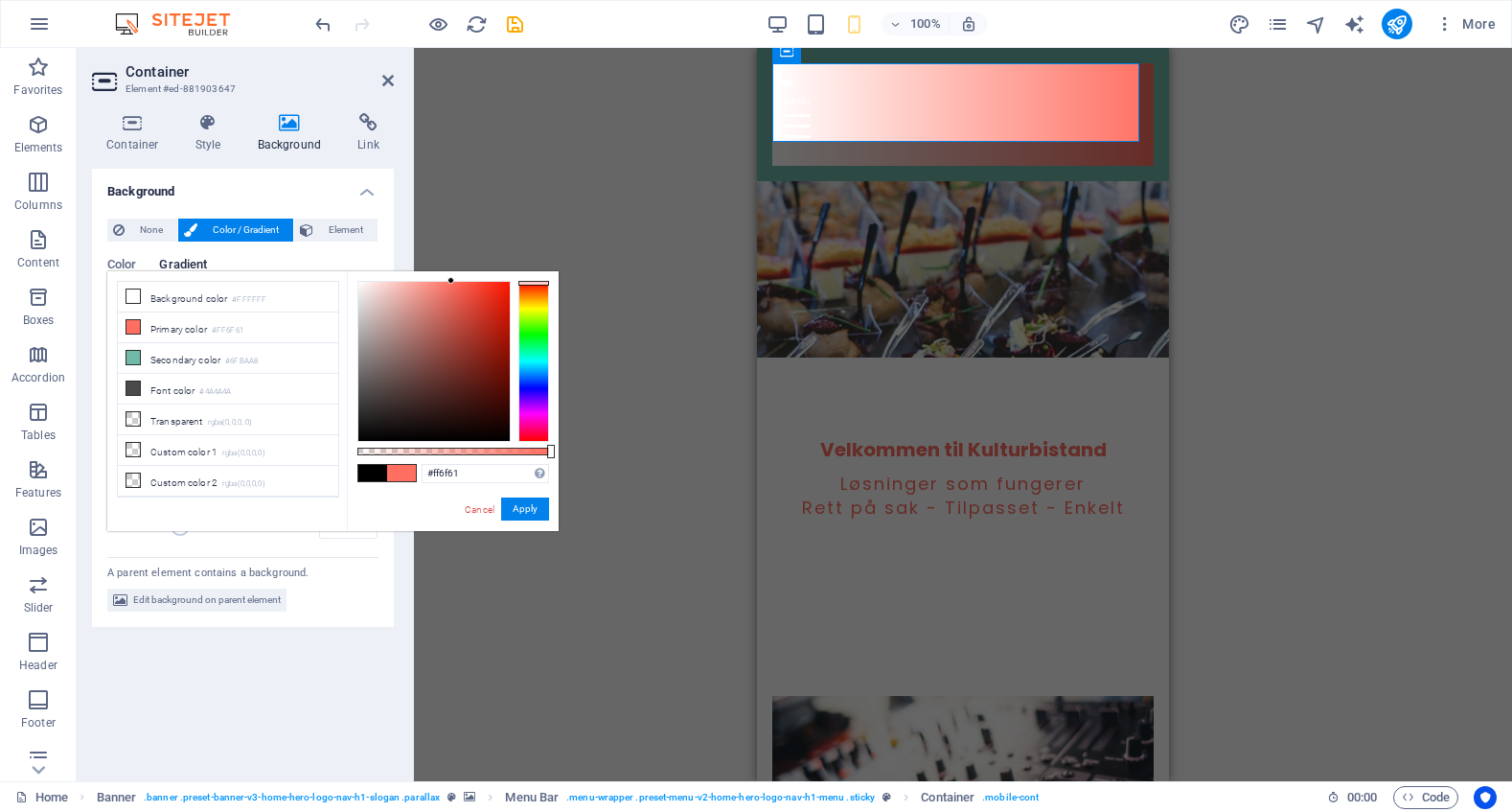
drag, startPoint x: 550, startPoint y: 446, endPoint x: 762, endPoint y: 440, distance: 212.1
click at [762, 440] on body "[DOMAIN_NAME] Home Favorites Elements Columns Content Boxes Accordion Tables Fe…" at bounding box center [756, 406] width 1512 height 812
click at [519, 503] on button "Apply" at bounding box center [525, 509] width 48 height 23
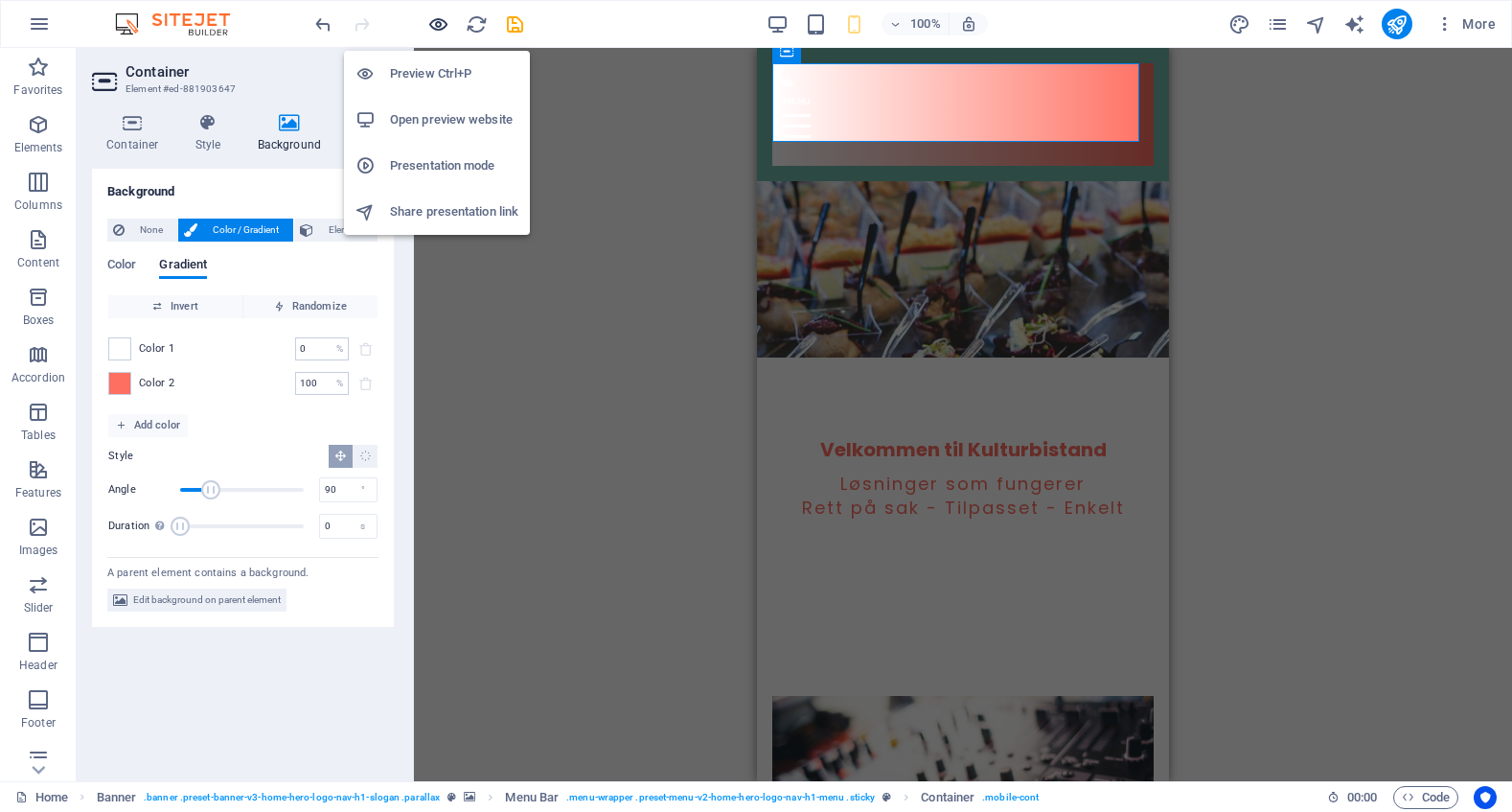
click at [429, 22] on icon "button" at bounding box center [438, 24] width 22 height 22
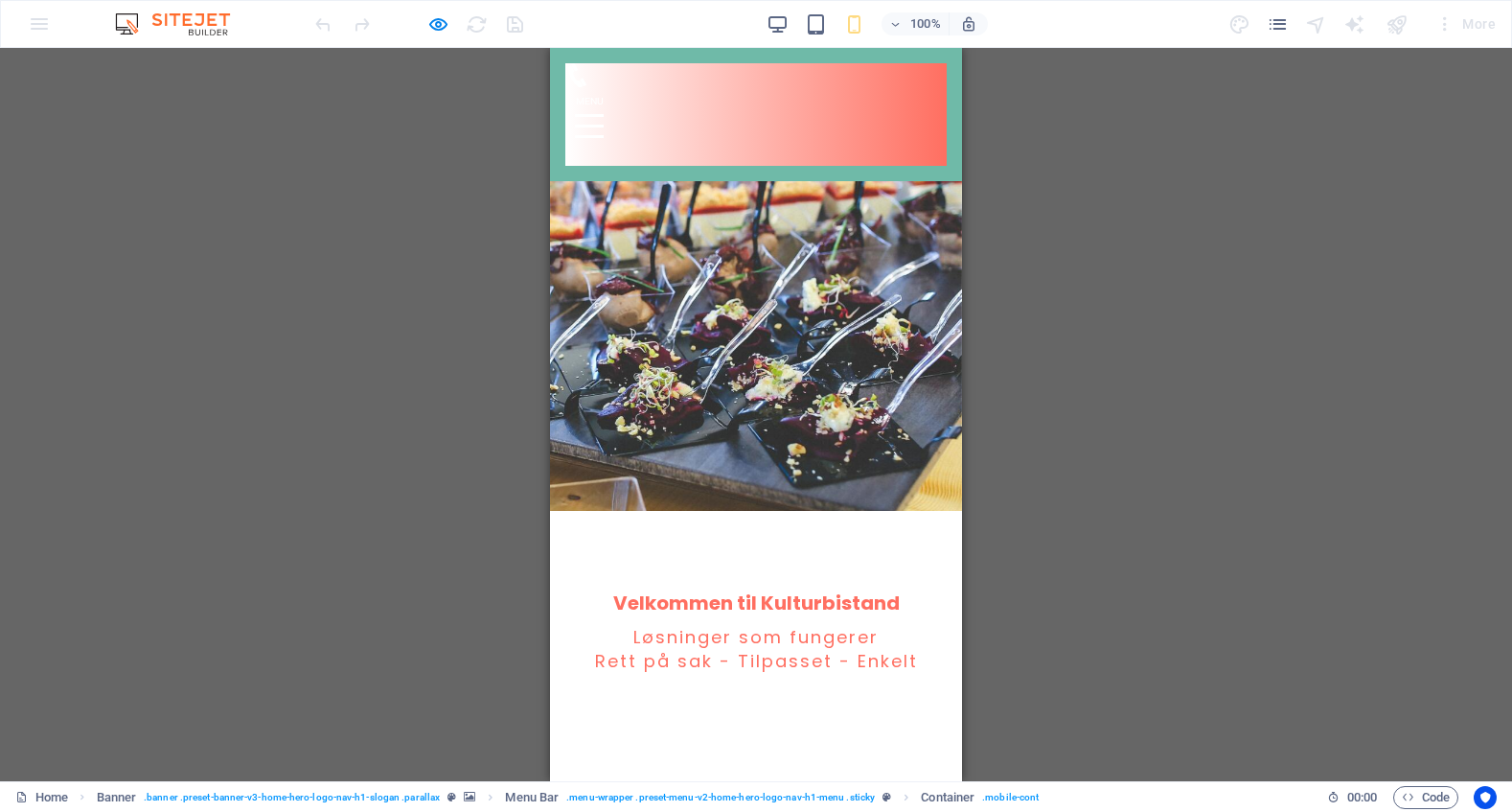
scroll to position [0, 0]
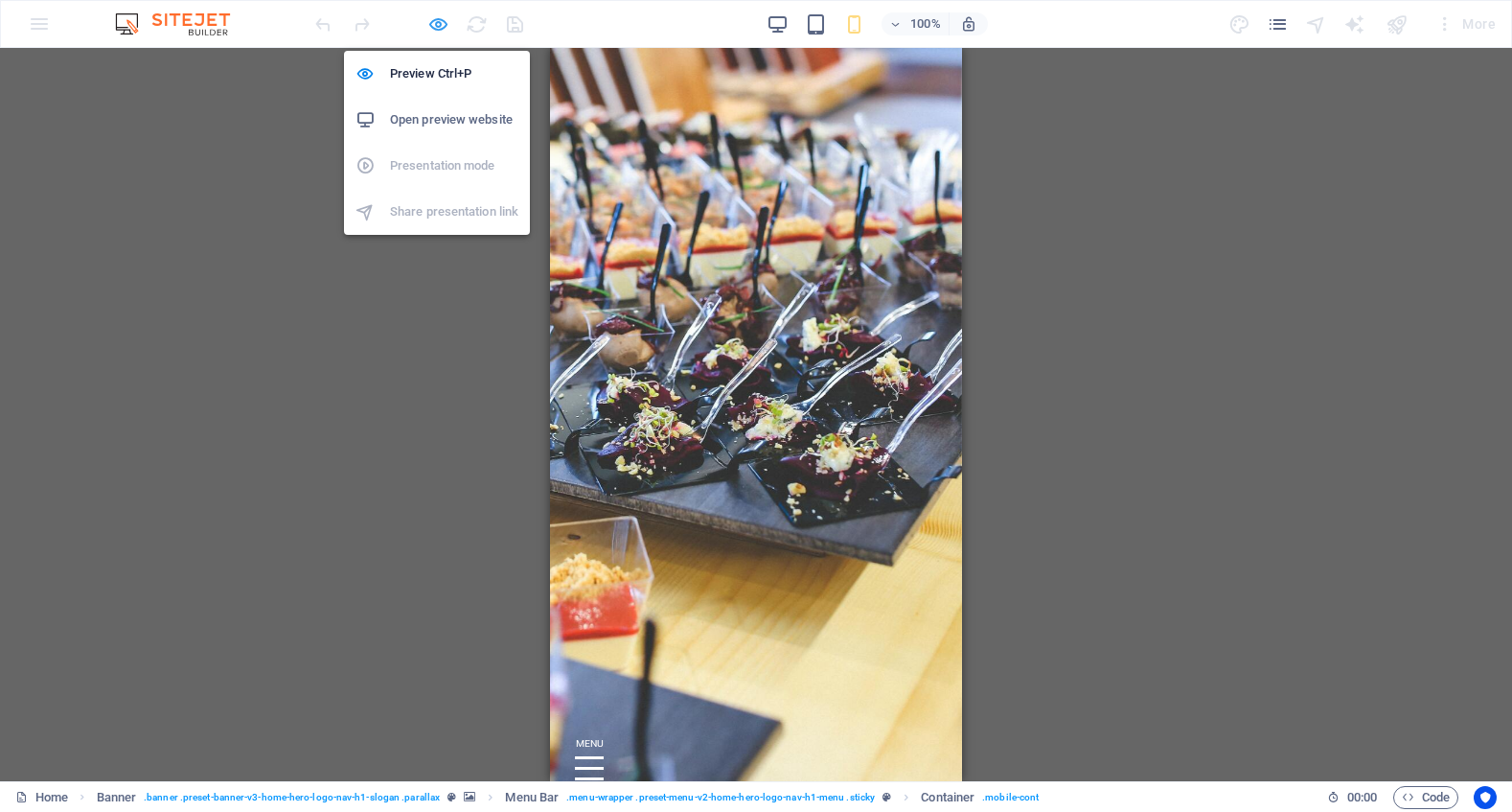
click at [431, 25] on icon "button" at bounding box center [438, 24] width 22 height 22
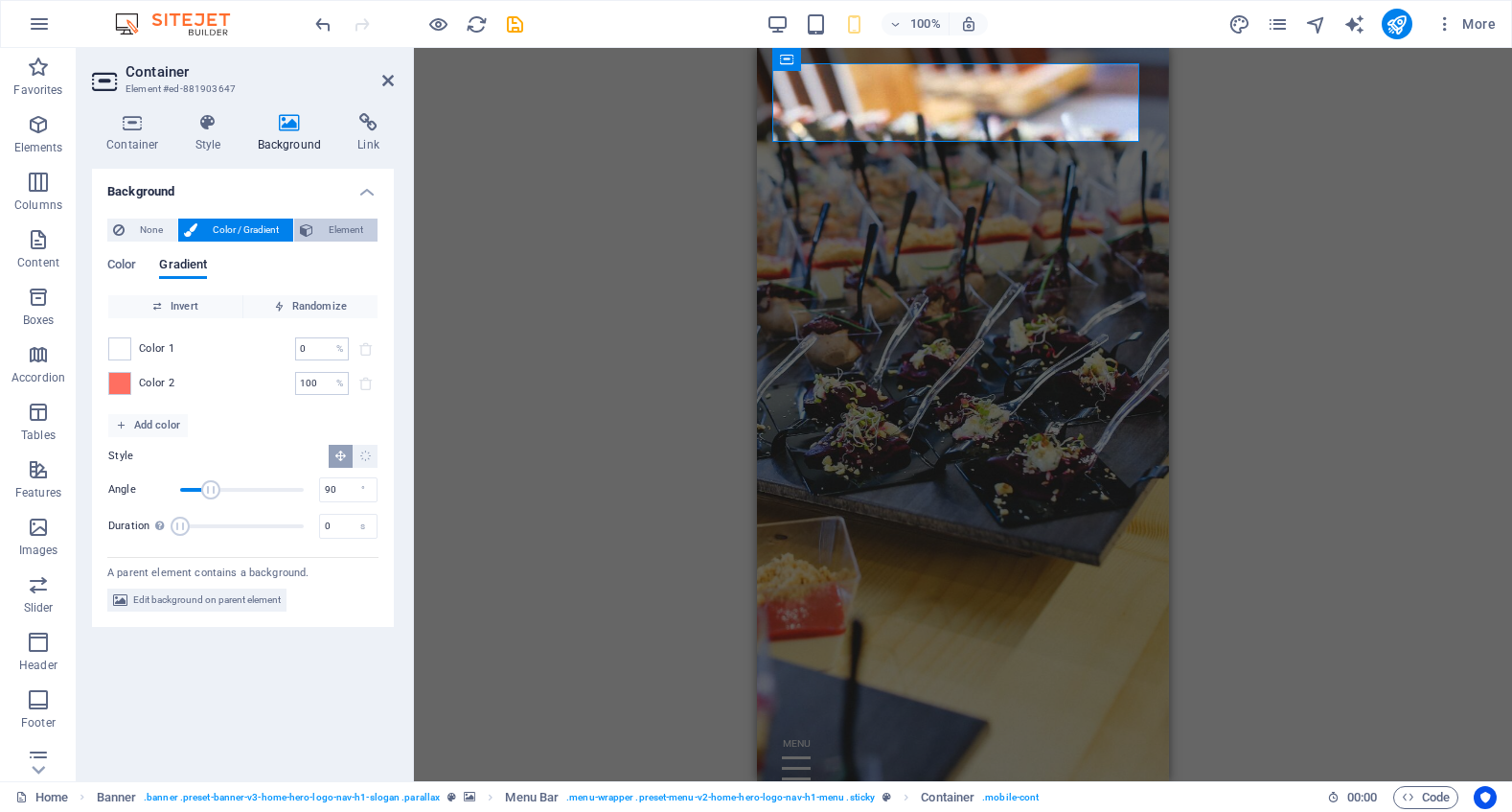
click at [347, 224] on span "Element" at bounding box center [345, 230] width 53 height 23
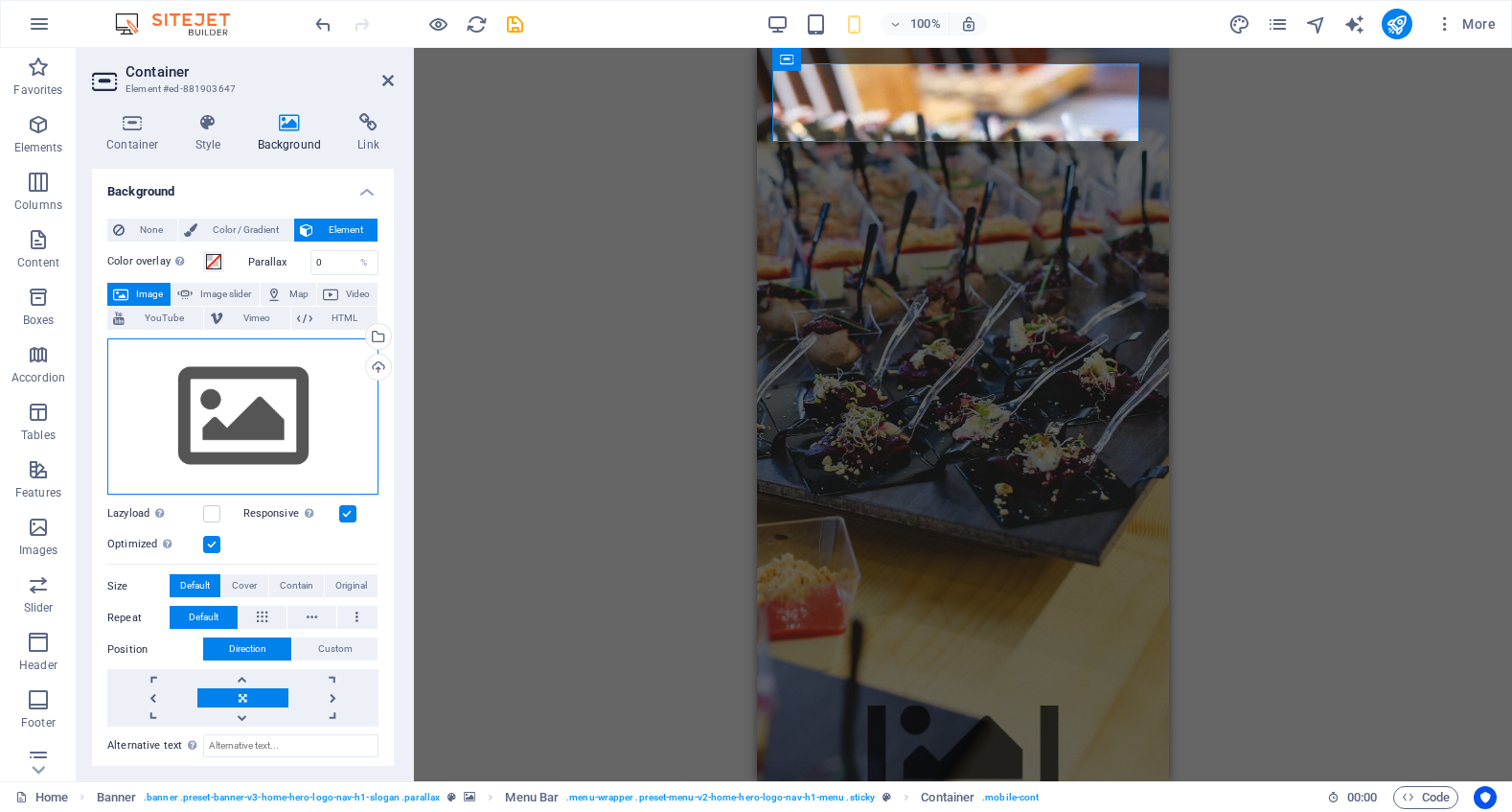
click at [246, 404] on div "Drag files here, click to choose files or select files from Files or our free s…" at bounding box center [243, 416] width 272 height 157
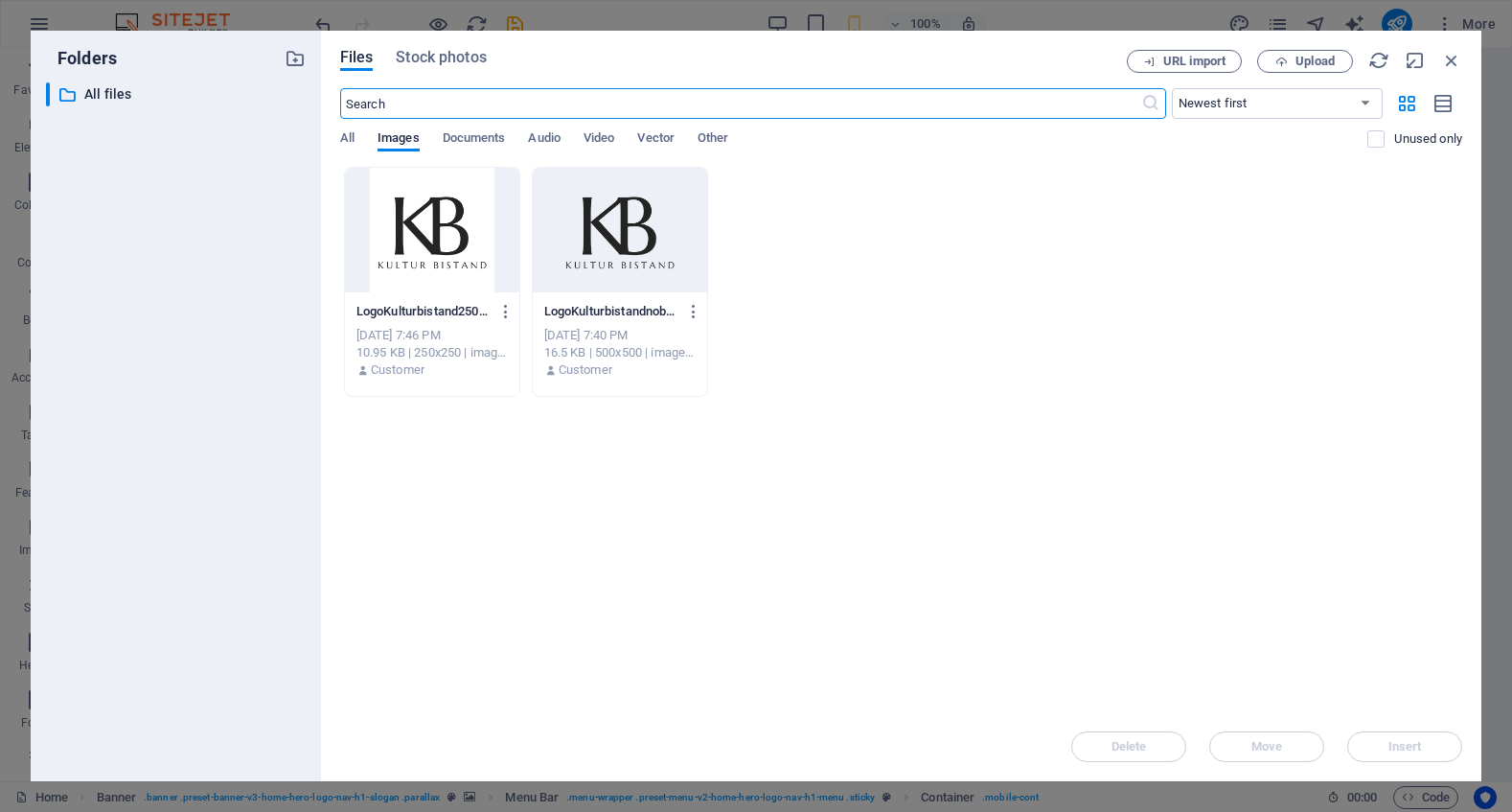
click at [438, 247] on div at bounding box center [431, 229] width 174 height 124
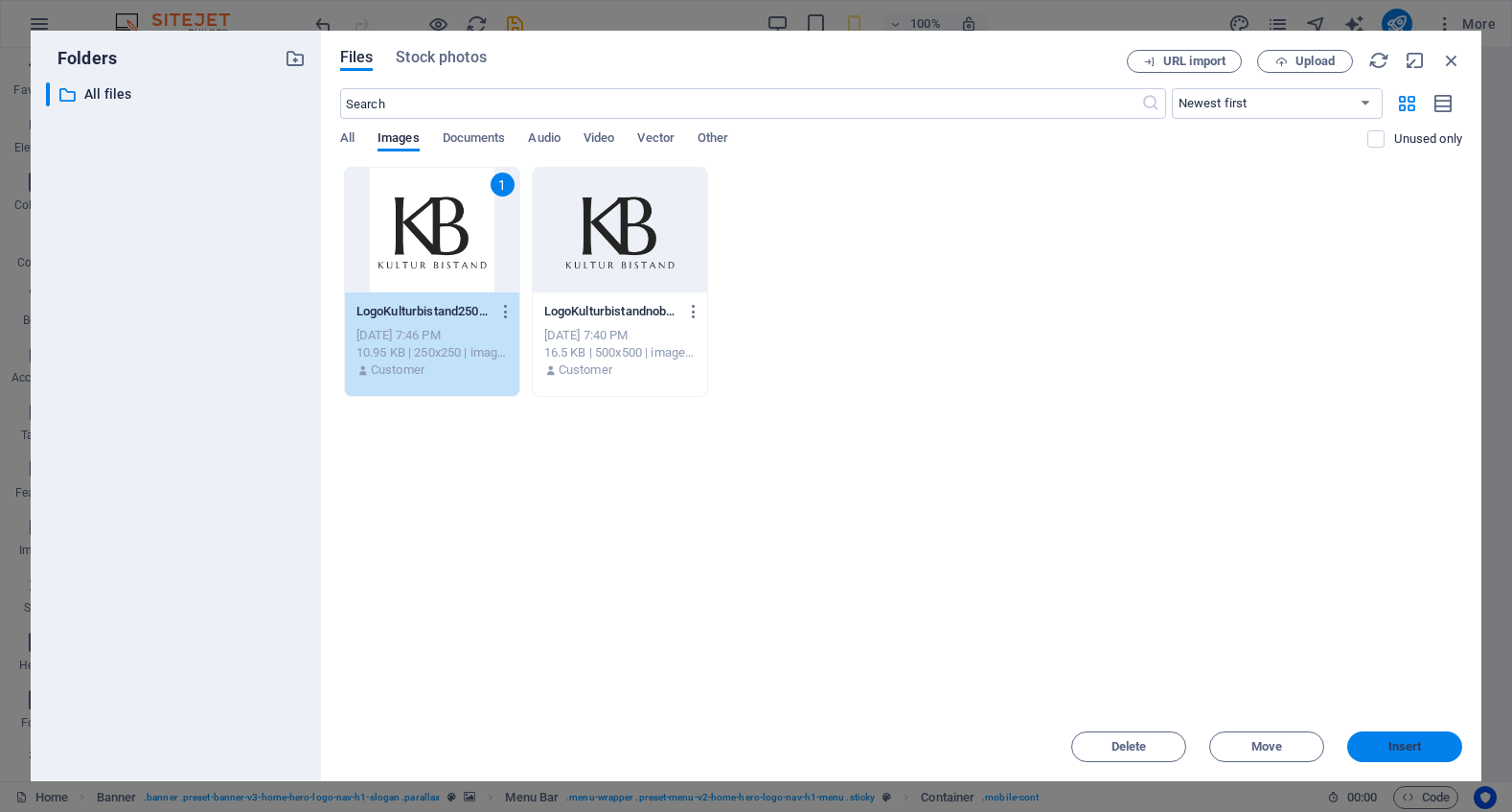
click at [1404, 738] on button "Insert" at bounding box center [1404, 747] width 115 height 31
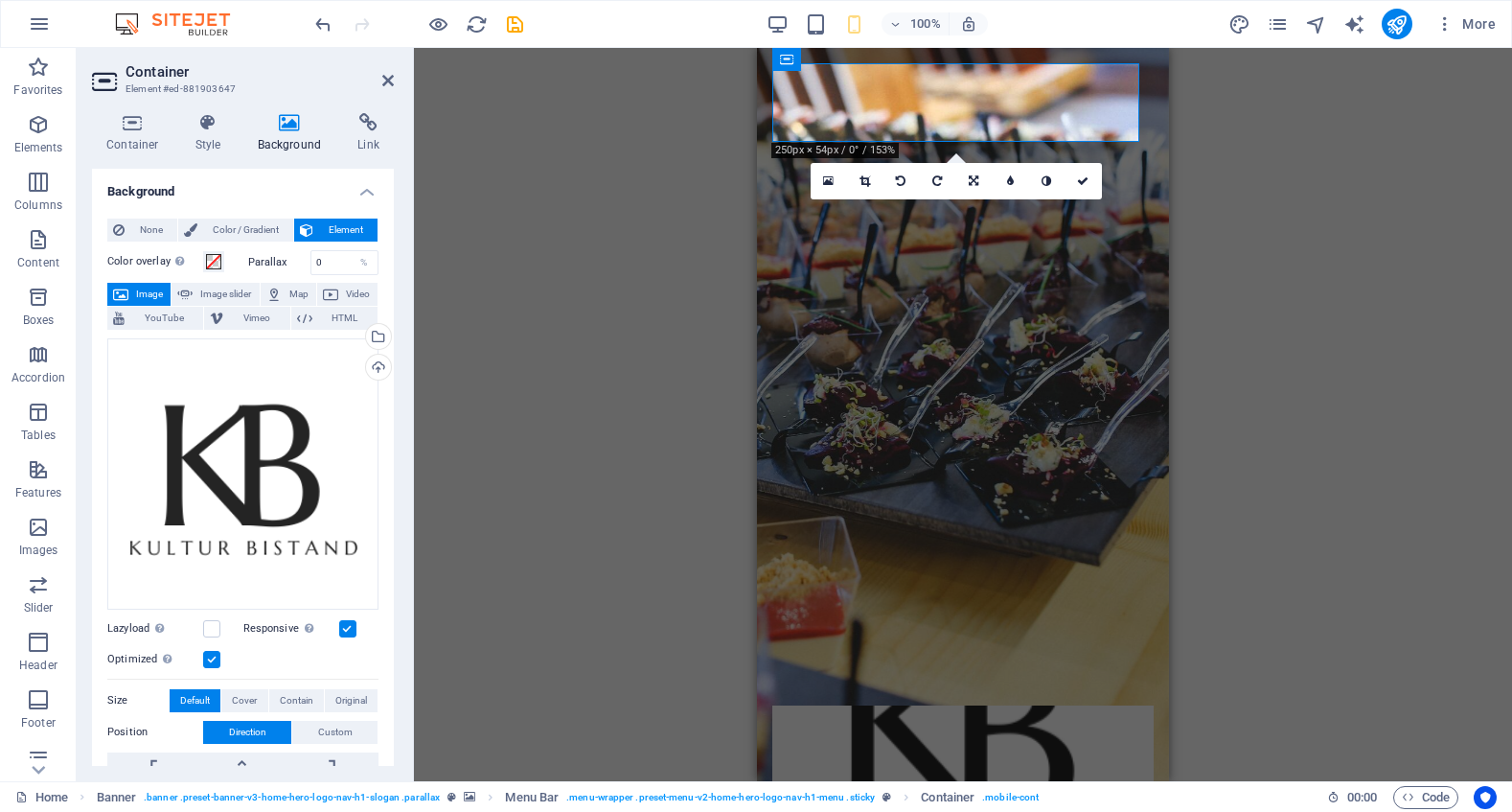
click at [153, 290] on span "Image" at bounding box center [149, 294] width 31 height 23
click at [234, 414] on div "Drag files here, click to choose files or select files from Files or our free s…" at bounding box center [243, 474] width 272 height 272
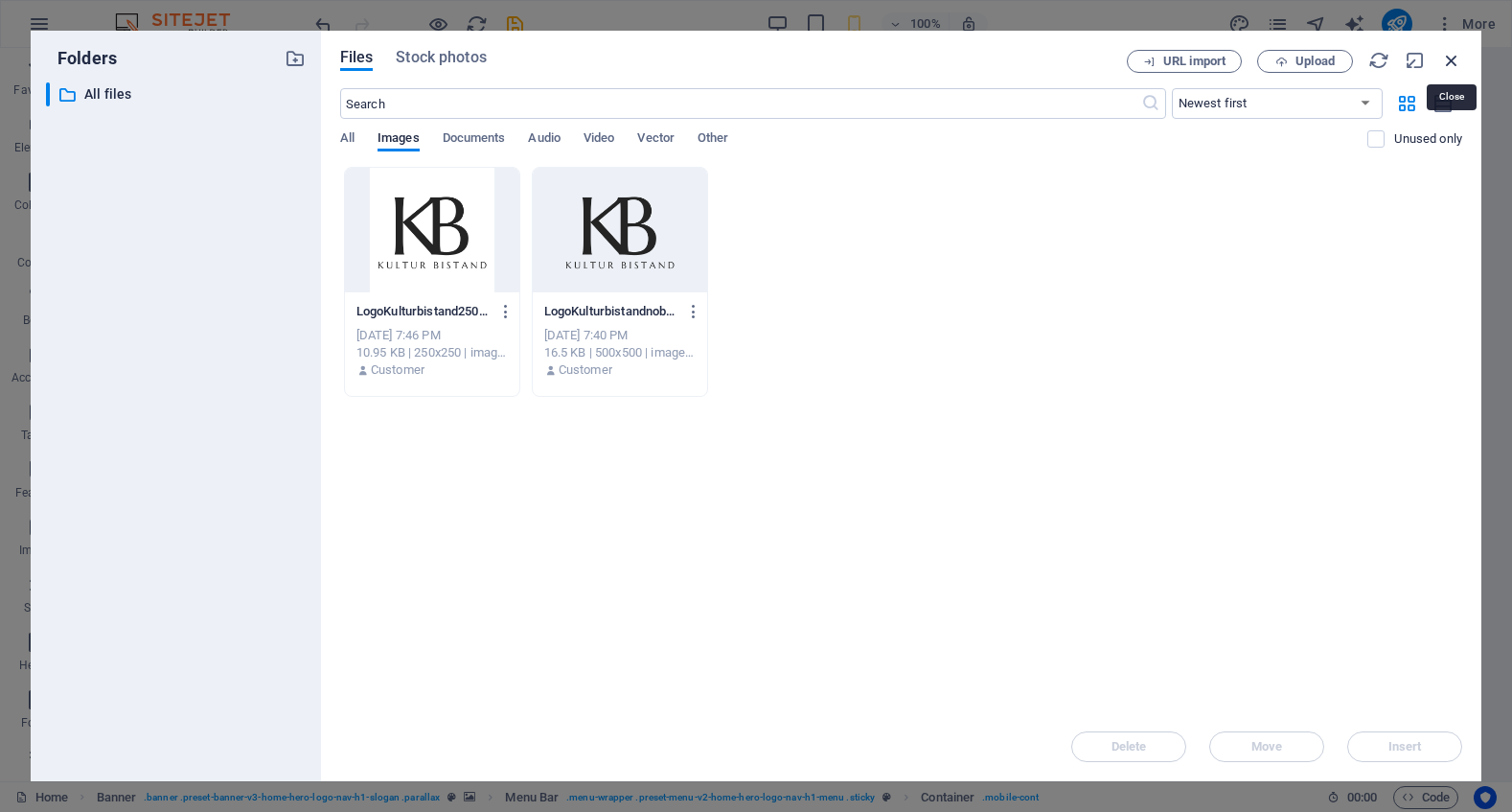
click at [1458, 57] on icon "button" at bounding box center [1451, 61] width 21 height 21
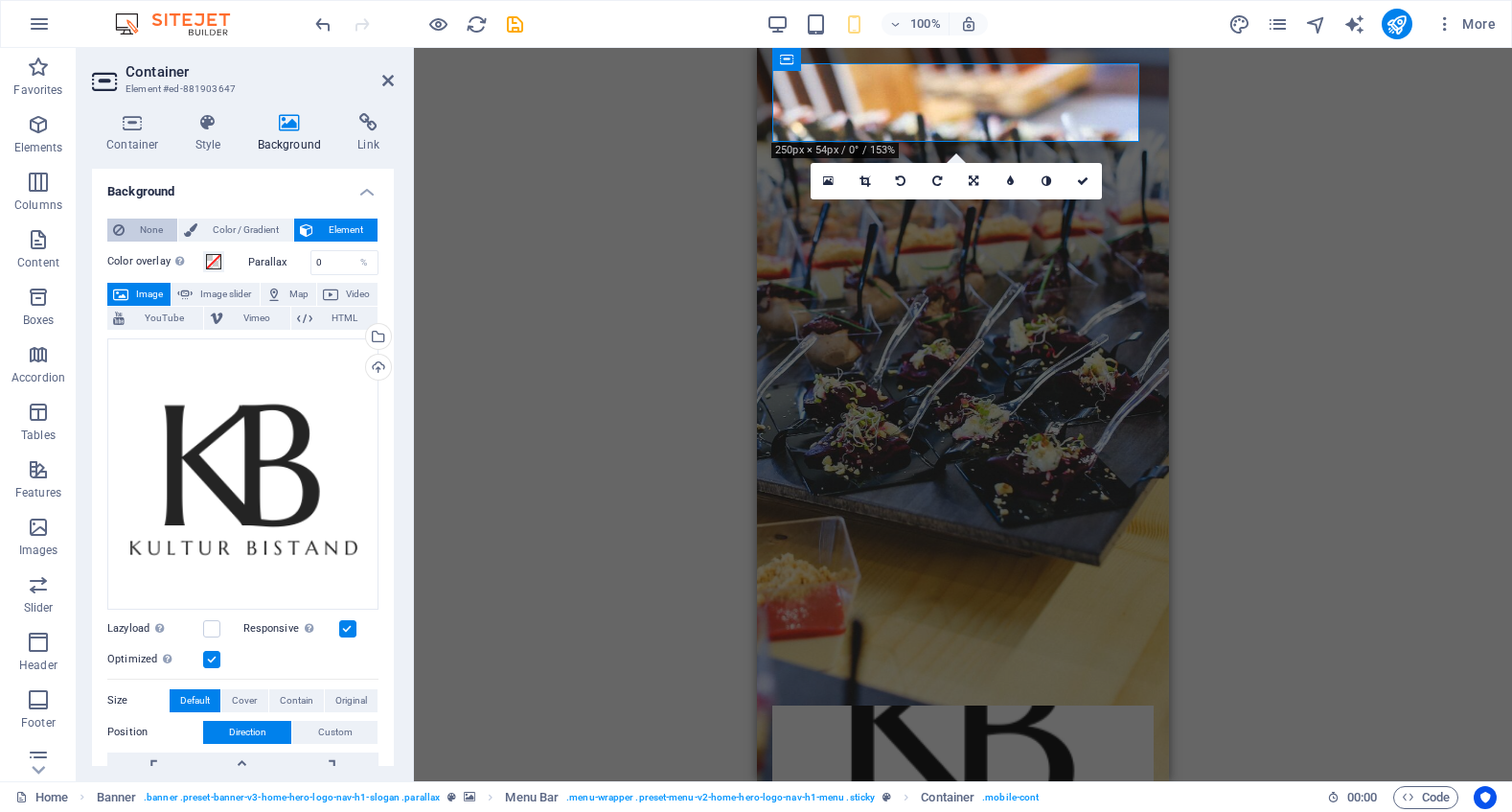
click at [145, 230] on span "None" at bounding box center [150, 230] width 41 height 23
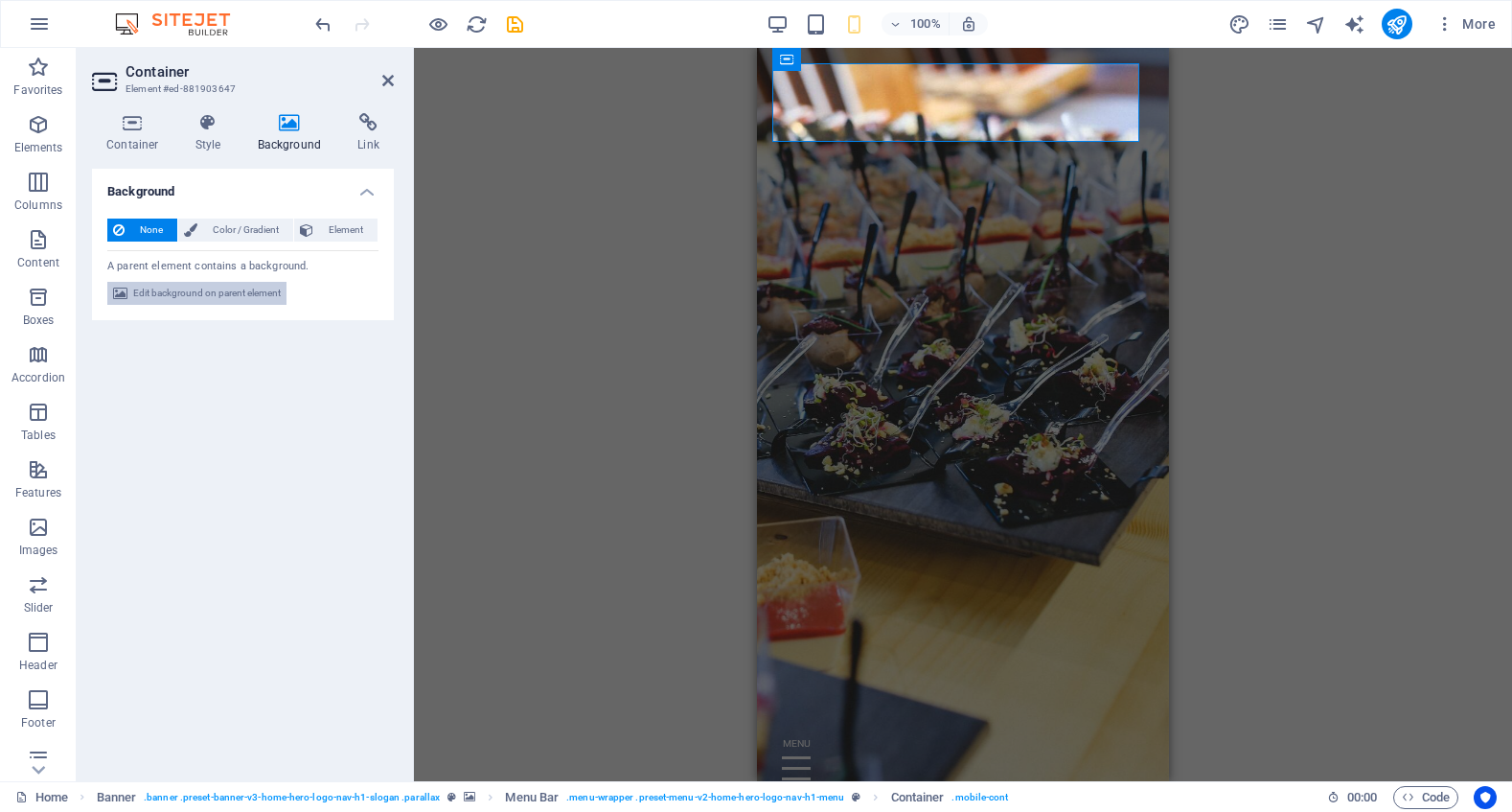
click at [209, 287] on span "Edit background on parent element" at bounding box center [206, 293] width 147 height 23
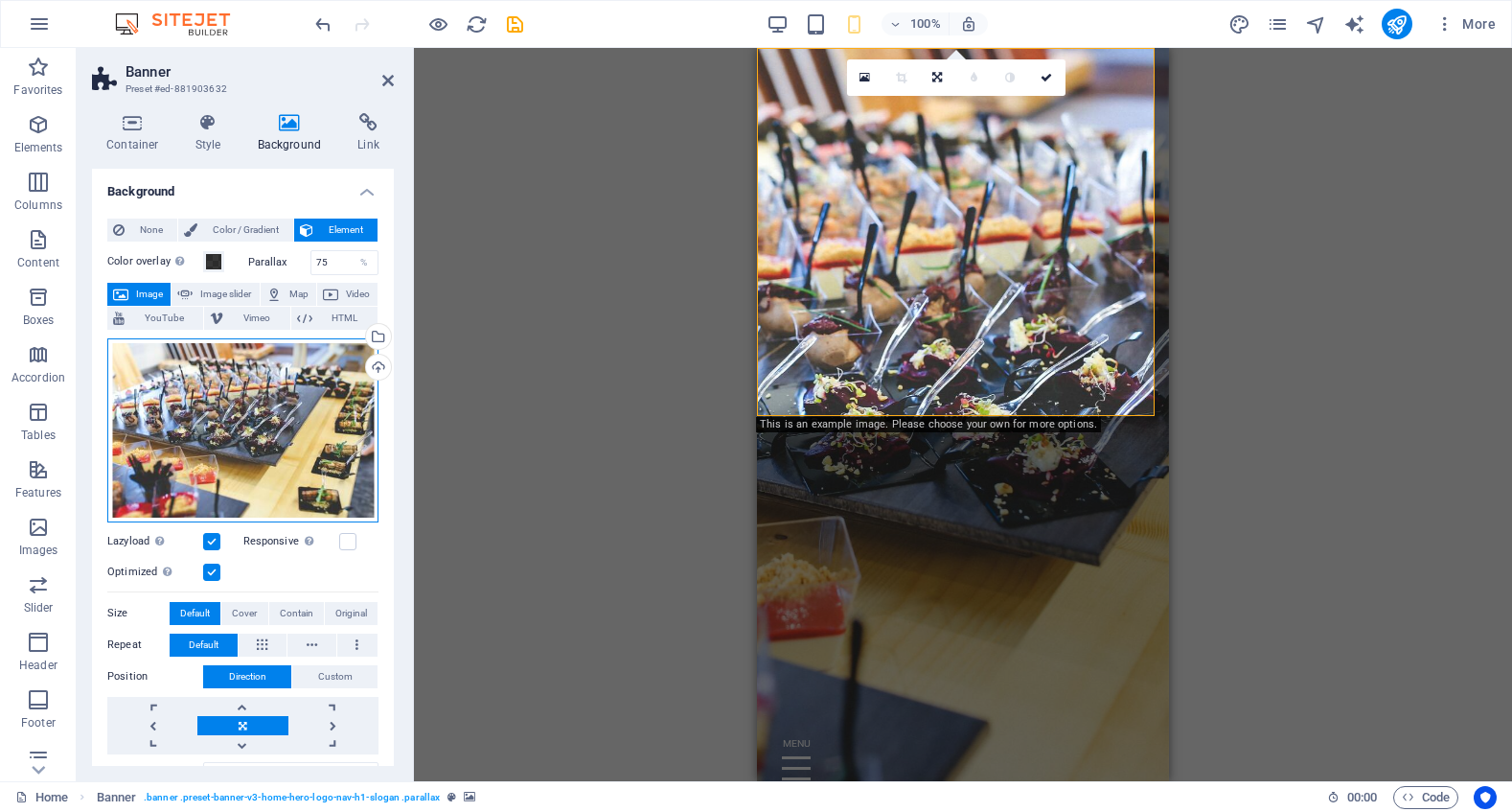
click at [274, 432] on div "Drag files here, click to choose files or select files from Files or our free s…" at bounding box center [243, 430] width 272 height 184
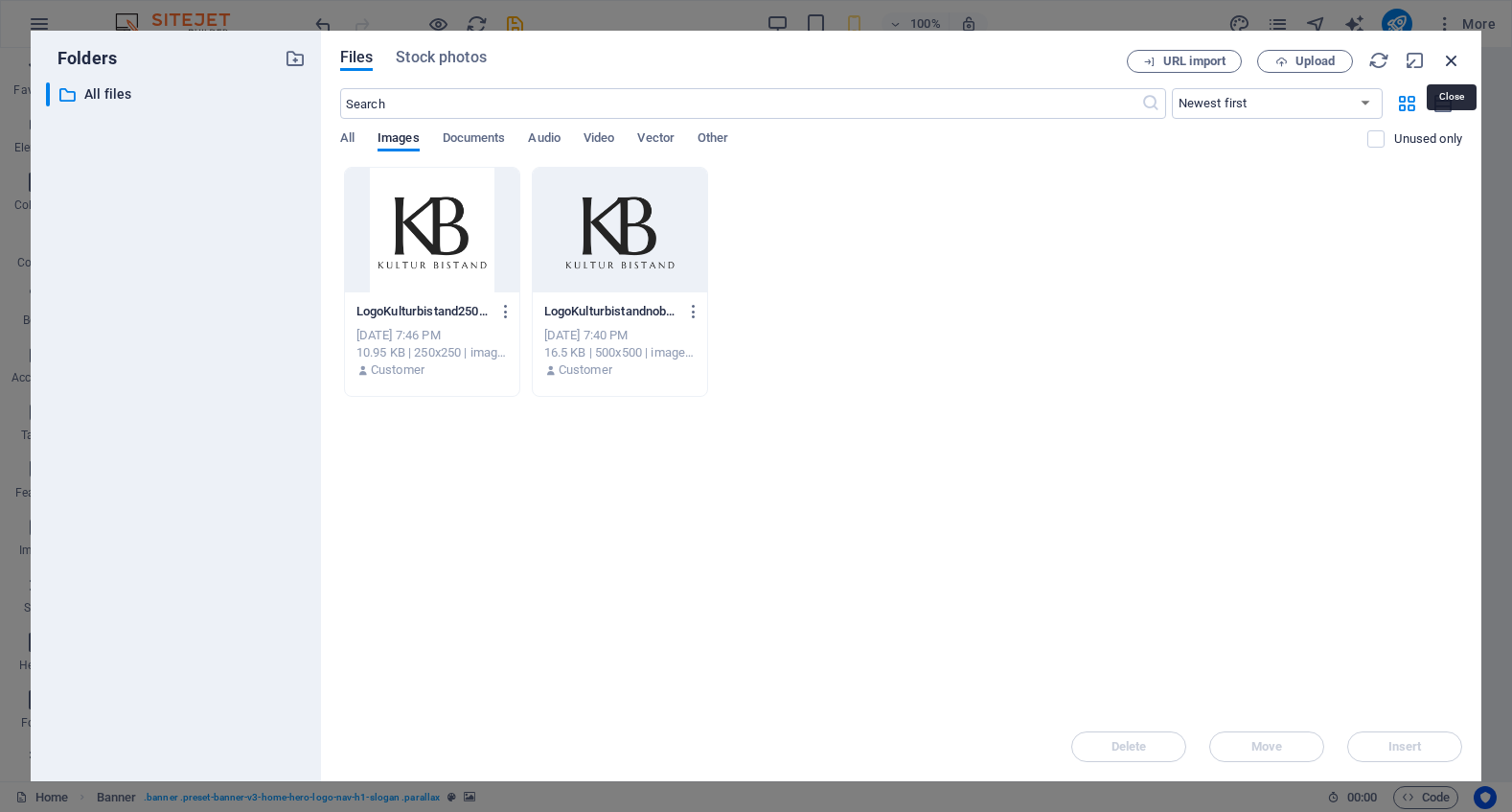
click at [1450, 53] on icon "button" at bounding box center [1451, 61] width 21 height 21
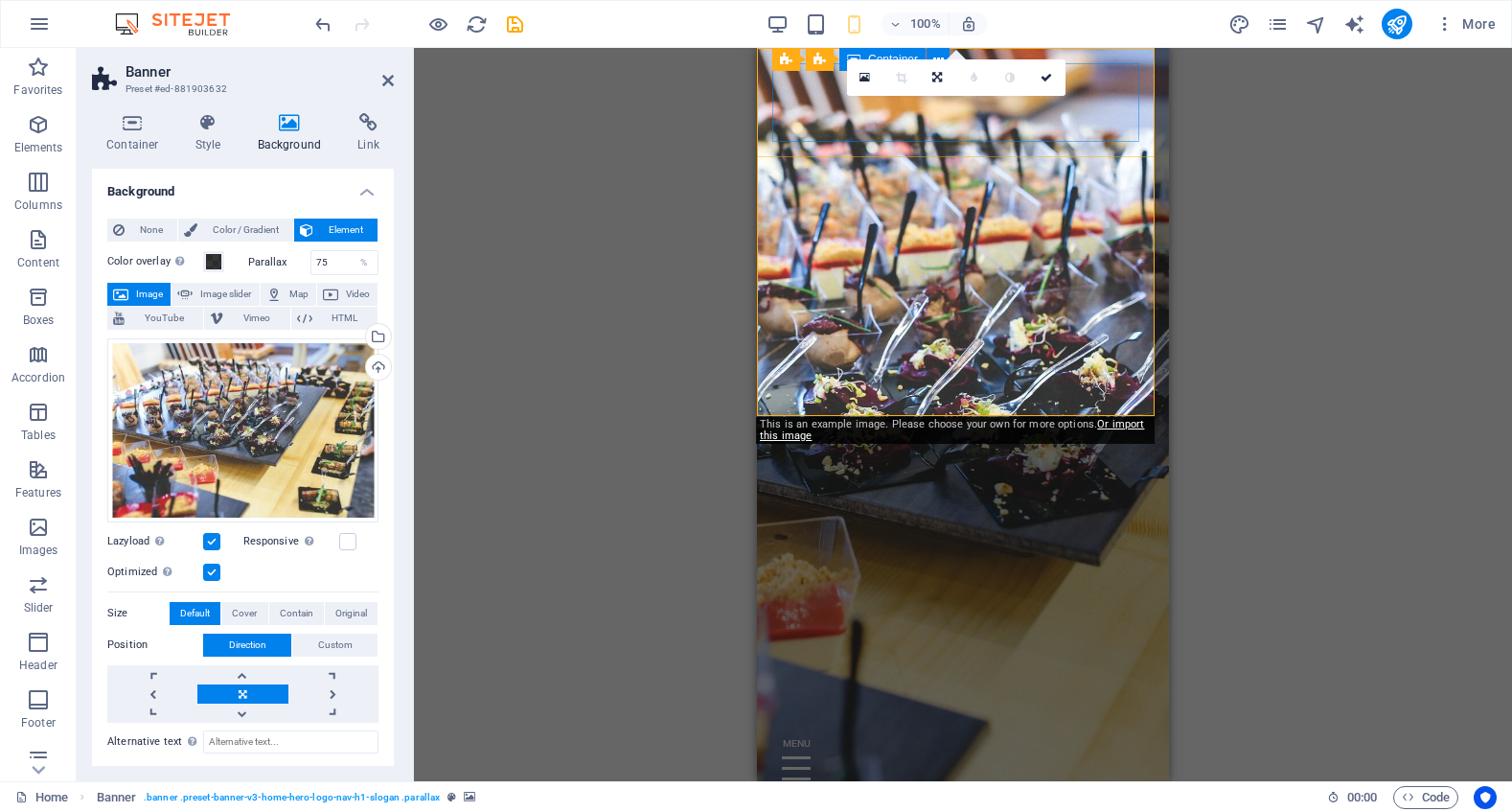
click at [940, 705] on div at bounding box center [963, 756] width 381 height 102
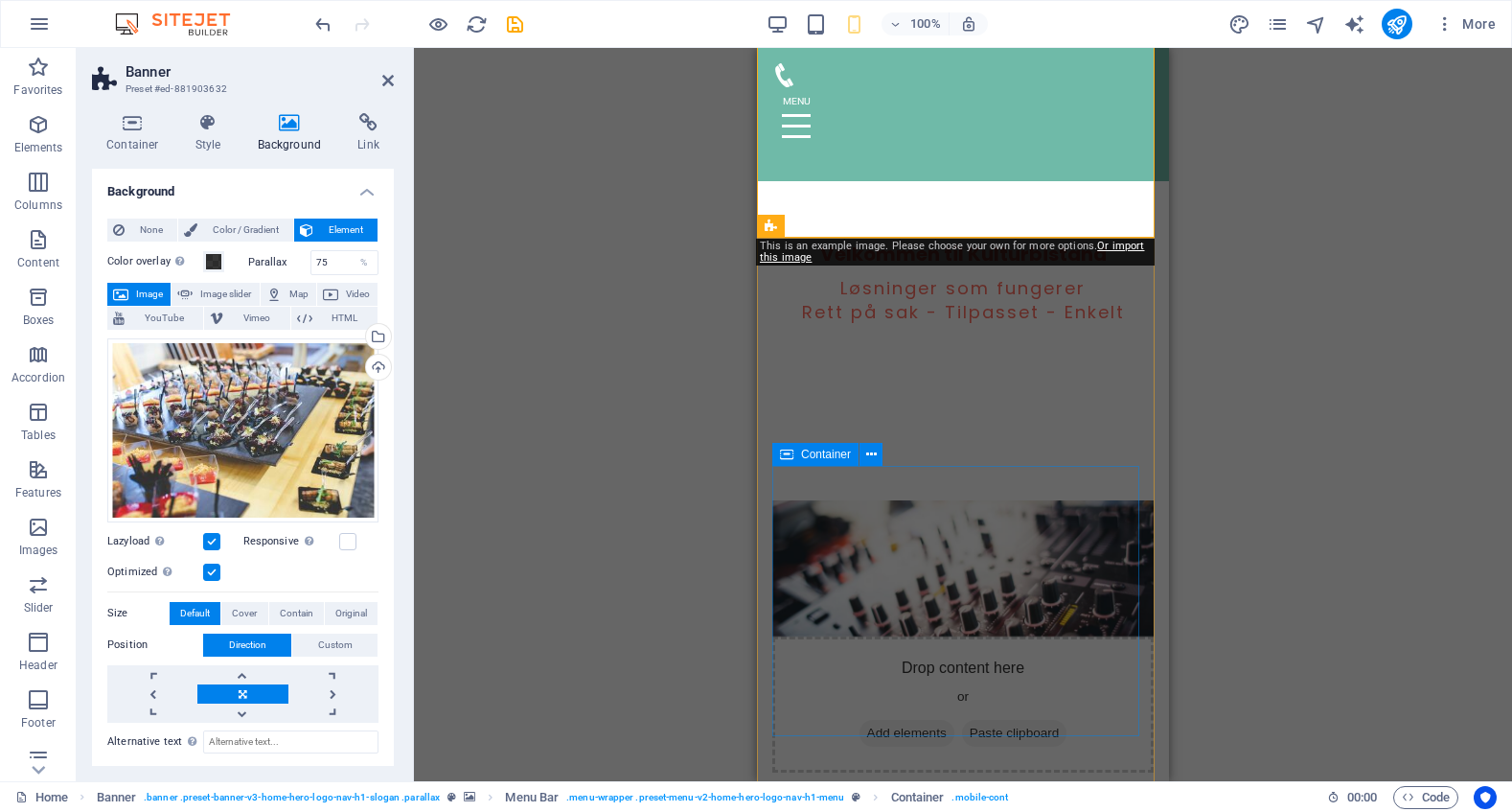
scroll to position [767, 0]
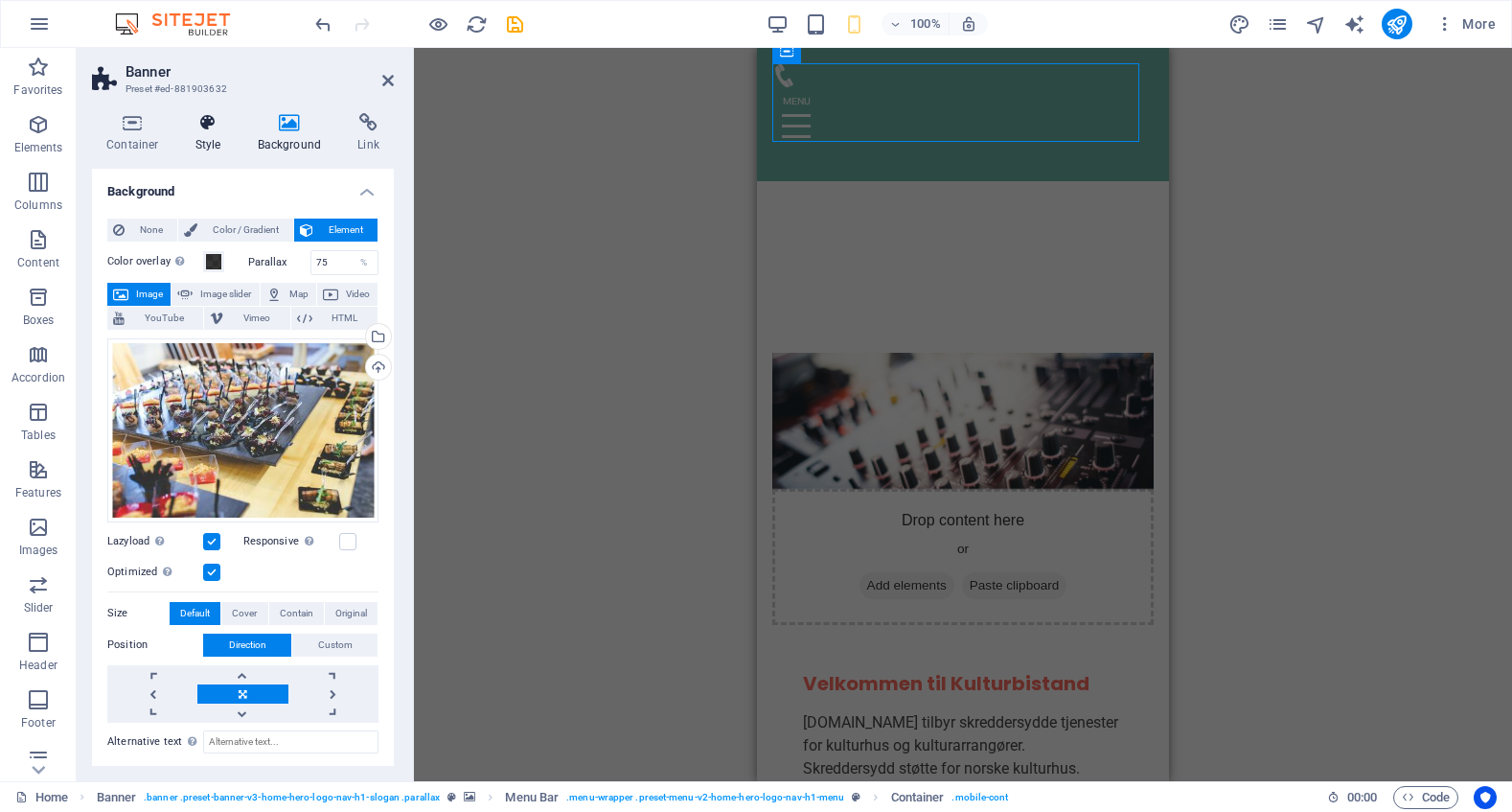
click at [208, 133] on h4 "Style" at bounding box center [212, 133] width 63 height 40
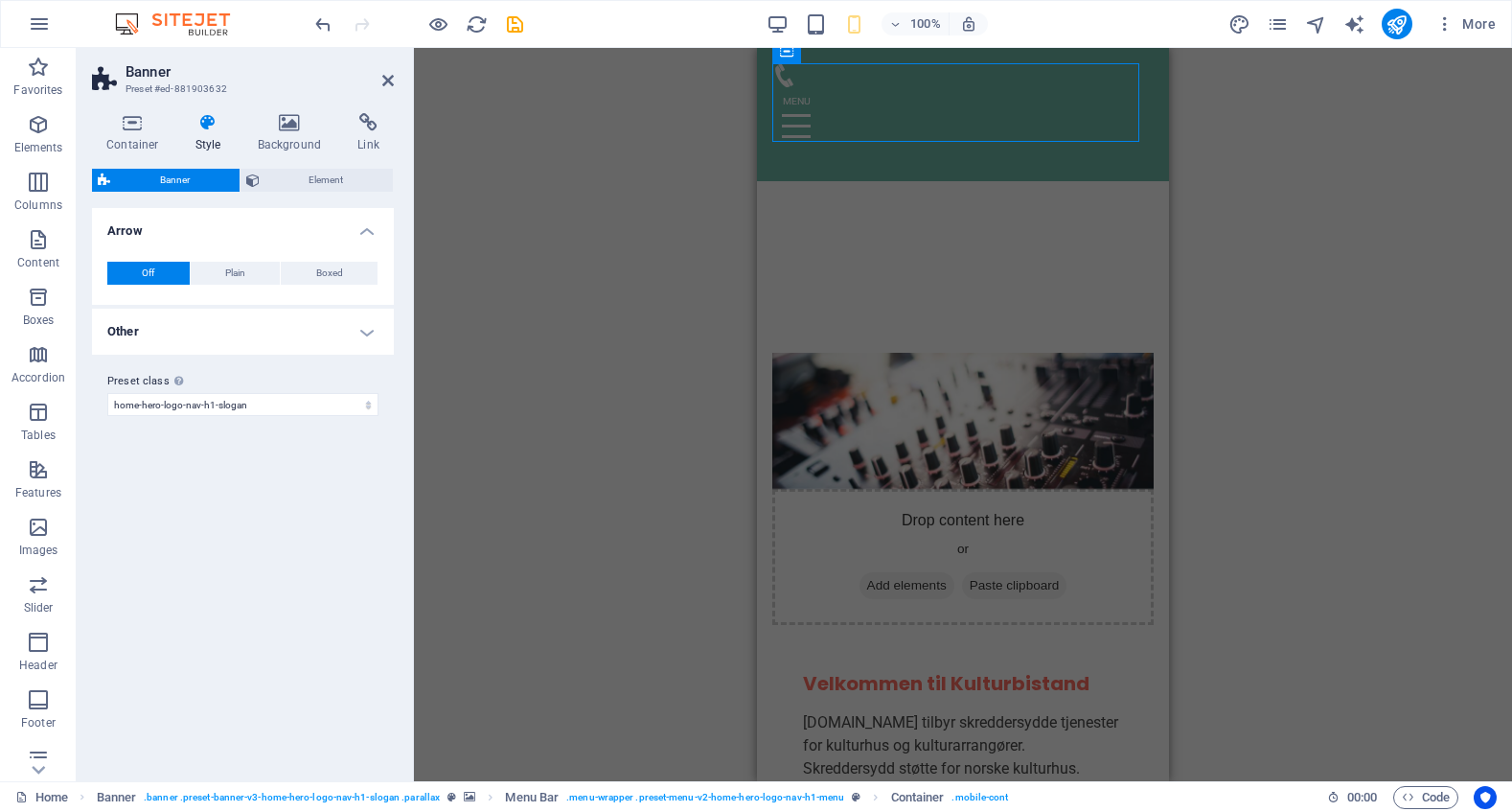
click at [182, 172] on span "Banner" at bounding box center [174, 180] width 117 height 23
click at [230, 270] on span "Plain" at bounding box center [235, 274] width 20 height 23
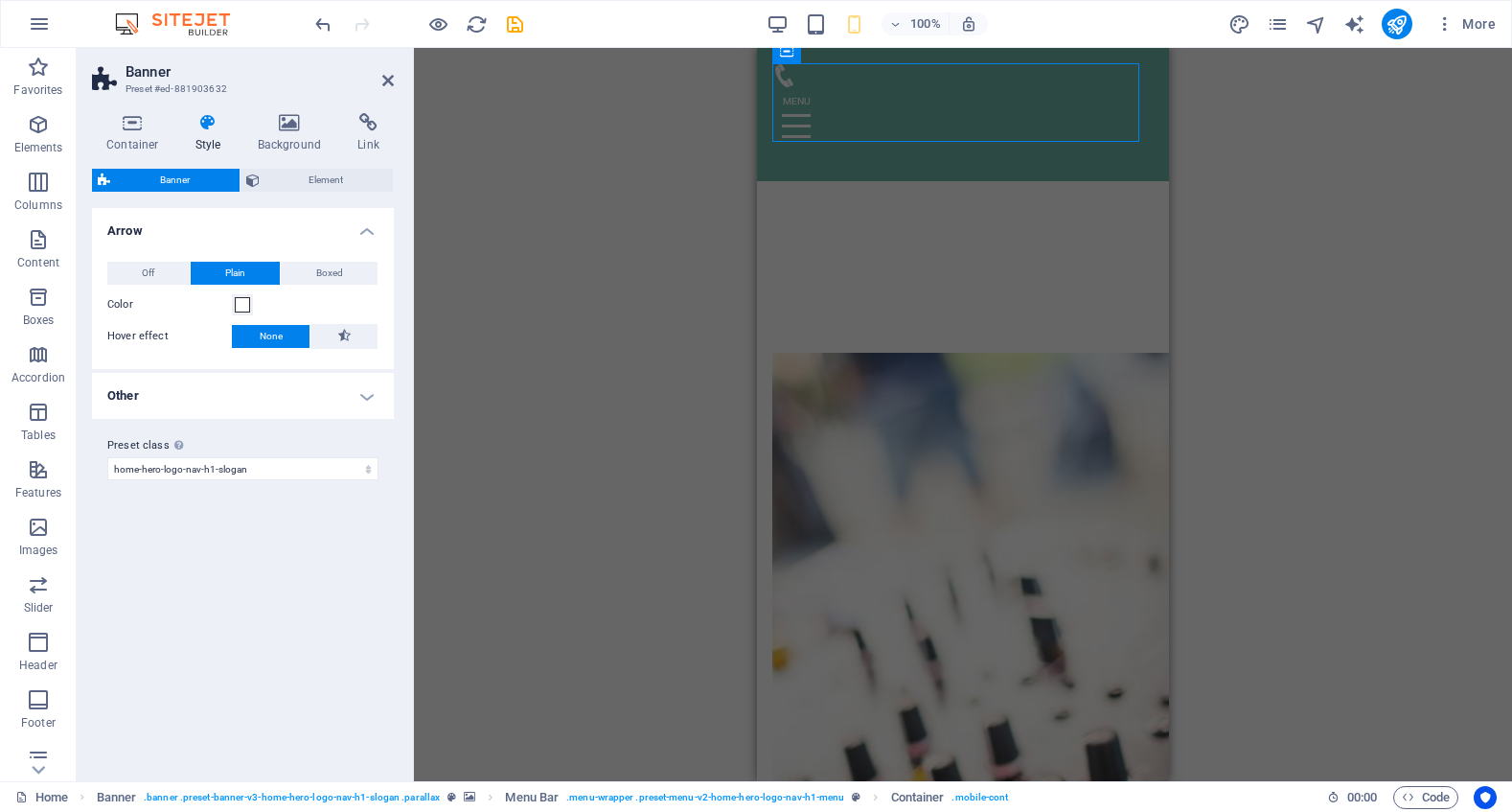
scroll to position [0, 0]
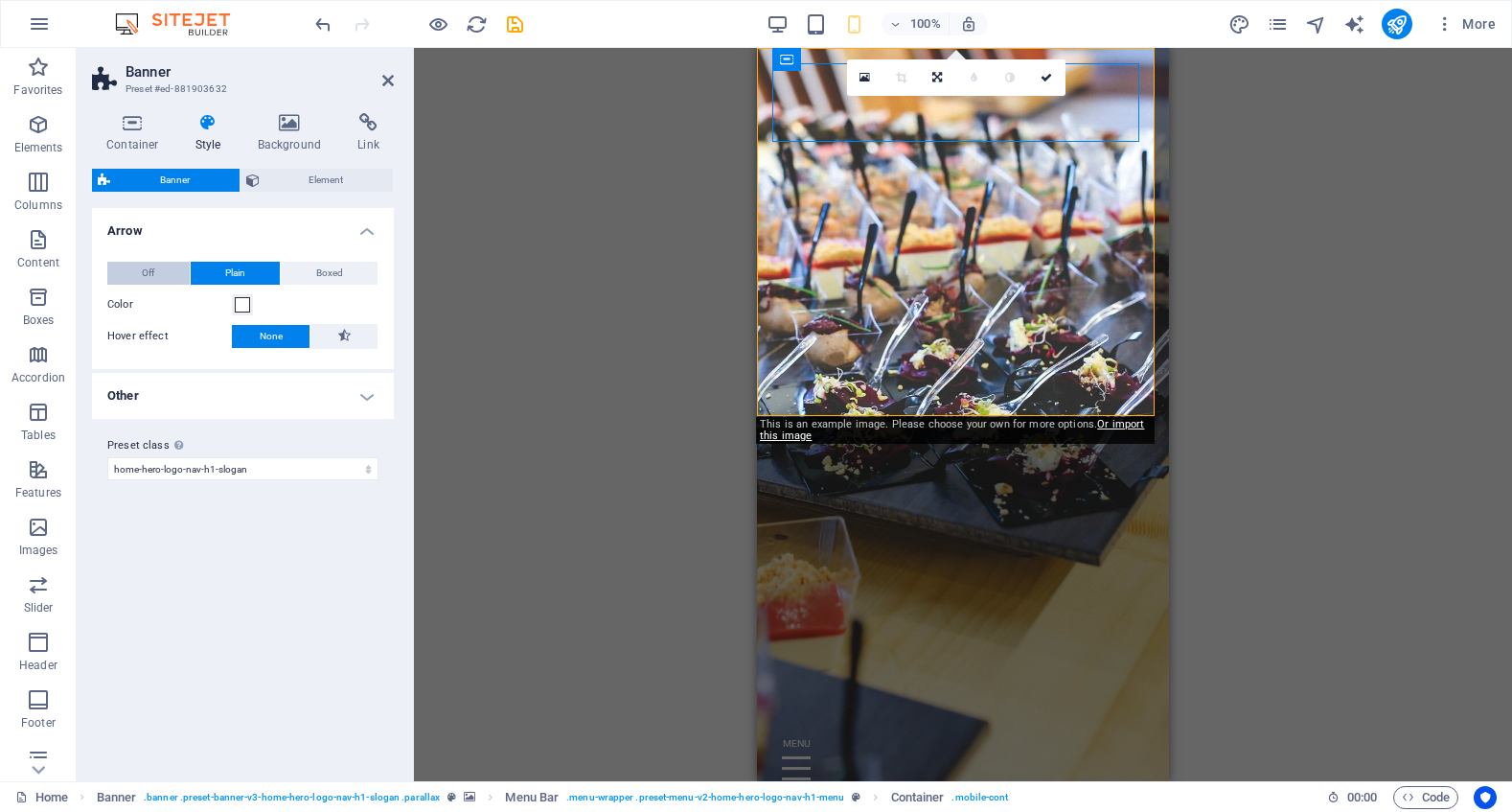
click at [157, 271] on button "Off" at bounding box center [148, 274] width 83 height 23
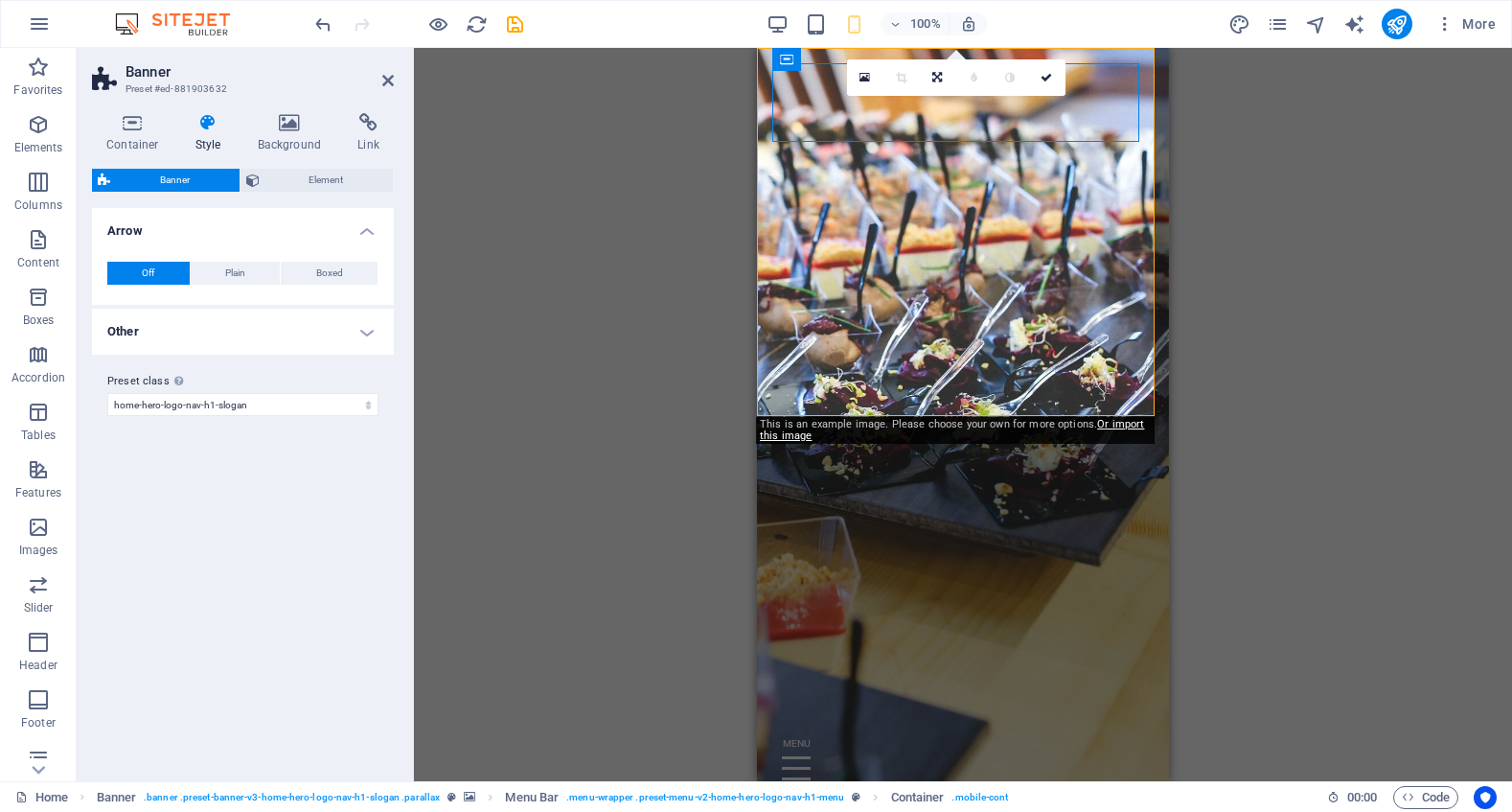
click at [237, 332] on h4 "Other" at bounding box center [242, 331] width 301 height 46
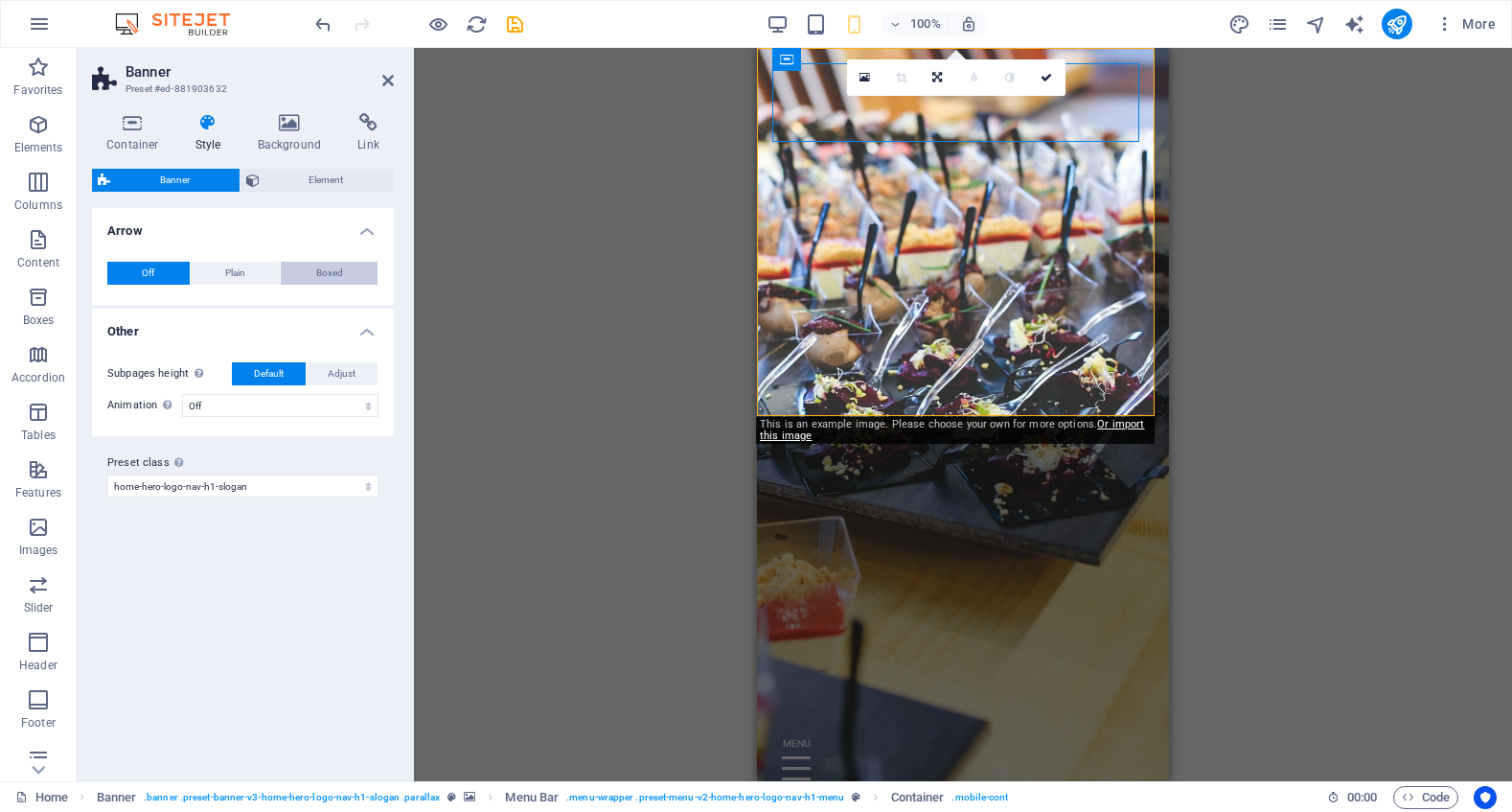
click at [315, 270] on button "Boxed" at bounding box center [328, 274] width 96 height 23
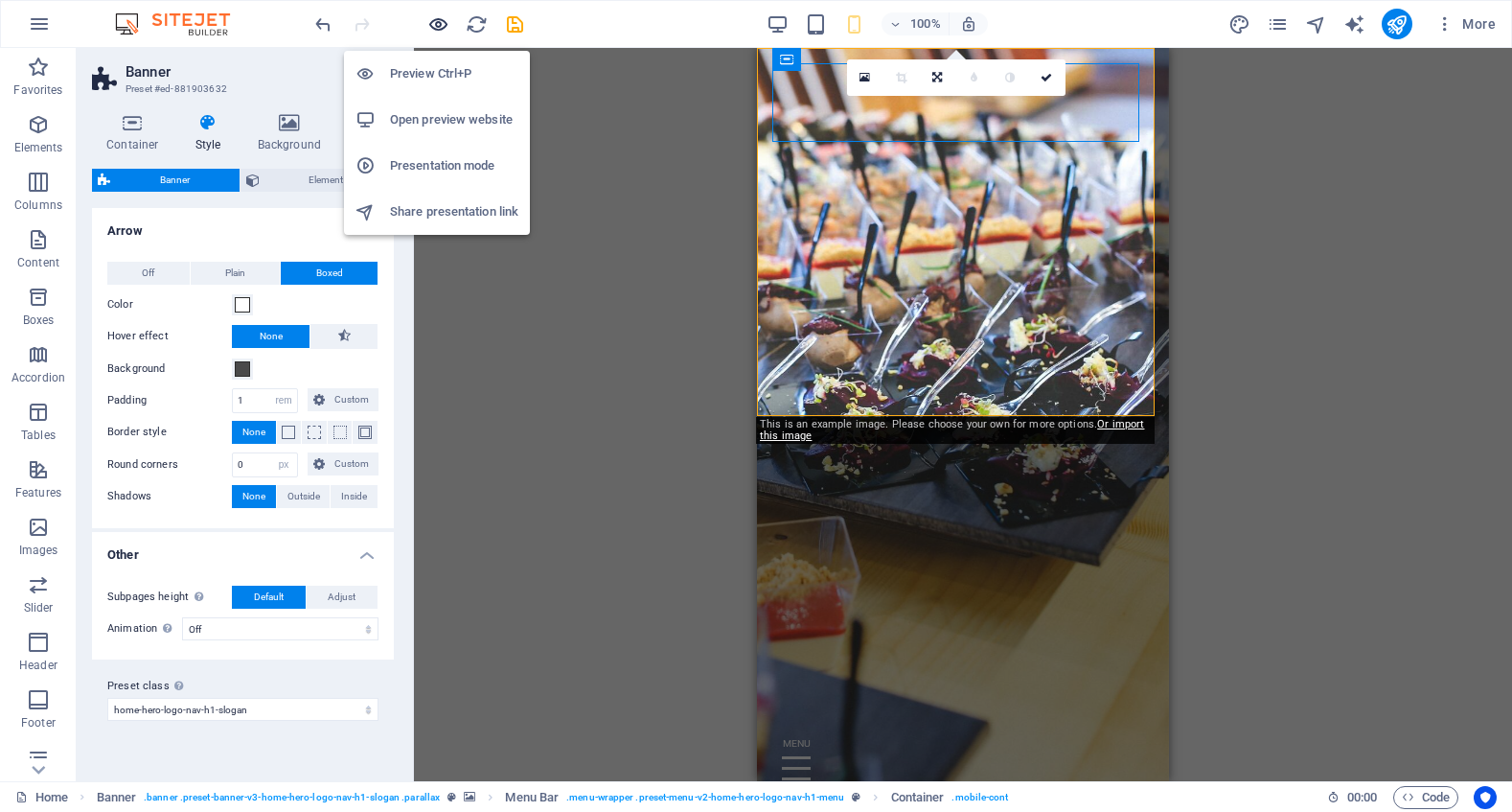
click at [430, 20] on icon "button" at bounding box center [438, 24] width 22 height 22
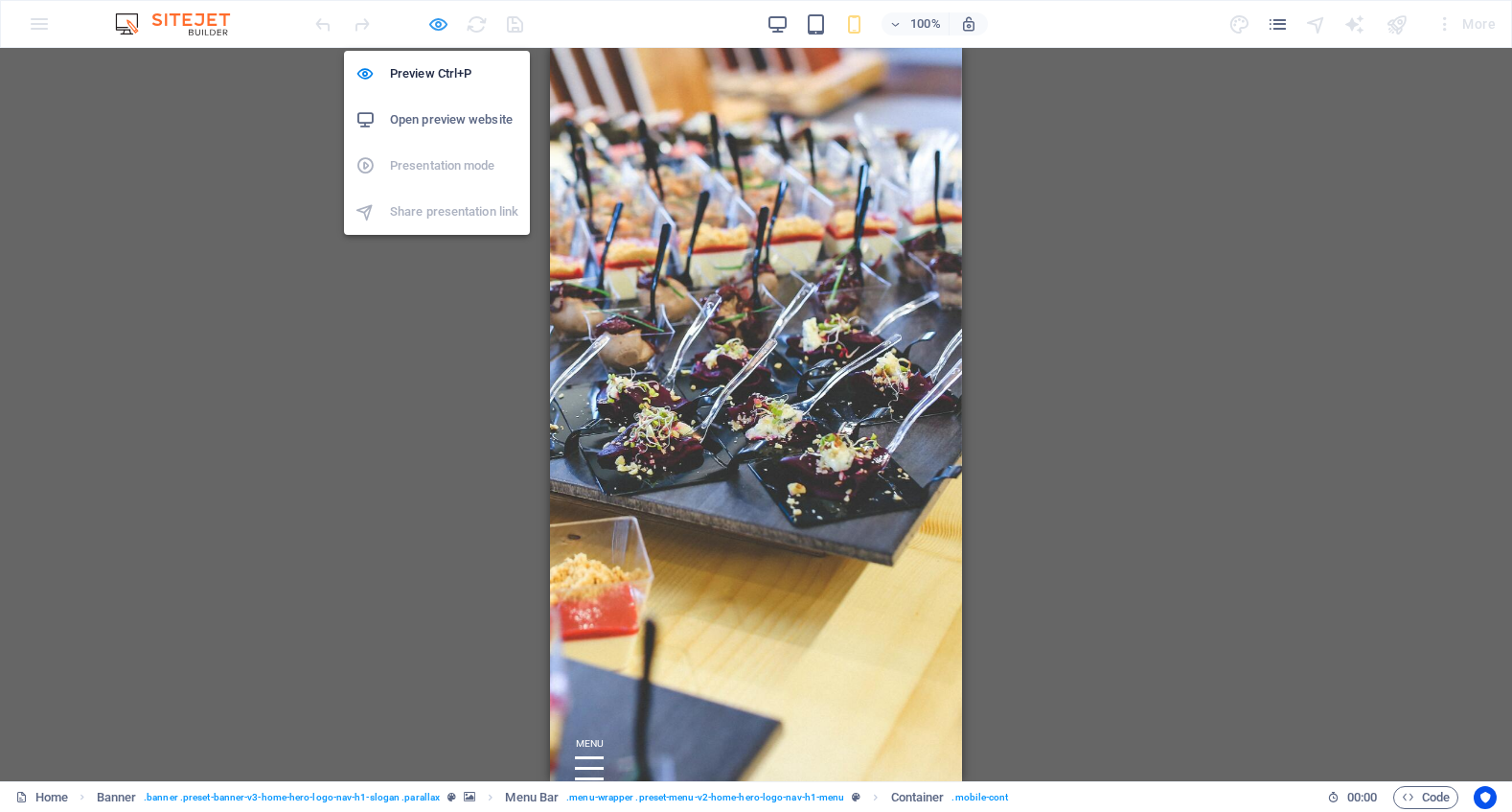
click at [442, 25] on icon "button" at bounding box center [438, 24] width 22 height 22
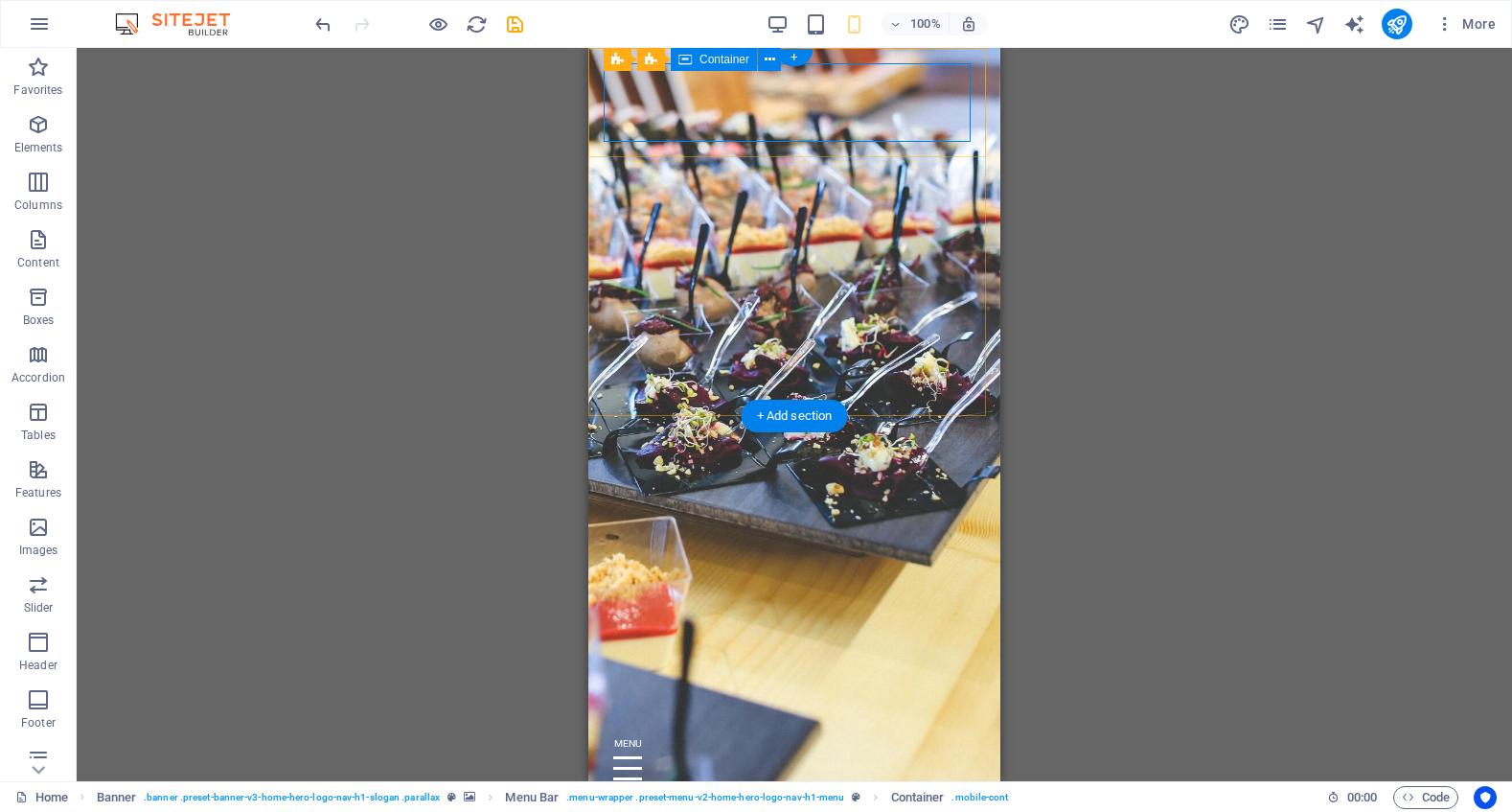
click at [817, 705] on div at bounding box center [795, 756] width 381 height 102
click at [849, 690] on div "Hjem Om oss Verdier Tjenester Kontakt" at bounding box center [795, 756] width 412 height 133
click at [847, 705] on div at bounding box center [795, 756] width 381 height 102
click at [776, 705] on div at bounding box center [795, 756] width 381 height 102
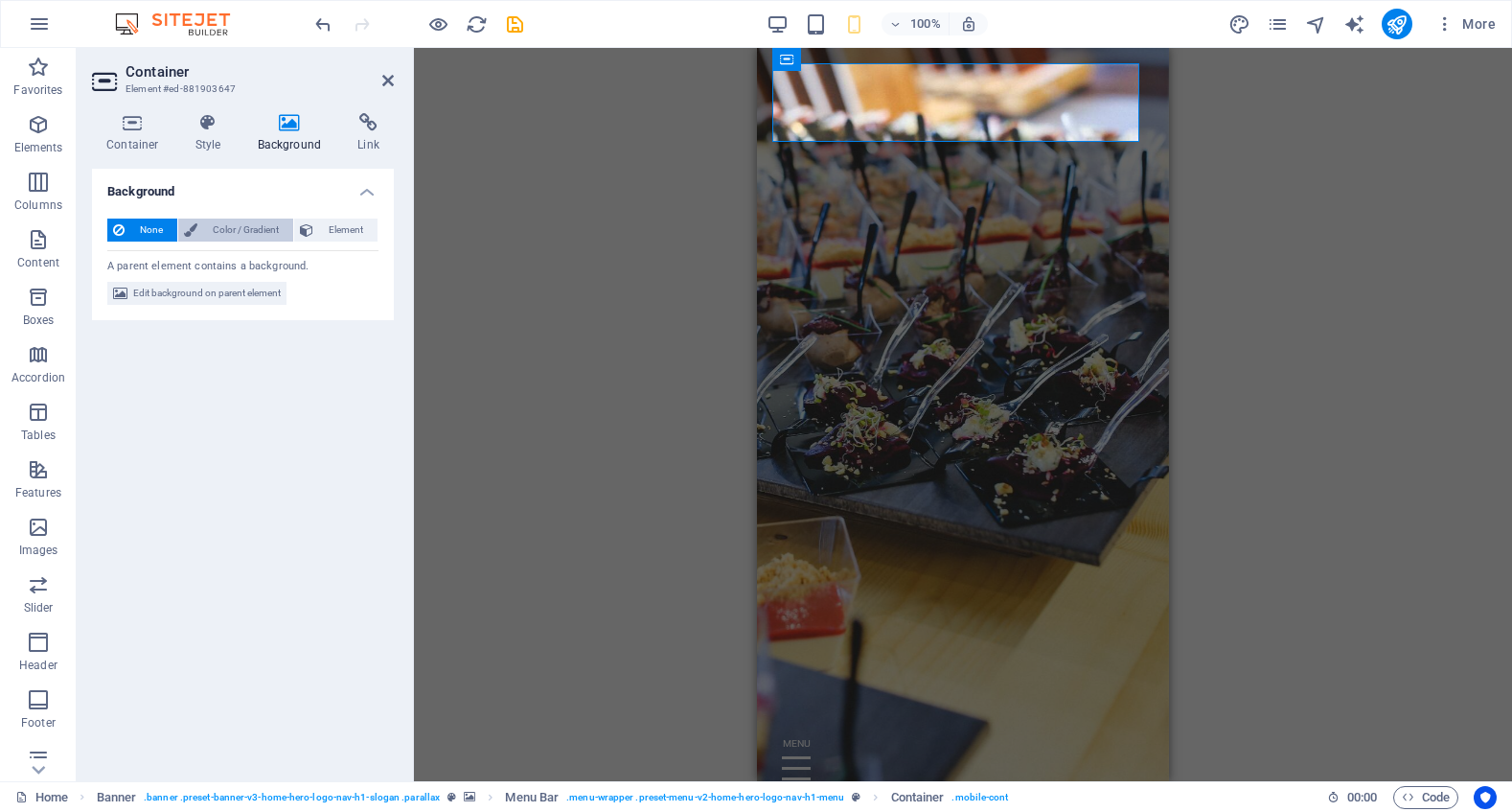
click at [225, 225] on span "Color / Gradient" at bounding box center [246, 230] width 85 height 23
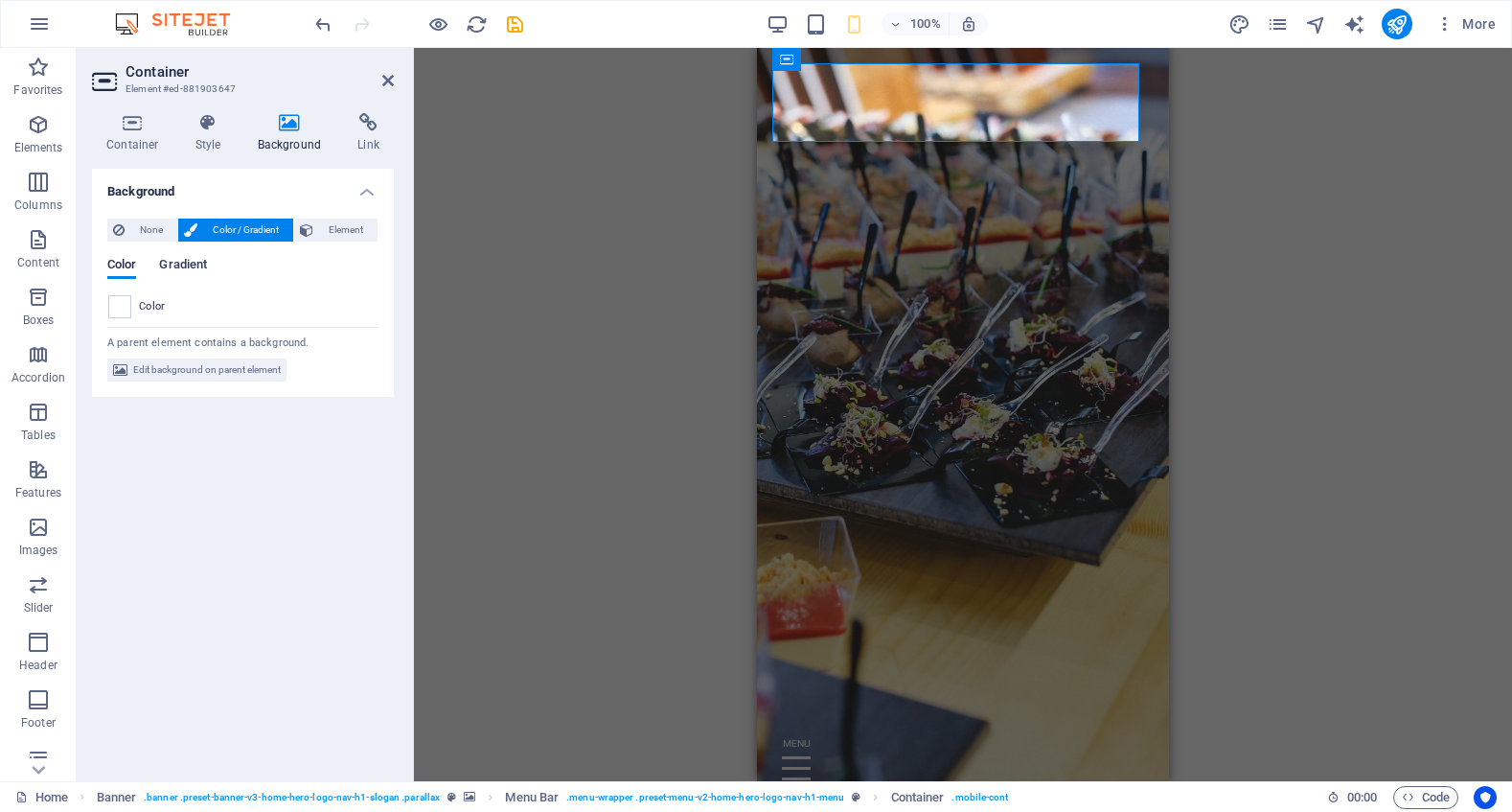
click at [192, 267] on span "Gradient" at bounding box center [183, 267] width 48 height 27
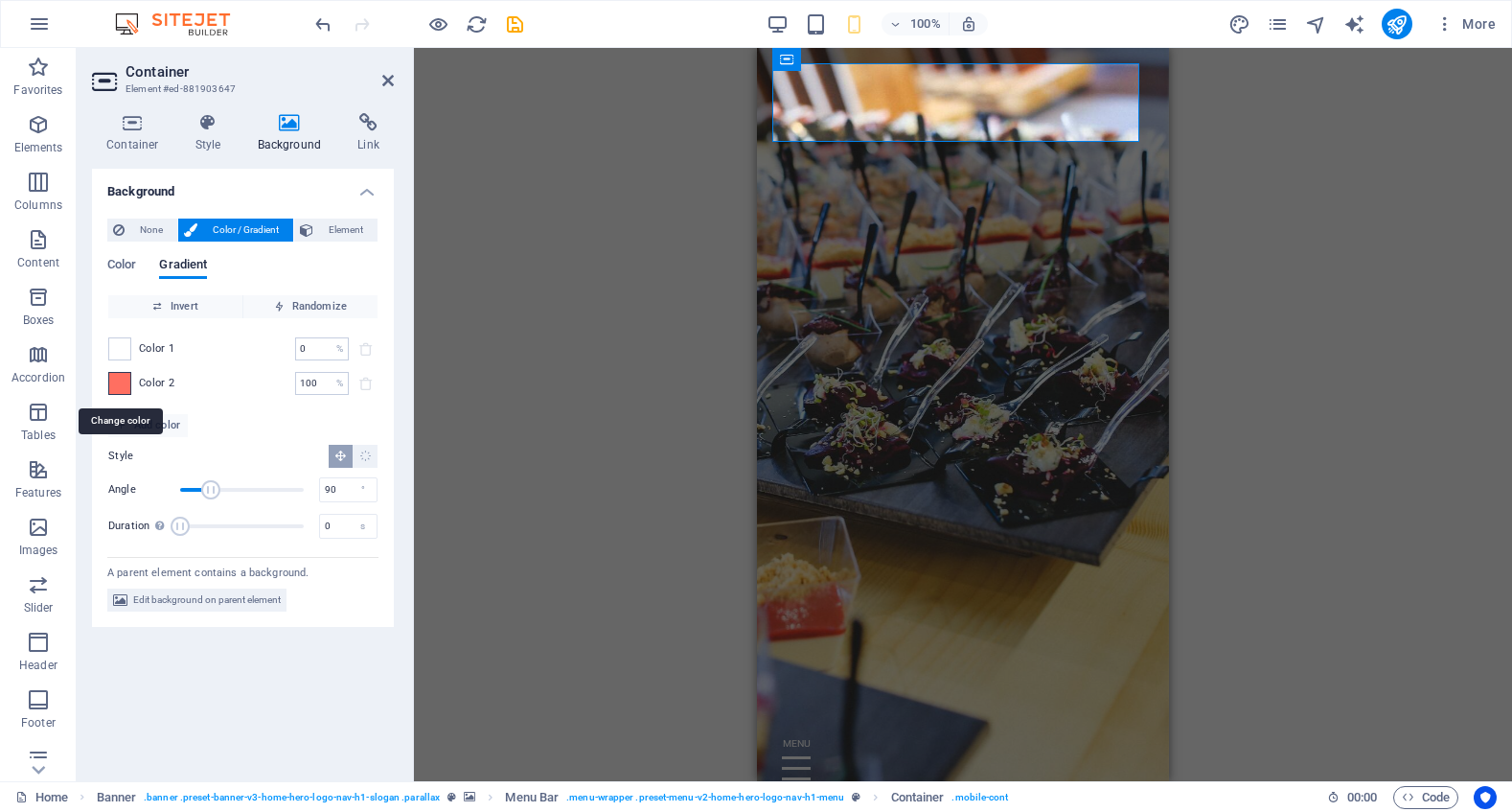
click at [123, 387] on span at bounding box center [119, 383] width 21 height 21
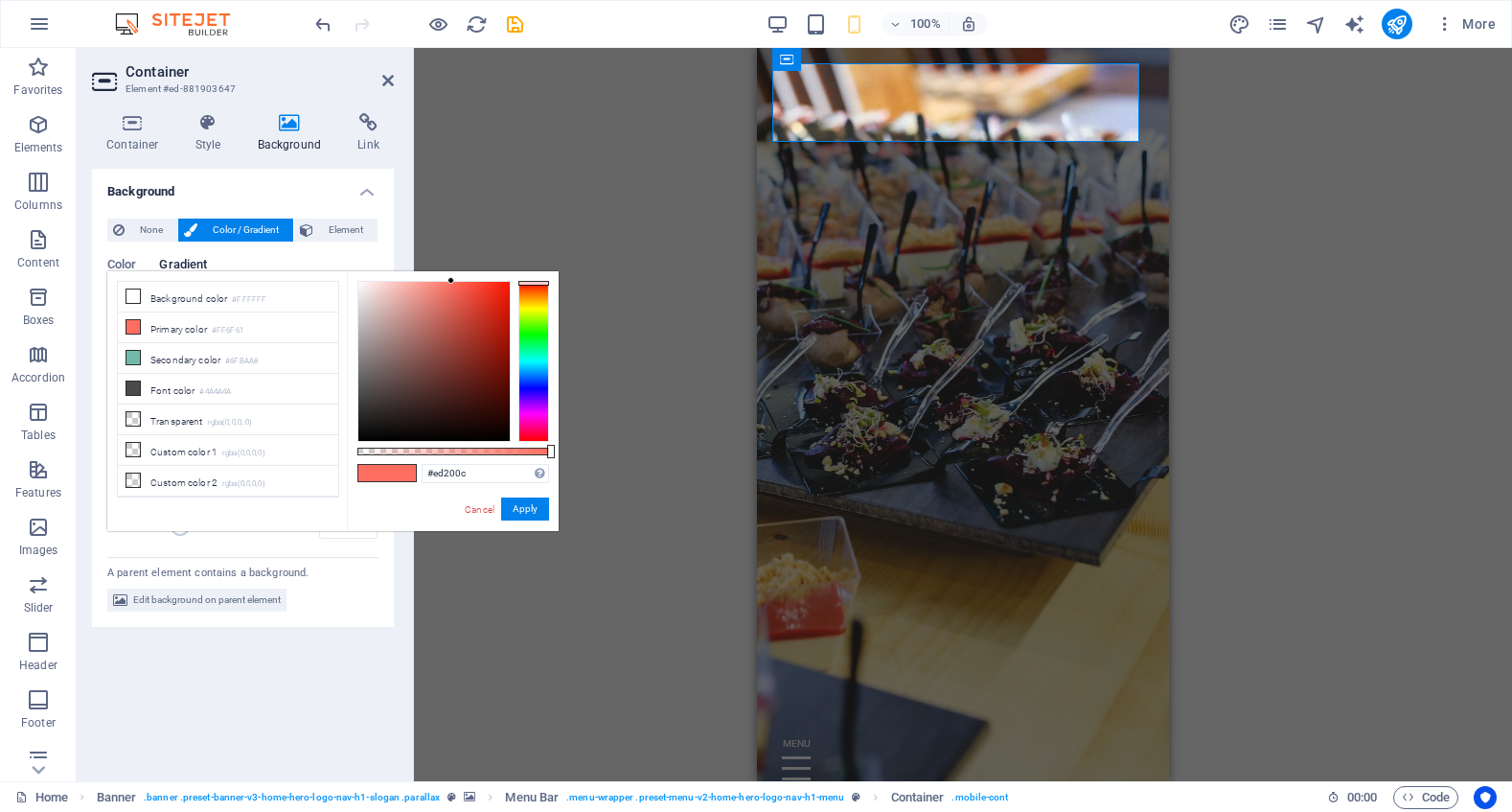
click at [501, 291] on div at bounding box center [433, 360] width 151 height 159
click at [503, 305] on div at bounding box center [433, 360] width 151 height 159
drag, startPoint x: 552, startPoint y: 450, endPoint x: 474, endPoint y: 412, distance: 86.8
click at [478, 448] on div at bounding box center [480, 452] width 8 height 13
click at [470, 301] on div at bounding box center [433, 360] width 151 height 159
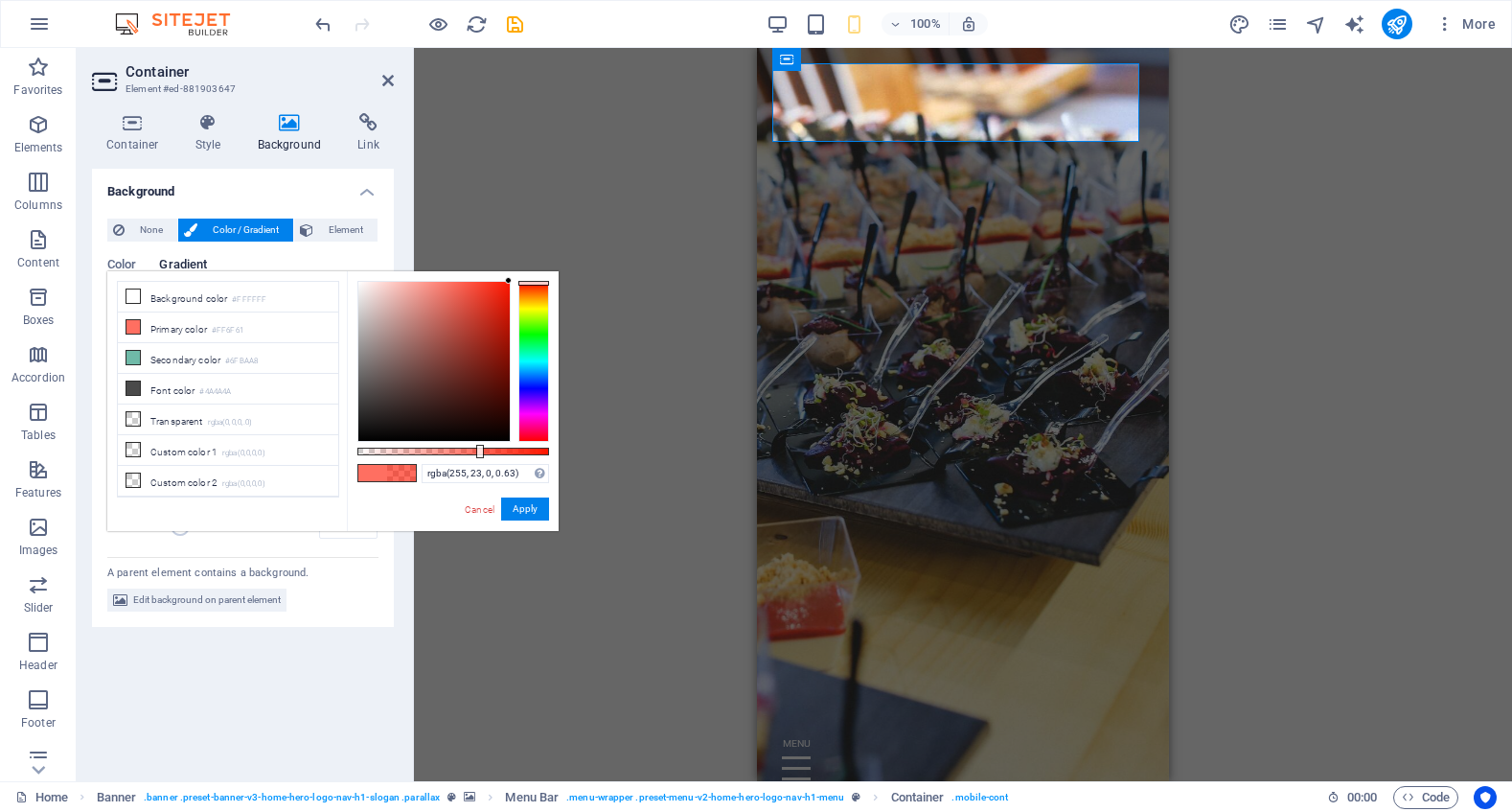
drag, startPoint x: 485, startPoint y: 305, endPoint x: 594, endPoint y: 279, distance: 112.1
click at [594, 279] on body "[DOMAIN_NAME] Home Favorites Elements Columns Content Boxes Accordion Tables Fe…" at bounding box center [756, 406] width 1512 height 812
type input "rgba(255, 23, 0, 0.585)"
drag, startPoint x: 482, startPoint y: 451, endPoint x: 469, endPoint y: 452, distance: 13.0
click at [469, 452] on div at bounding box center [471, 452] width 8 height 13
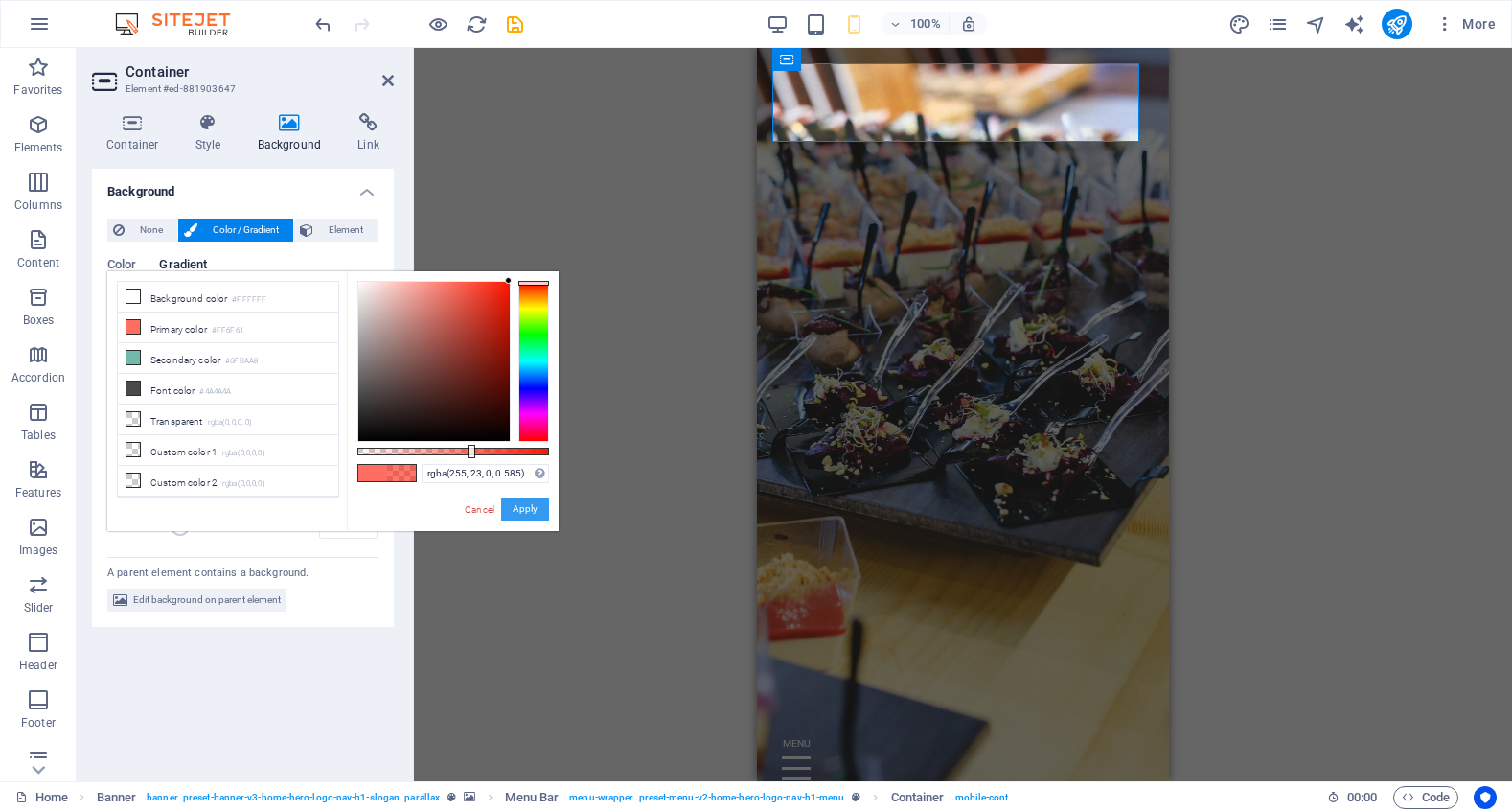
click at [524, 509] on button "Apply" at bounding box center [525, 509] width 48 height 23
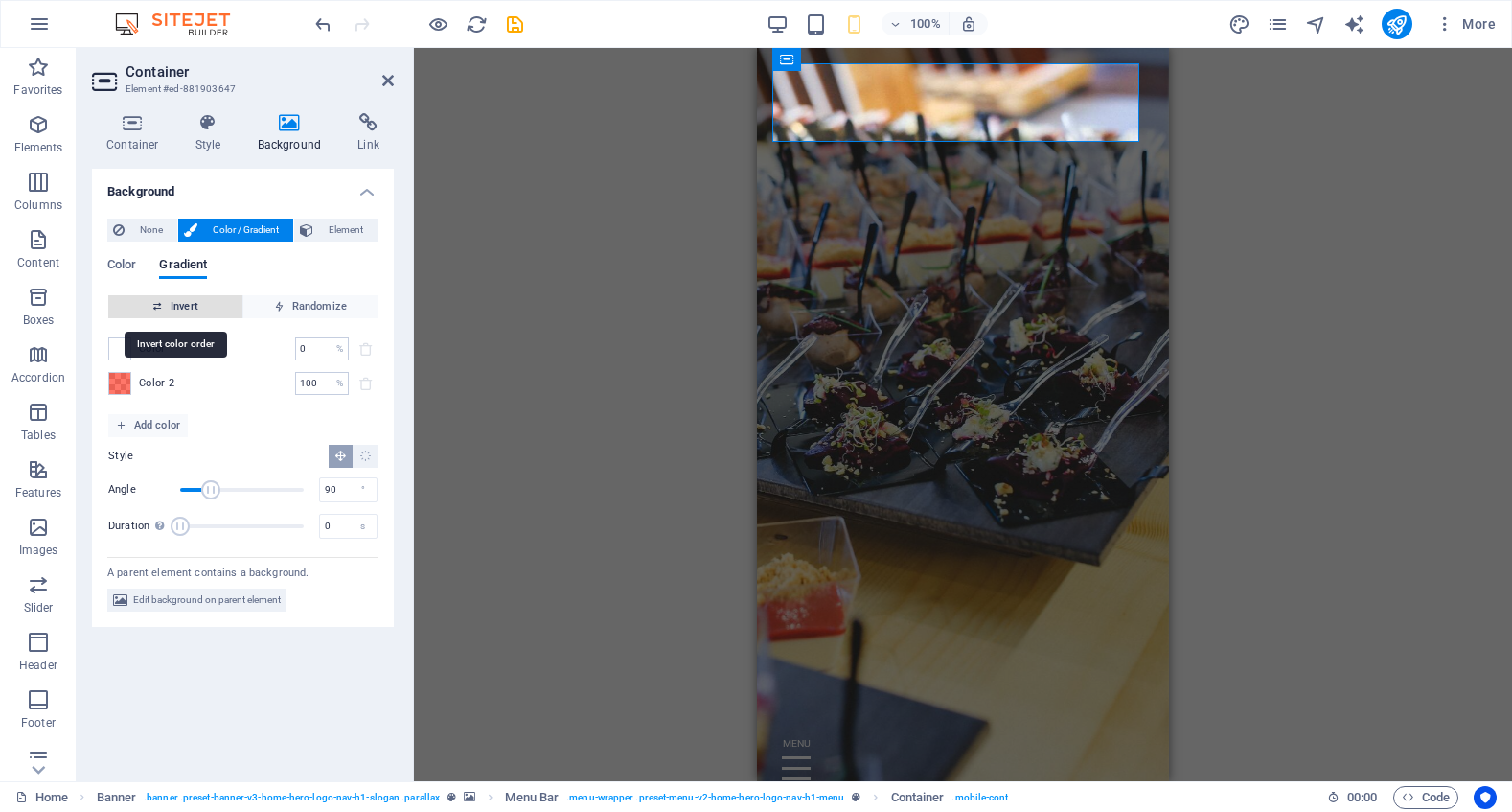
click at [175, 306] on span "Invert" at bounding box center [174, 306] width 118 height 23
drag, startPoint x: 211, startPoint y: 488, endPoint x: 278, endPoint y: 488, distance: 67.0
click at [278, 488] on span "Angle" at bounding box center [279, 489] width 19 height 19
drag, startPoint x: 279, startPoint y: 486, endPoint x: 219, endPoint y: 487, distance: 60.0
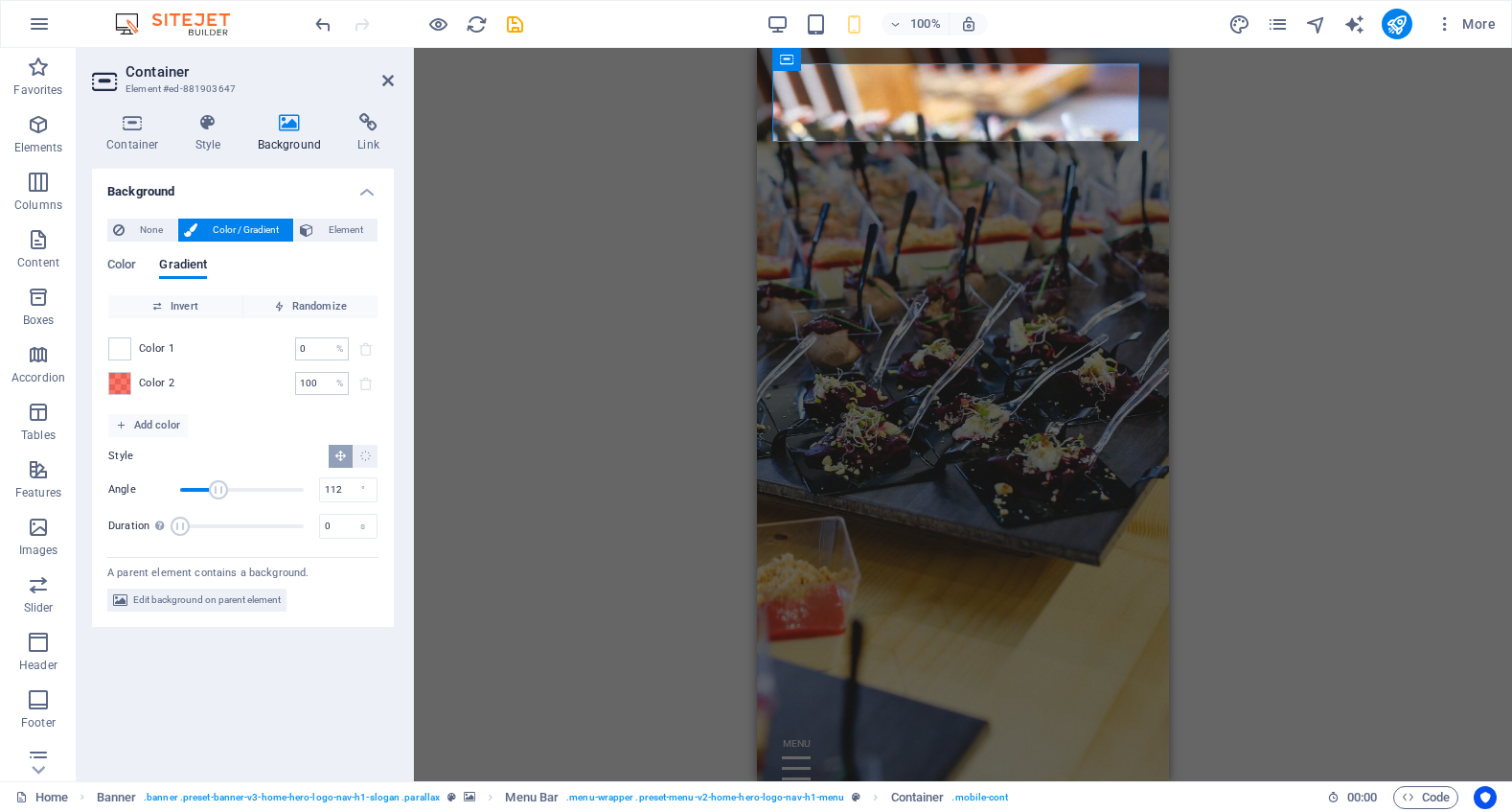
click at [219, 487] on span "Angle" at bounding box center [219, 489] width 19 height 19
drag, startPoint x: 219, startPoint y: 487, endPoint x: 200, endPoint y: 488, distance: 19.0
click at [200, 488] on span "Angle" at bounding box center [202, 489] width 19 height 19
drag, startPoint x: 202, startPoint y: 485, endPoint x: 215, endPoint y: 486, distance: 13.0
click at [215, 486] on span "Angle" at bounding box center [215, 489] width 19 height 19
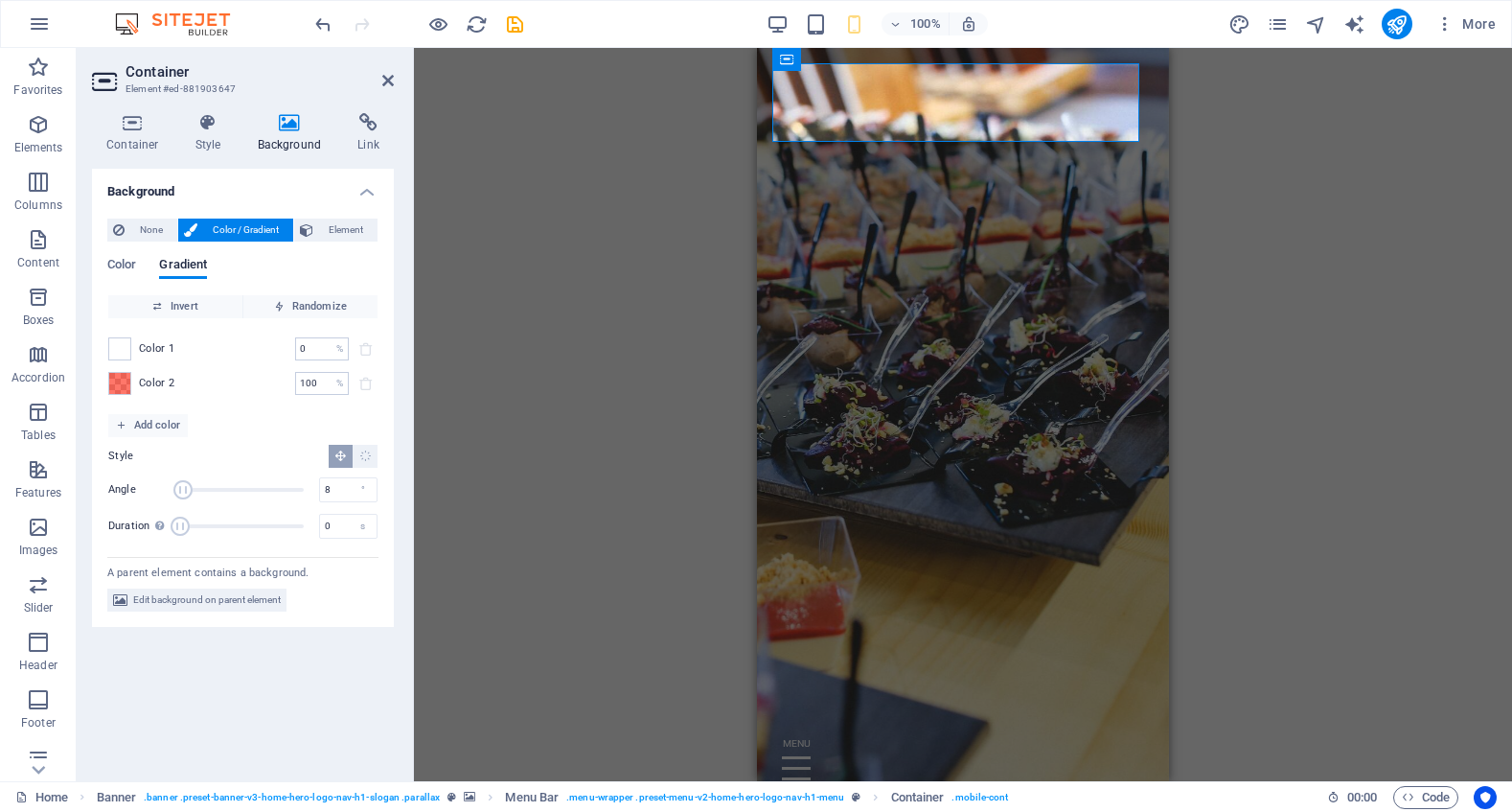
drag, startPoint x: 216, startPoint y: 485, endPoint x: 183, endPoint y: 486, distance: 33.0
click at [183, 486] on span "Angle" at bounding box center [183, 489] width 19 height 19
drag, startPoint x: 174, startPoint y: 485, endPoint x: 198, endPoint y: 484, distance: 24.0
click at [198, 484] on span "Angle" at bounding box center [197, 489] width 19 height 19
type input "53"
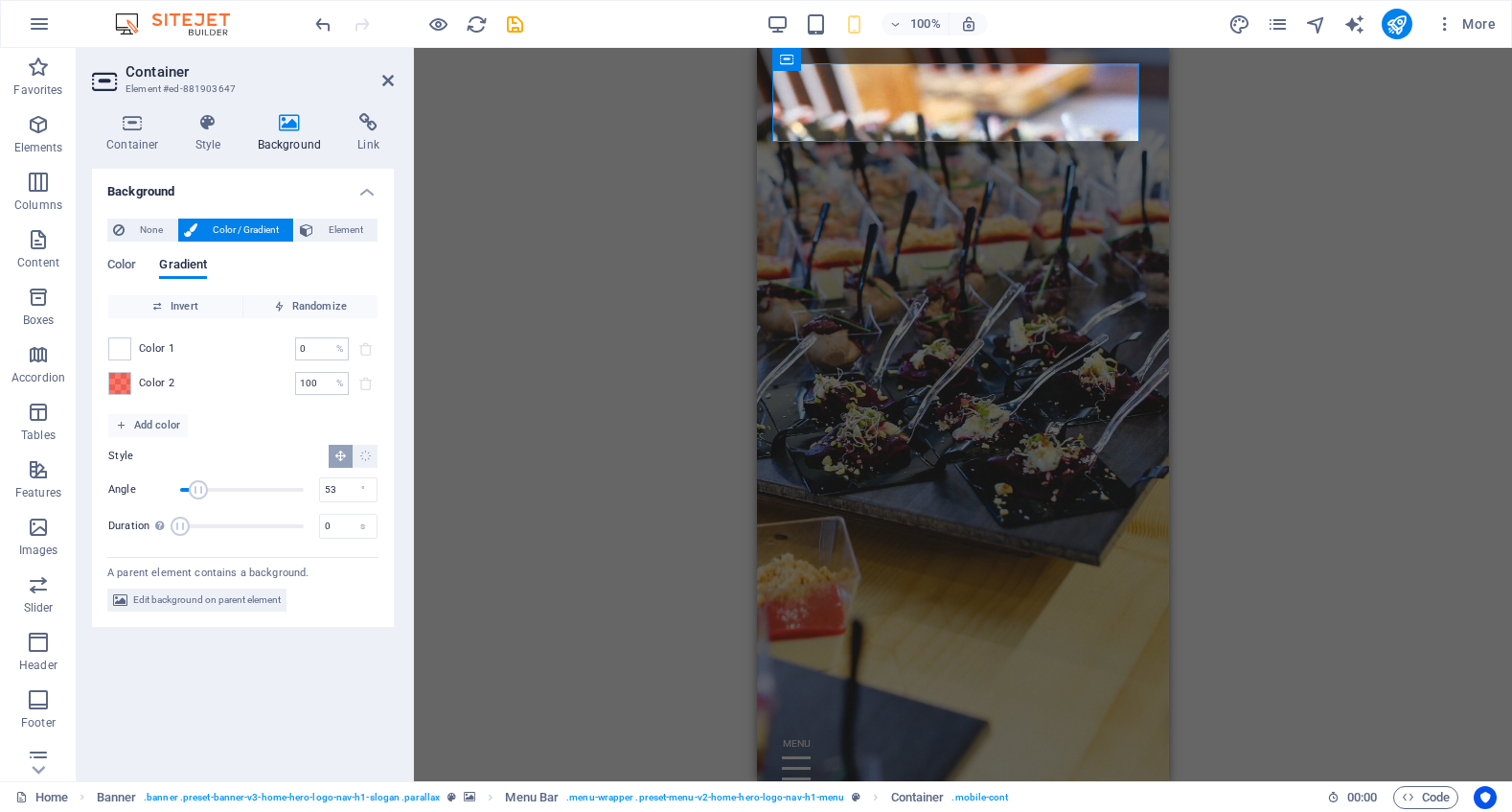
click at [198, 484] on span "Angle" at bounding box center [198, 489] width 19 height 19
click at [158, 427] on span "Add color" at bounding box center [147, 426] width 65 height 23
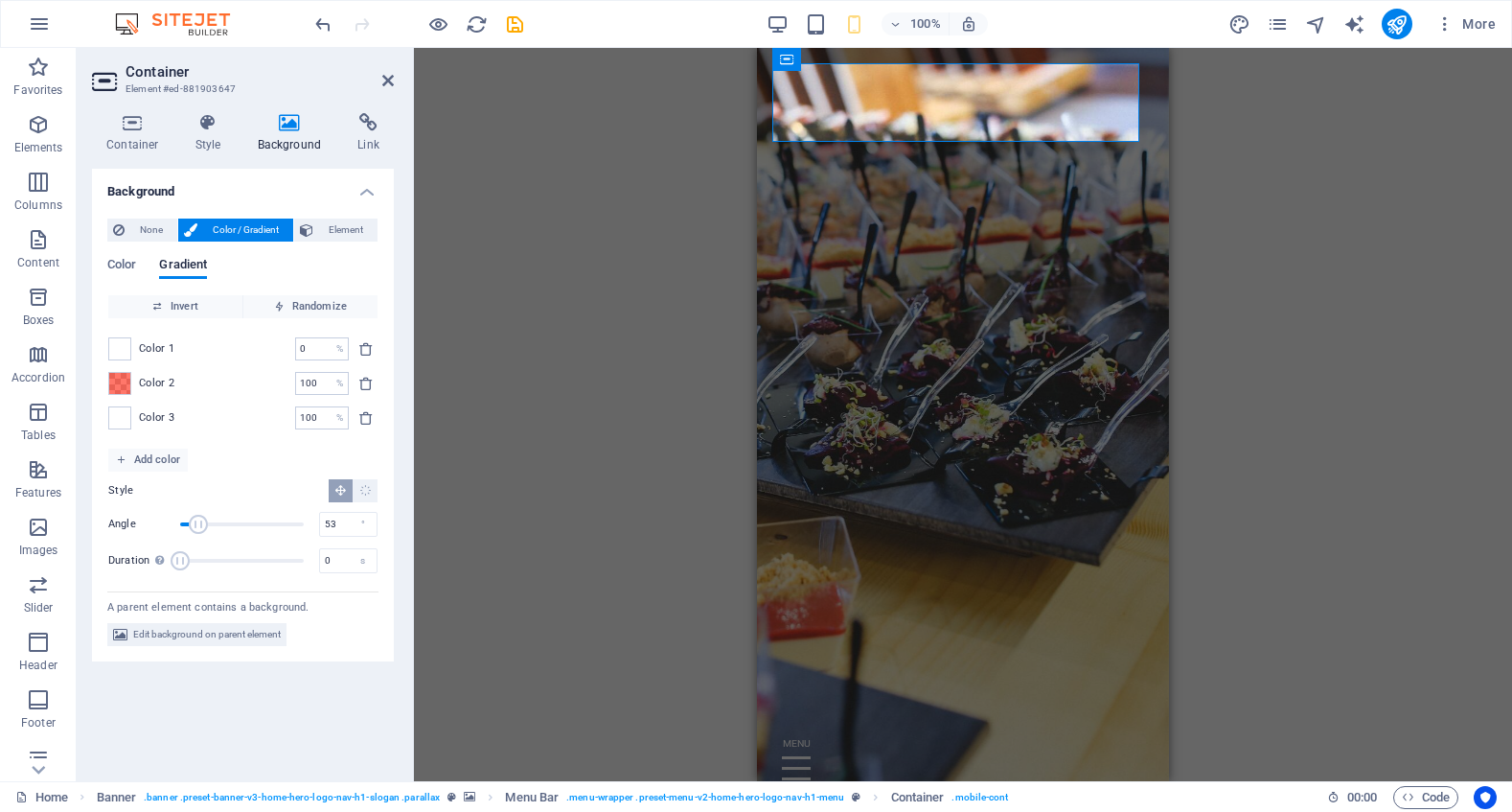
click at [138, 417] on div "Color 3 100 % ​" at bounding box center [243, 418] width 270 height 23
click at [118, 422] on span at bounding box center [119, 418] width 21 height 21
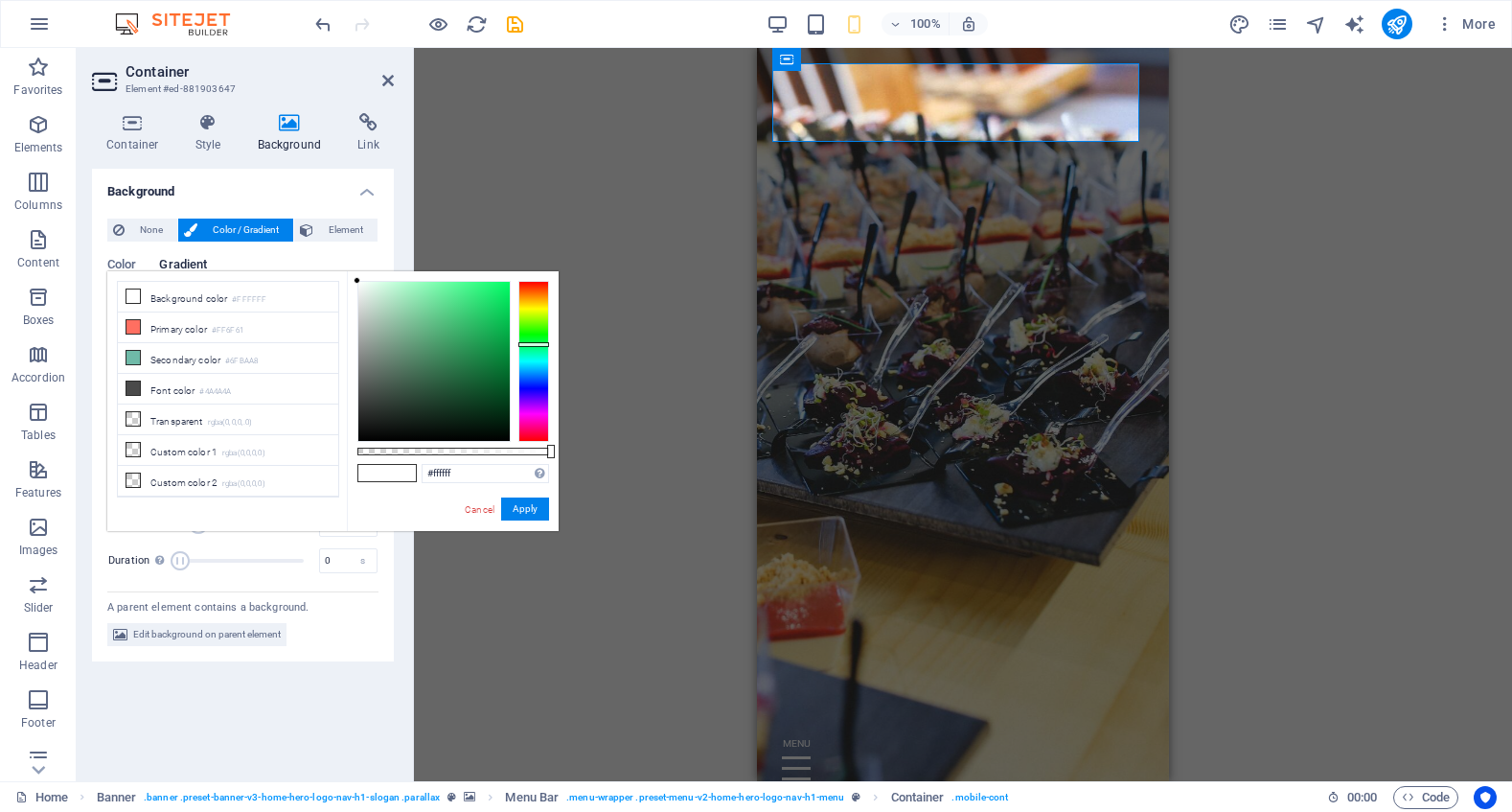
click at [540, 344] on div at bounding box center [534, 360] width 31 height 161
click at [517, 507] on button "Apply" at bounding box center [525, 509] width 48 height 23
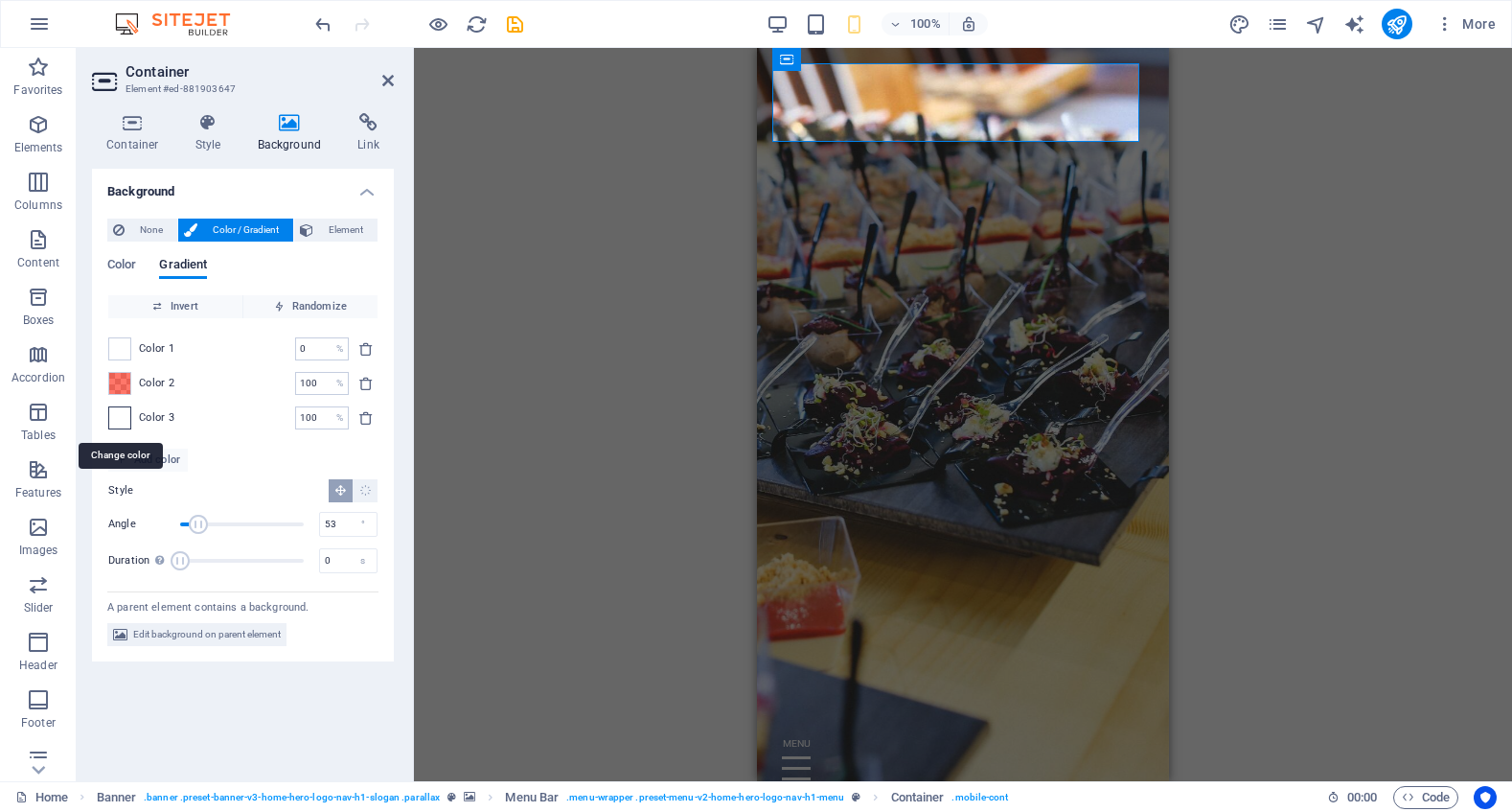
click at [125, 416] on span at bounding box center [119, 418] width 21 height 21
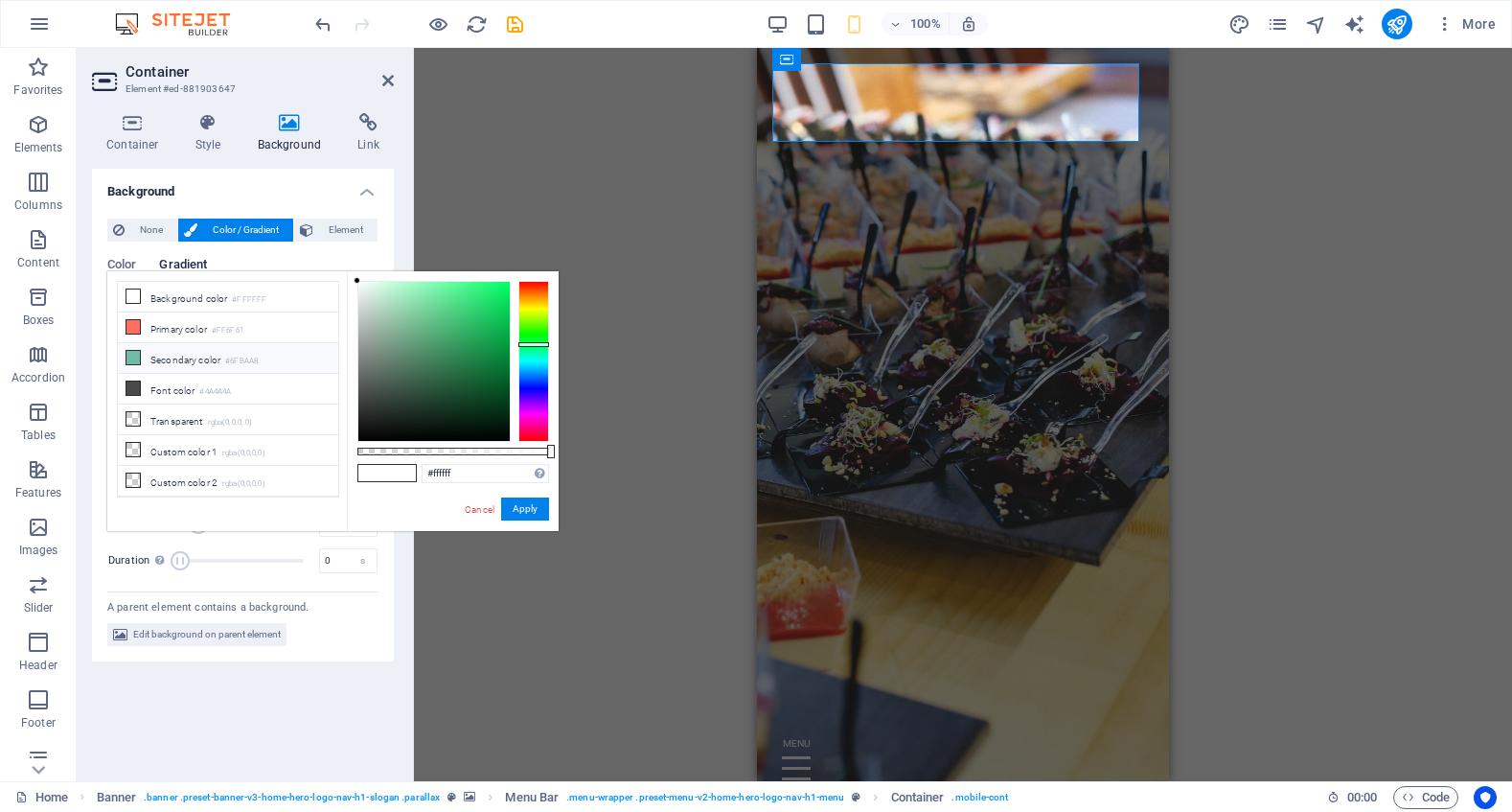
click at [194, 353] on li "Secondary color #6FBAA8" at bounding box center [227, 358] width 221 height 31
type input "#6fbaa8"
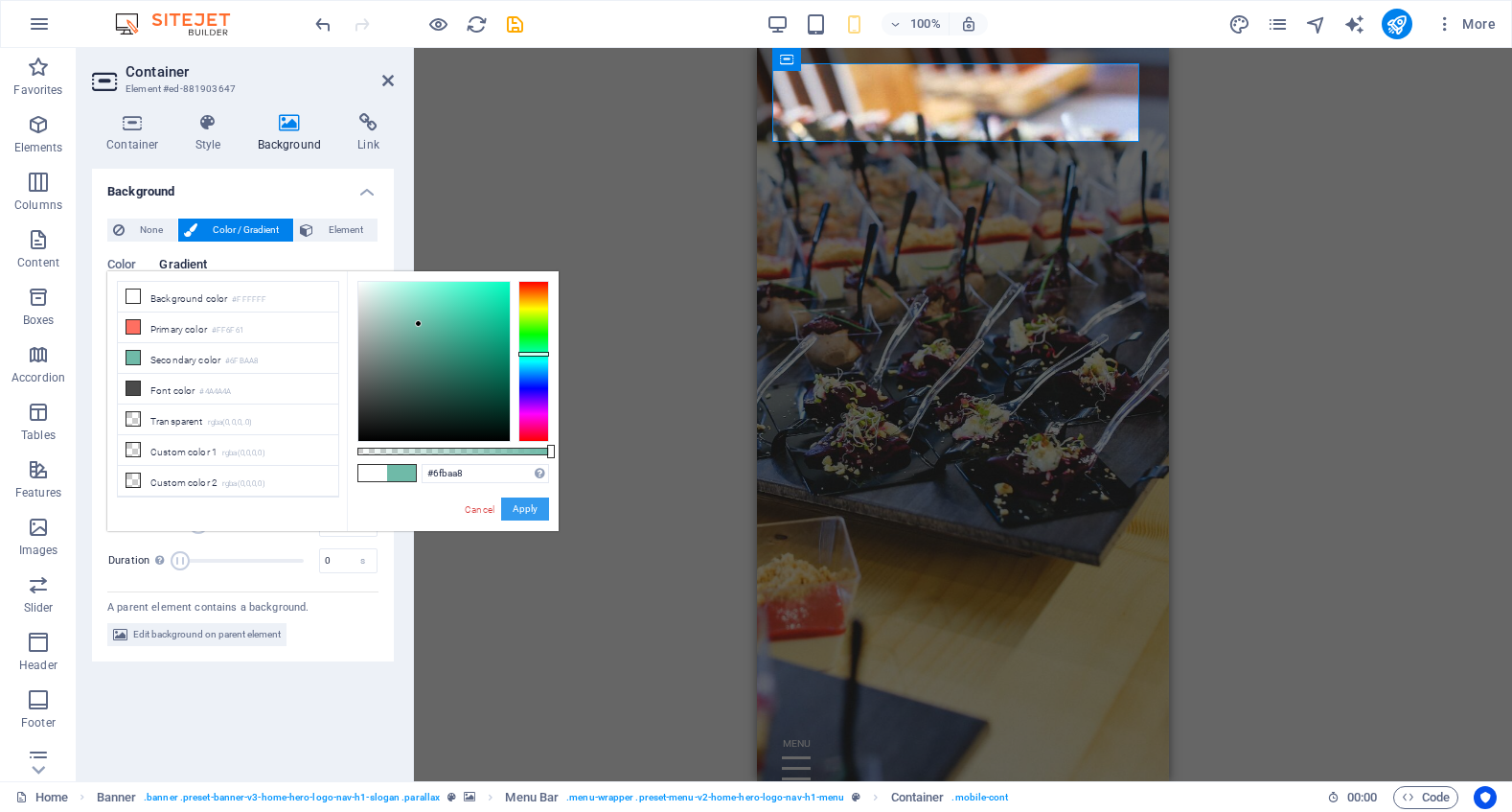
click at [512, 503] on button "Apply" at bounding box center [525, 509] width 48 height 23
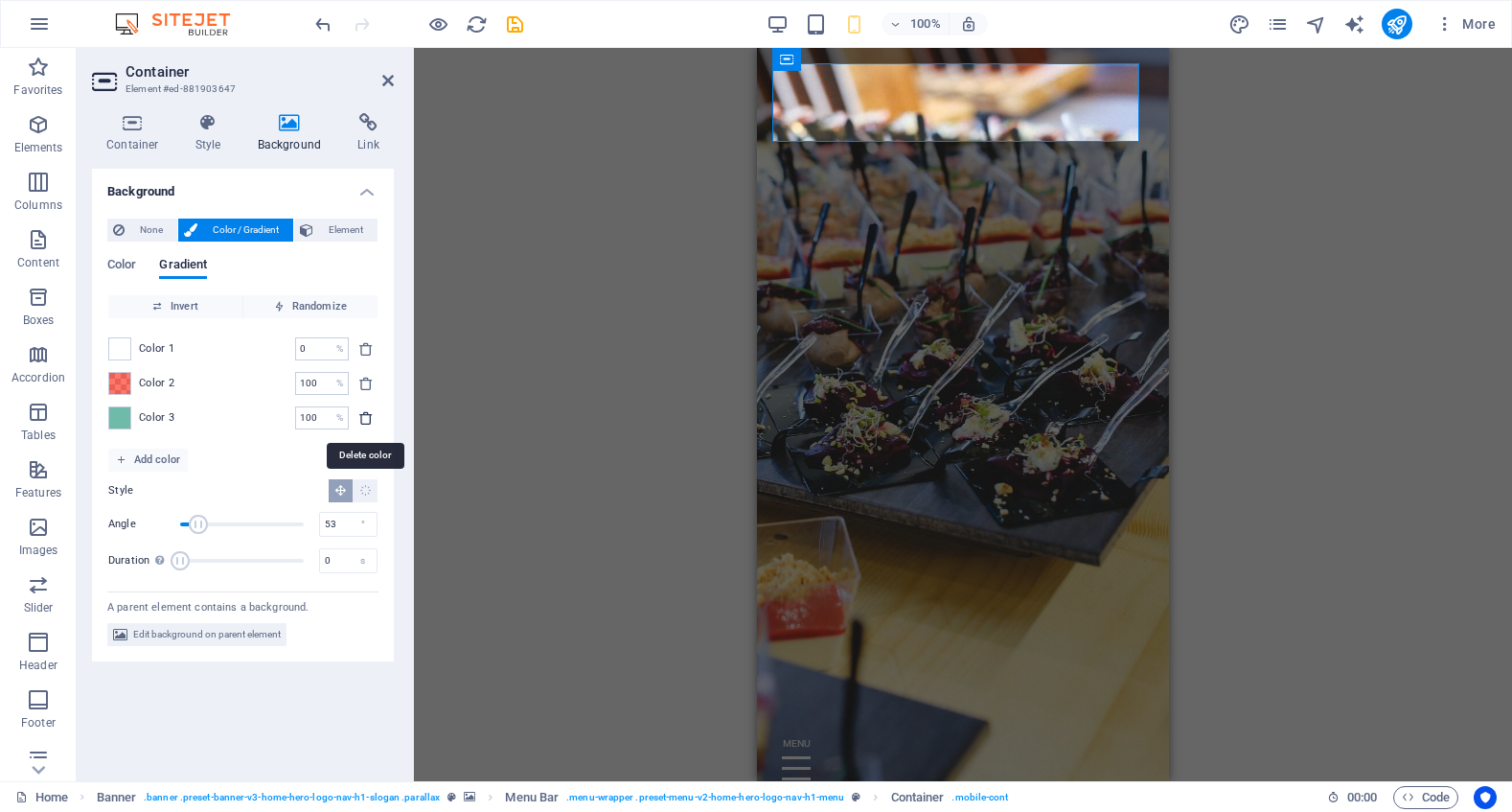
click at [368, 419] on icon "delete" at bounding box center [366, 418] width 15 height 15
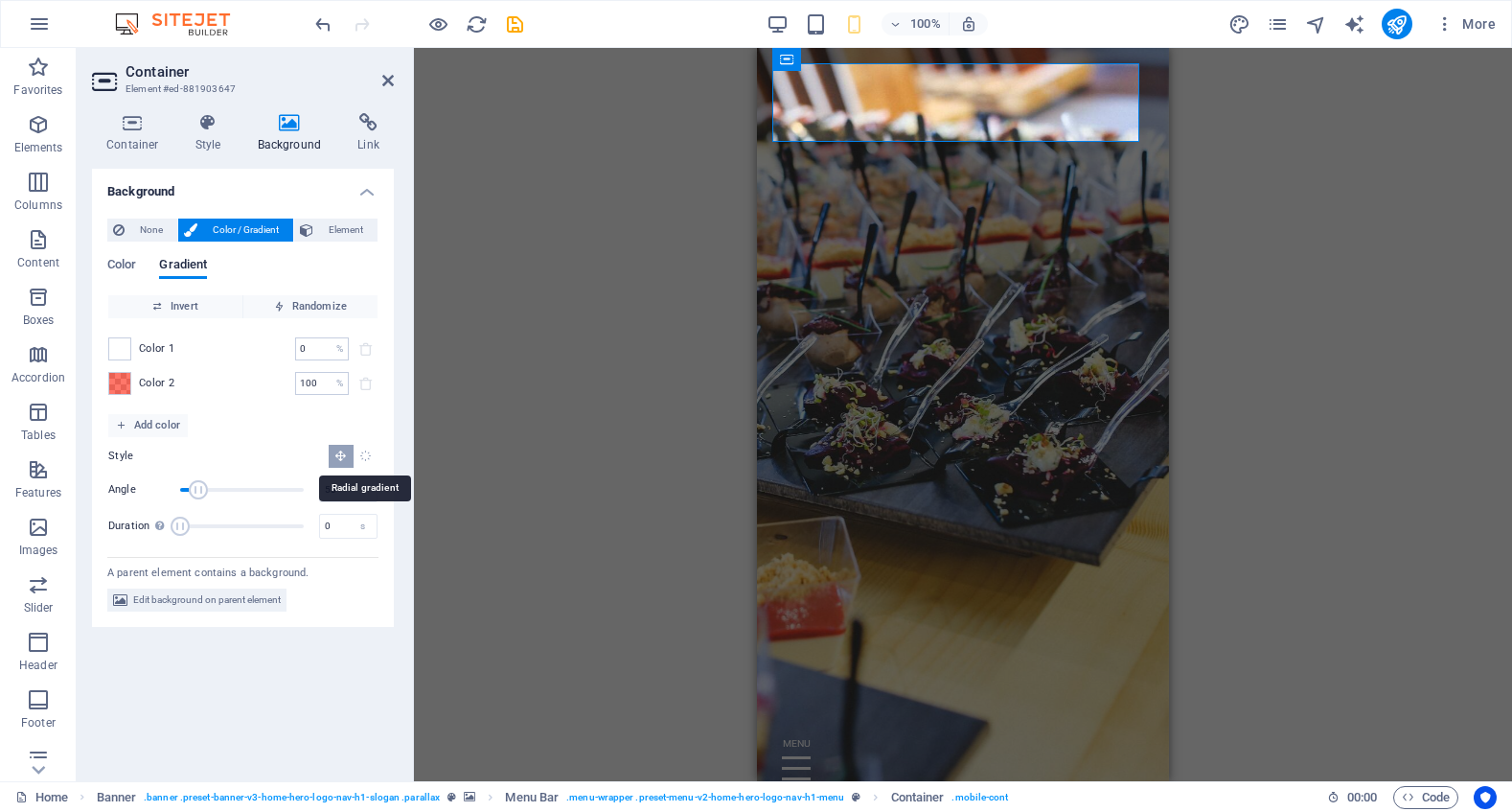
click at [368, 458] on icon "Radial gradient" at bounding box center [365, 456] width 13 height 13
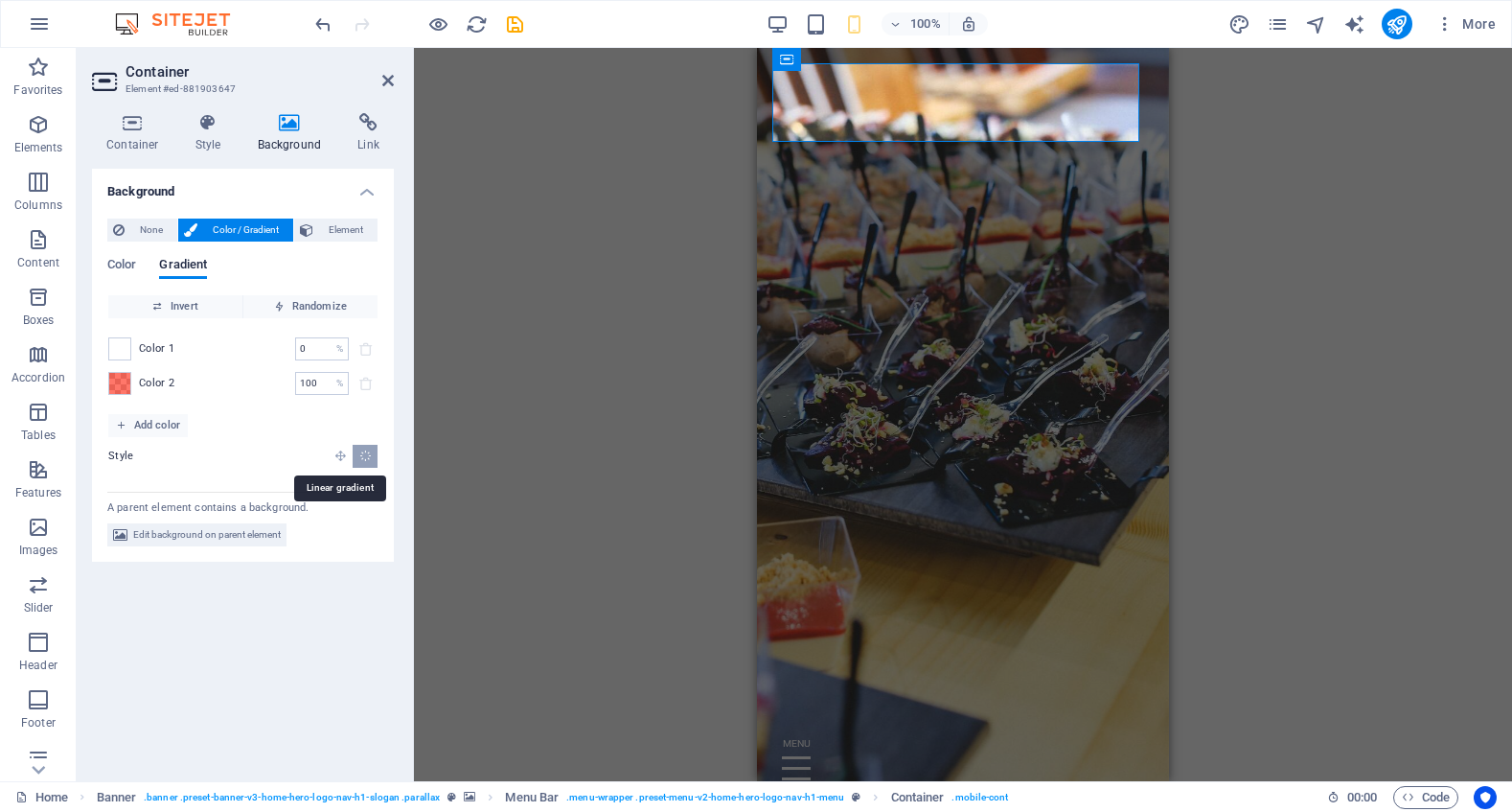
click at [334, 457] on icon "Linear gradient" at bounding box center [340, 456] width 13 height 13
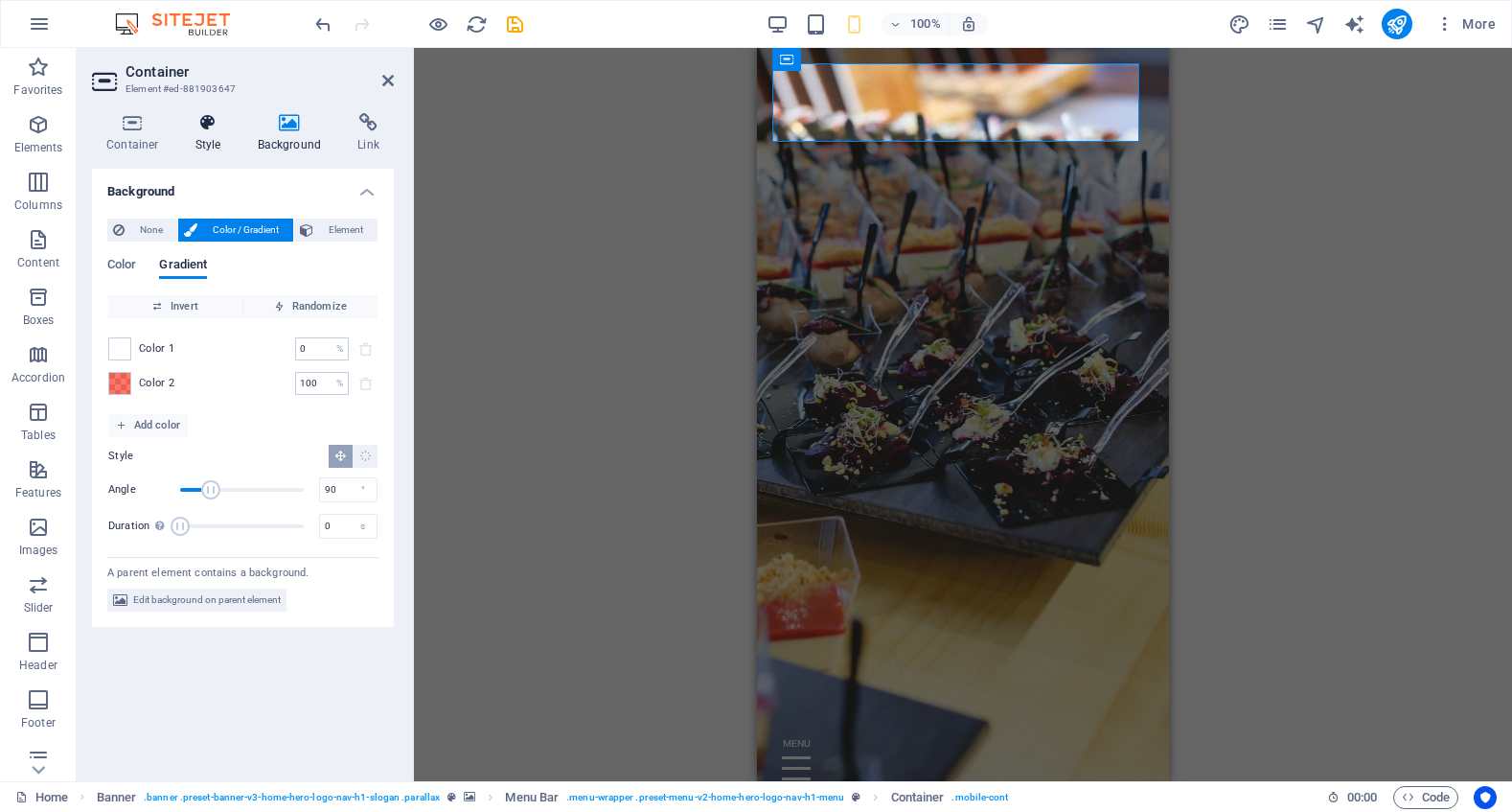
click at [217, 126] on icon at bounding box center [208, 122] width 55 height 19
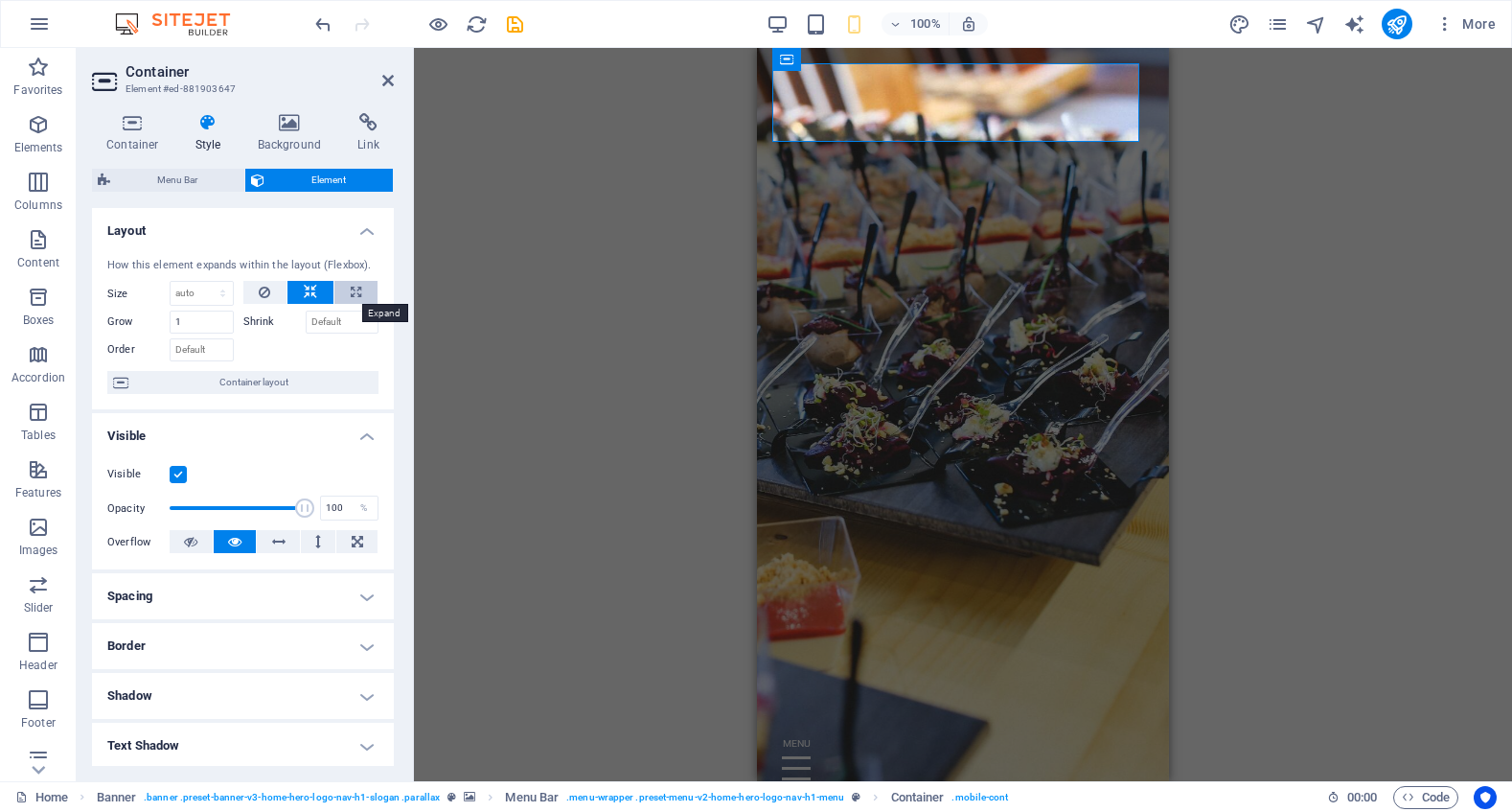
click at [355, 292] on icon at bounding box center [355, 292] width 11 height 23
type input "100"
select select "%"
click at [309, 292] on icon at bounding box center [310, 292] width 13 height 23
select select "DISABLED_OPTION_VALUE"
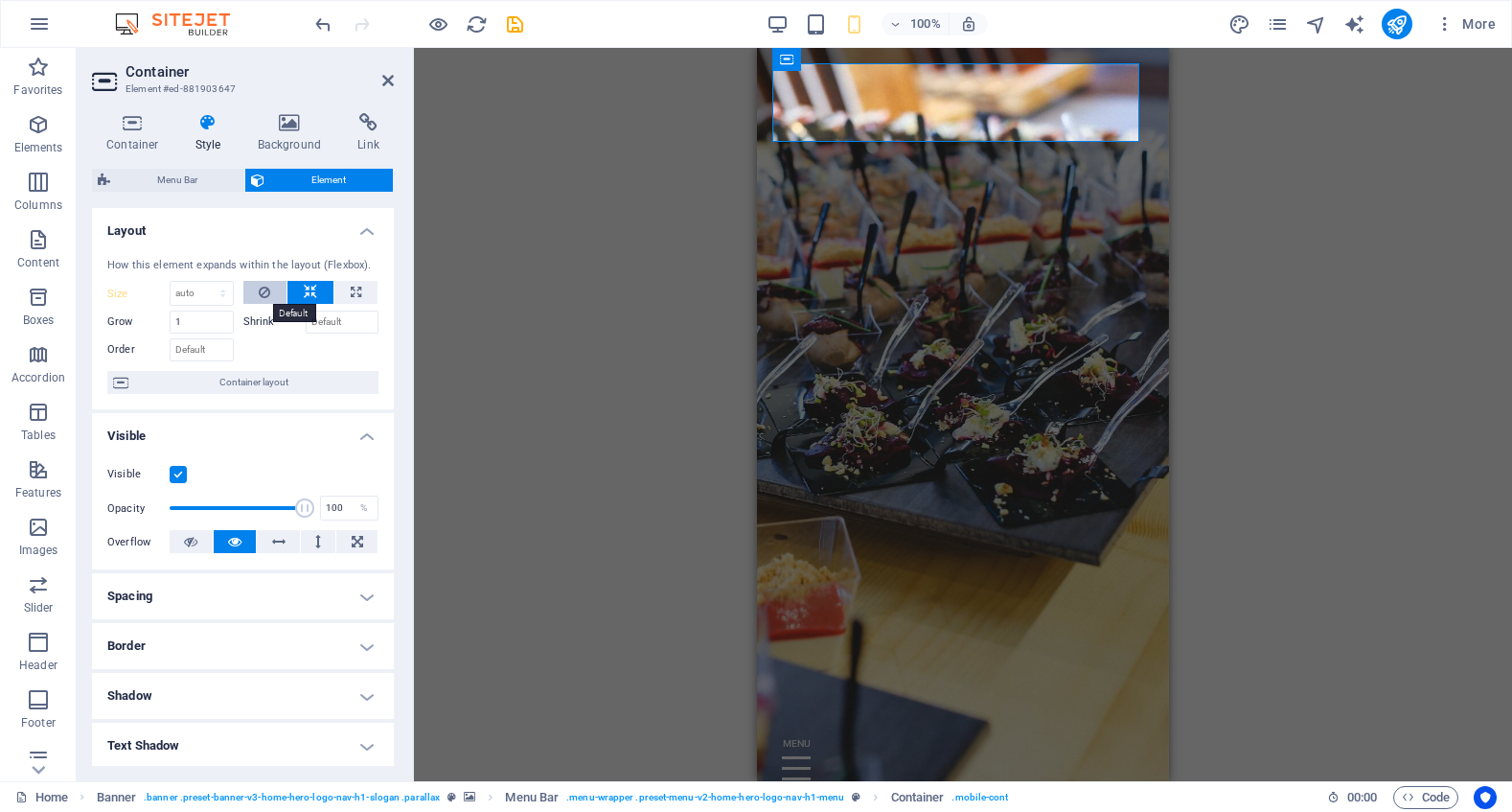
click at [271, 294] on button at bounding box center [266, 292] width 44 height 23
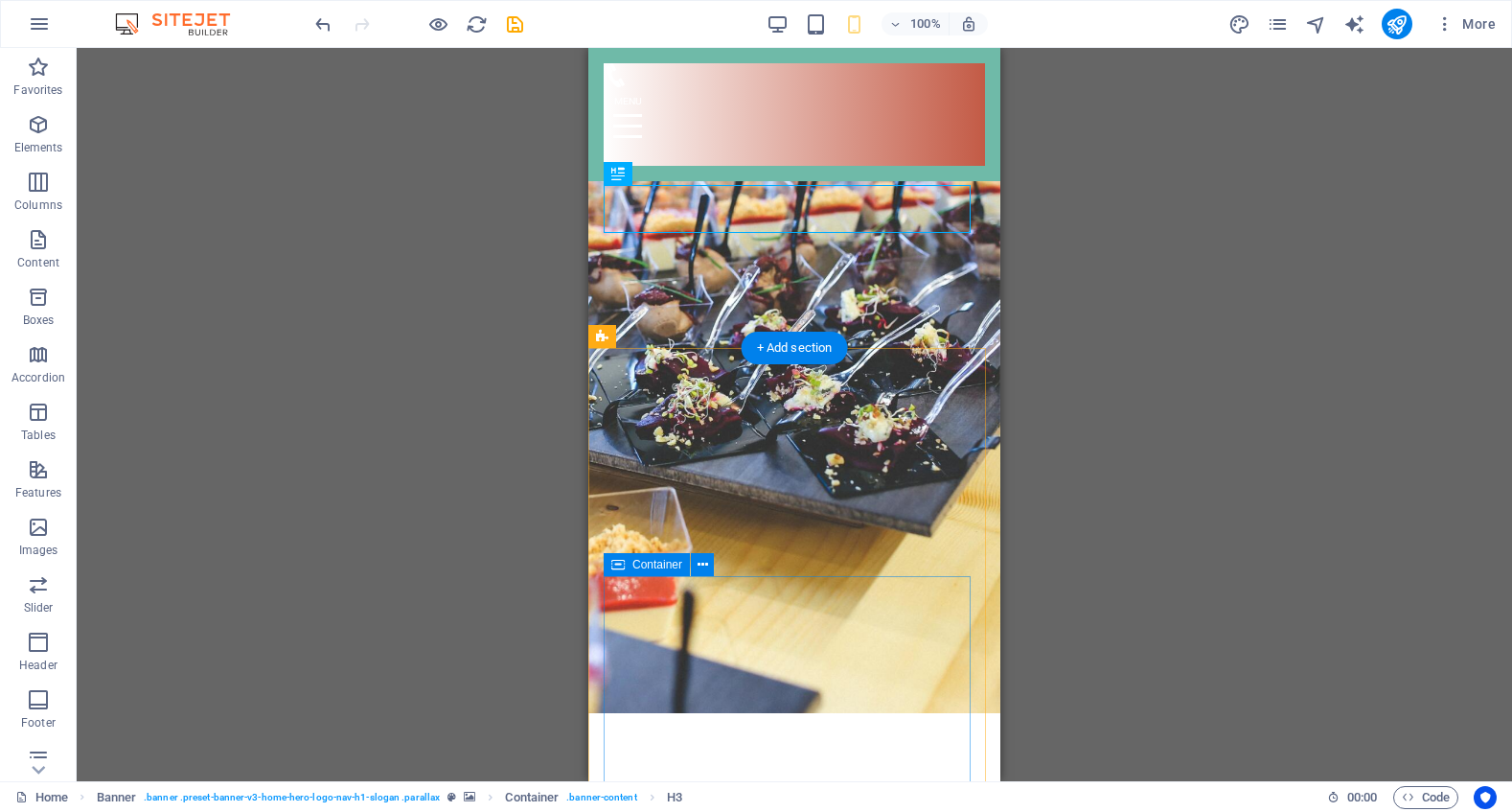
scroll to position [192, 0]
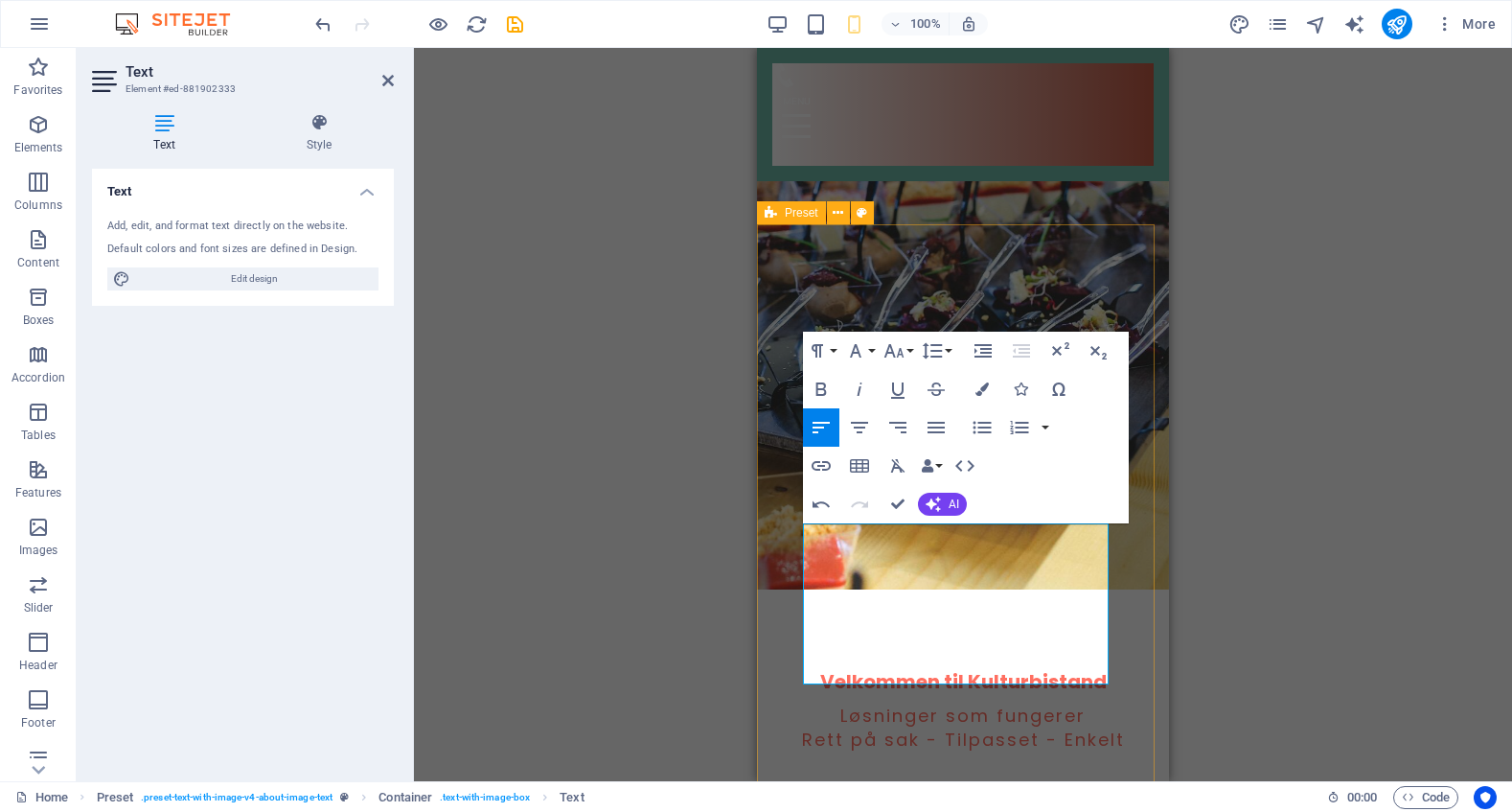
drag, startPoint x: 807, startPoint y: 598, endPoint x: 1142, endPoint y: 612, distance: 335.3
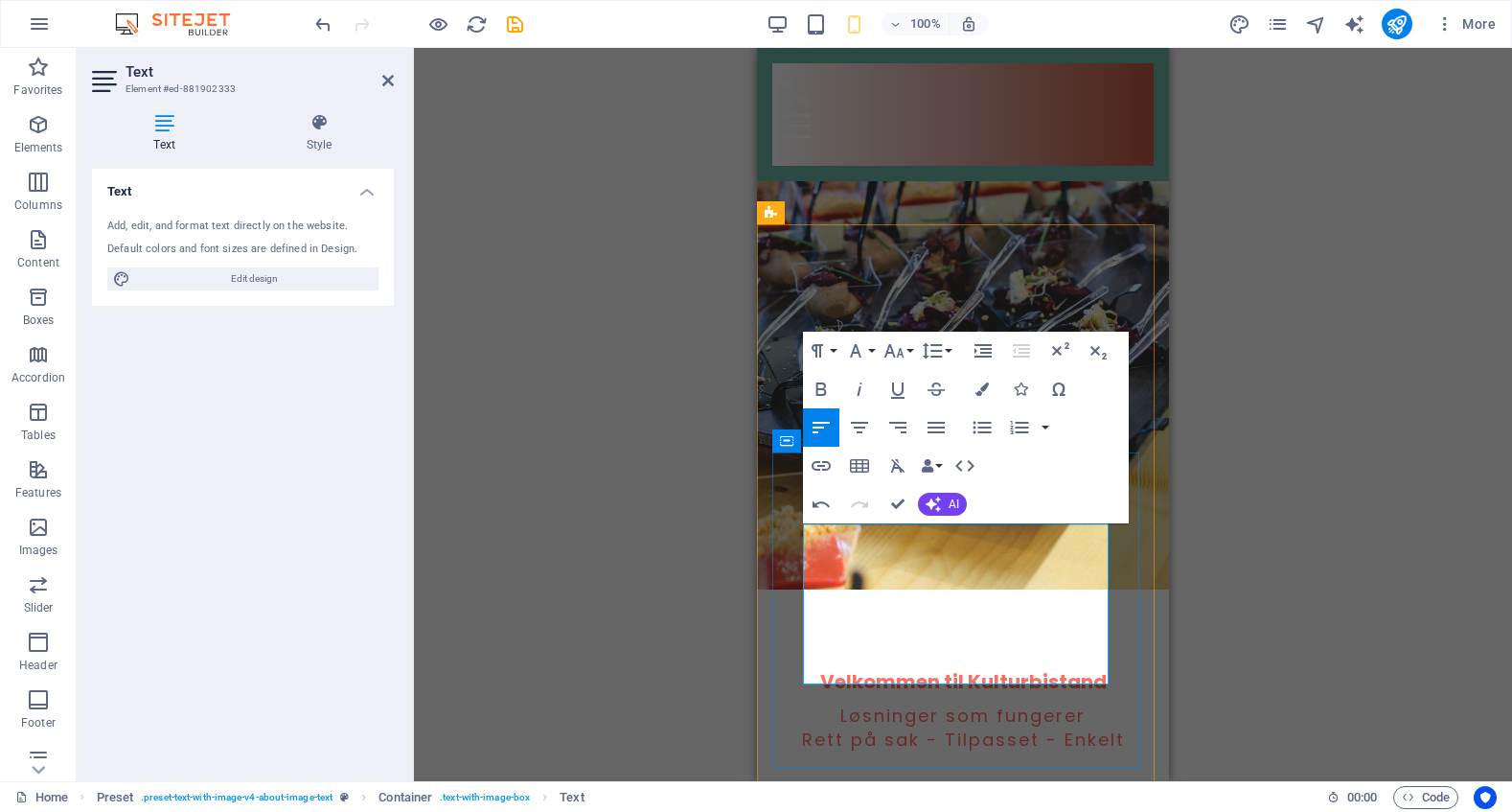
click at [1220, 589] on div "Drag here to replace the existing content. Press “Ctrl” if you want to create a…" at bounding box center [963, 414] width 1098 height 733
click at [934, 112] on div at bounding box center [963, 115] width 381 height 102
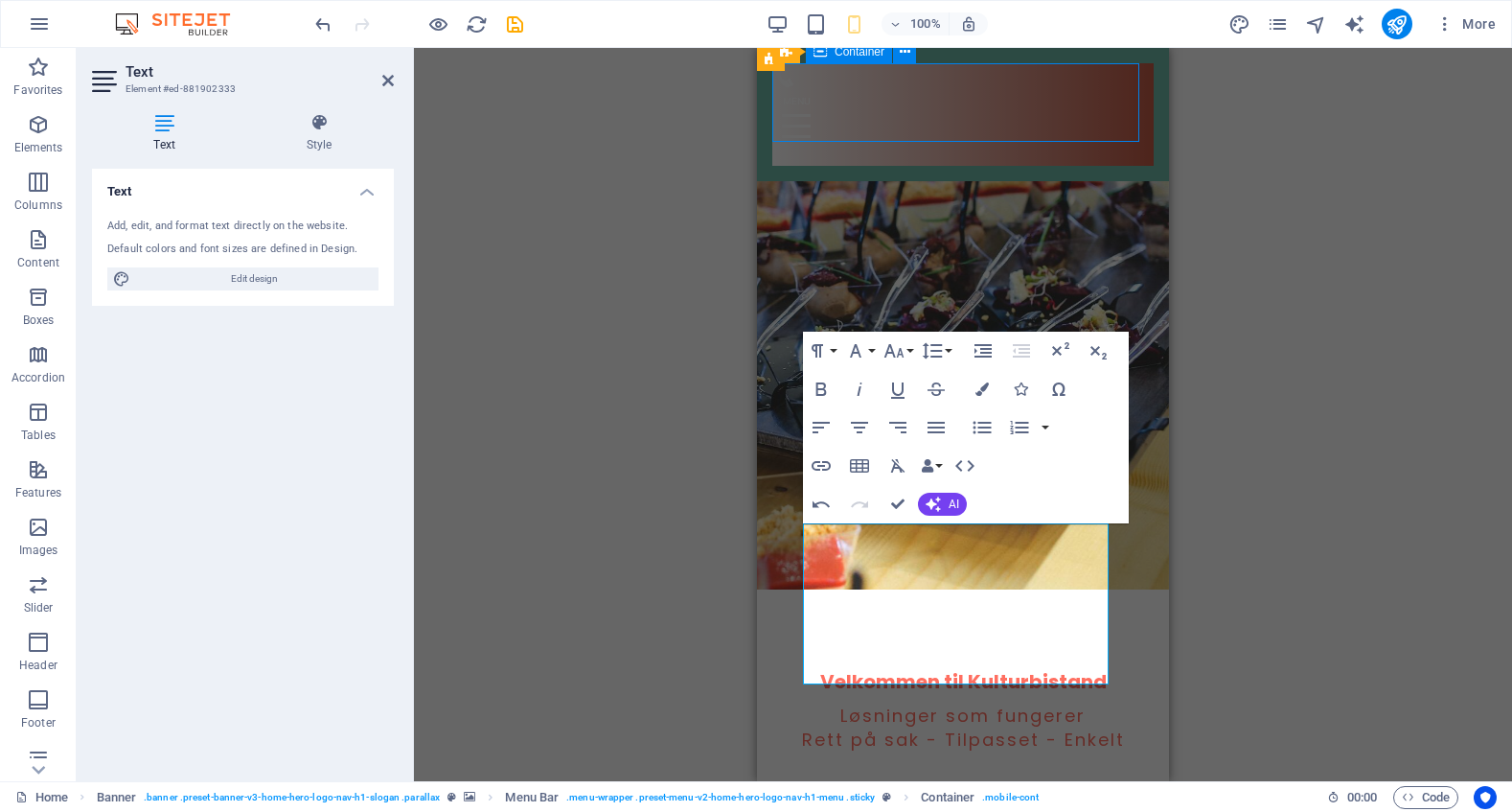
click at [934, 112] on div at bounding box center [963, 115] width 381 height 102
